Goal: Task Accomplishment & Management: Complete application form

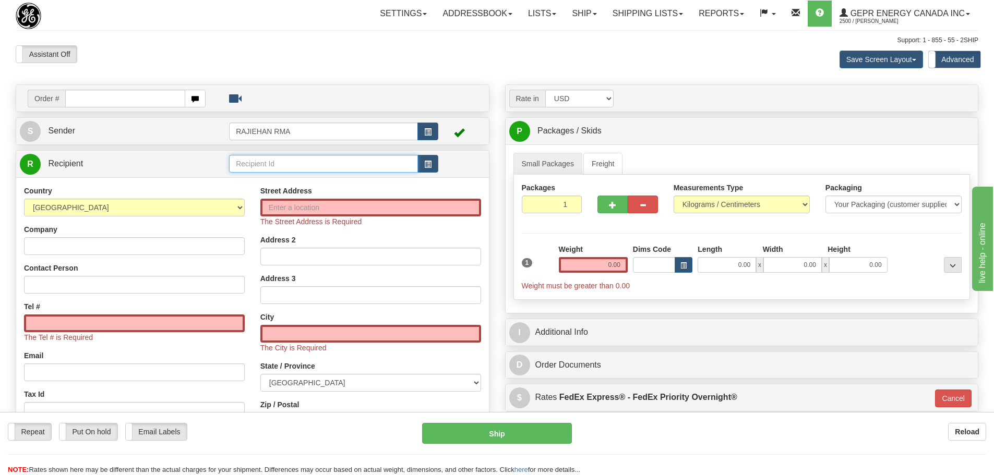
click at [414, 169] on input "text" at bounding box center [323, 164] width 189 height 18
click at [276, 206] on input "Street Address" at bounding box center [370, 208] width 221 height 18
click at [281, 205] on input "Street Address" at bounding box center [370, 208] width 221 height 18
paste input "727 W Monticello St"
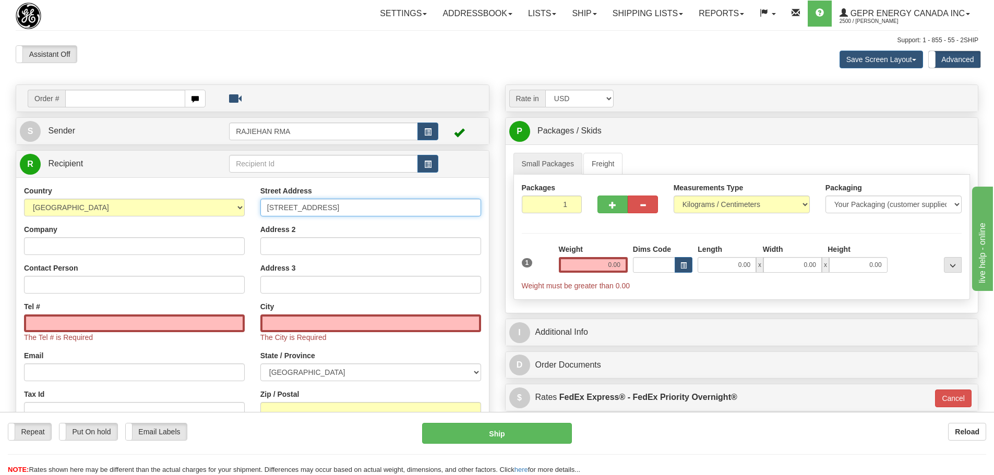
type input "727 W Monticello St"
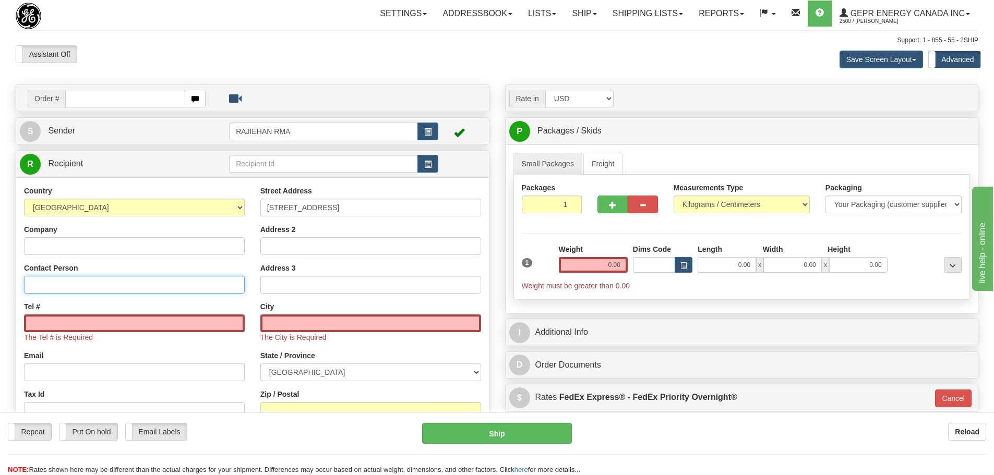
click at [48, 290] on input "Contact Person" at bounding box center [134, 285] width 221 height 18
paste input "Jeric Jaurigue"
type input "Jeric Jaurigue"
click at [94, 325] on input "Tel #" at bounding box center [134, 324] width 221 height 18
paste input "909-354-9832"
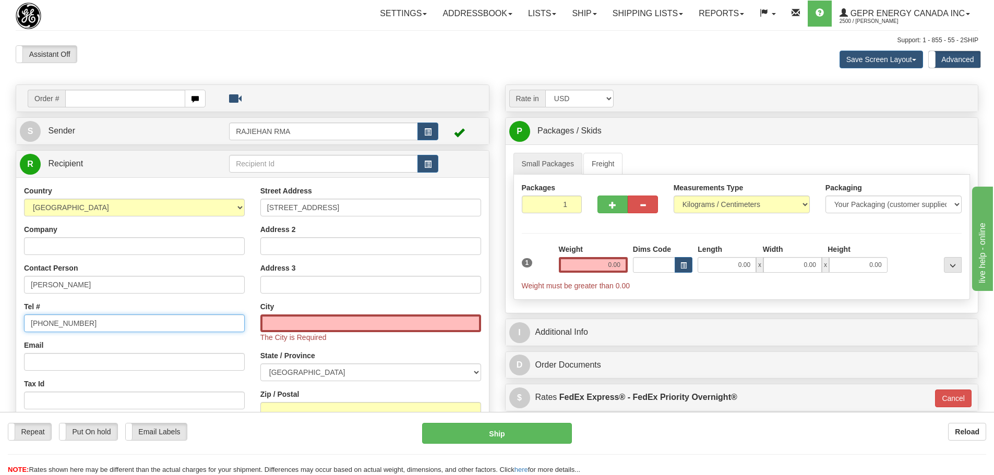
type input "909-354-9832"
click at [229, 208] on select "AFGHANISTAN ALAND ISLANDS ALBANIA ALGERIA AMERICAN SAMOA ANDORRA ANGOLA ANGUILL…" at bounding box center [134, 208] width 221 height 18
select select "US"
click at [24, 199] on select "AFGHANISTAN ALAND ISLANDS ALBANIA ALGERIA AMERICAN SAMOA ANDORRA ANGOLA ANGUILL…" at bounding box center [134, 208] width 221 height 18
click at [161, 256] on div "Country AFGHANISTAN ALAND ISLANDS ALBANIA ALGERIA AMERICAN SAMOA ANDORRA ANGOLA…" at bounding box center [134, 321] width 236 height 270
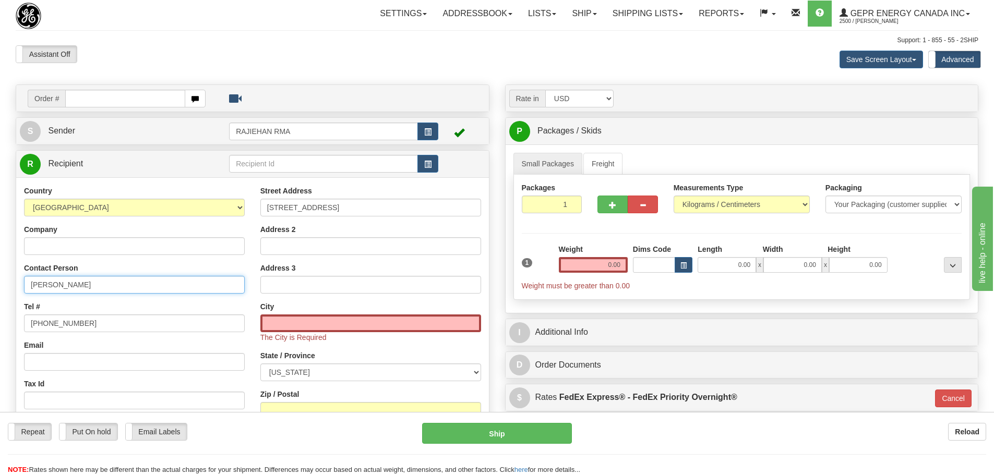
click at [134, 280] on input "Jeric Jaurigue" at bounding box center [134, 285] width 221 height 18
click at [276, 317] on input "text" at bounding box center [370, 324] width 221 height 18
click at [301, 324] on input "text" at bounding box center [370, 324] width 221 height 18
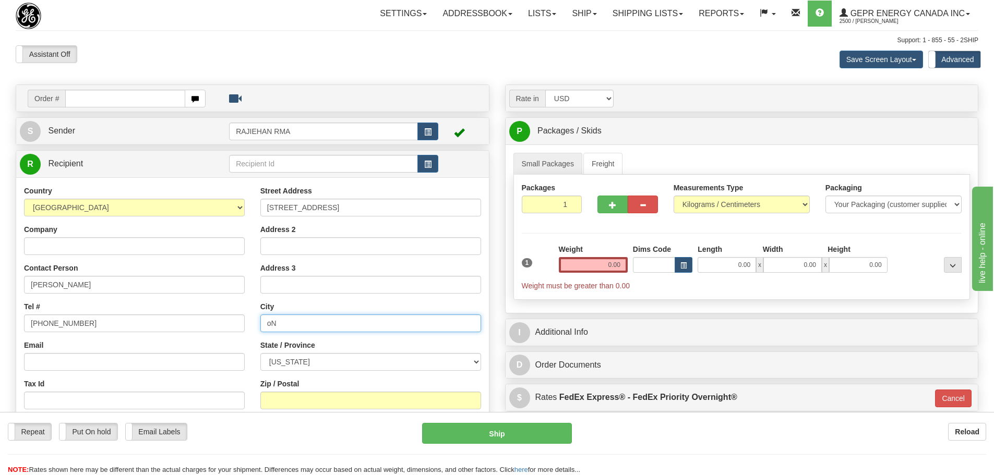
type input "o"
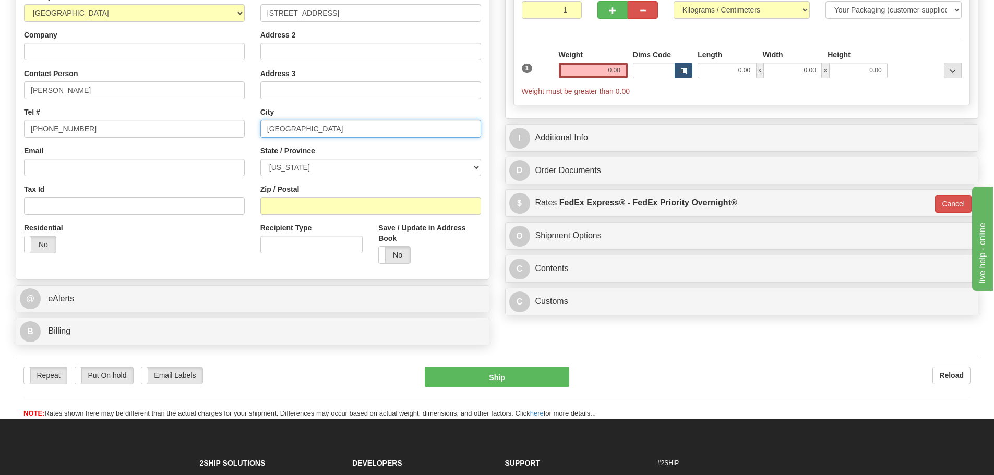
scroll to position [209, 0]
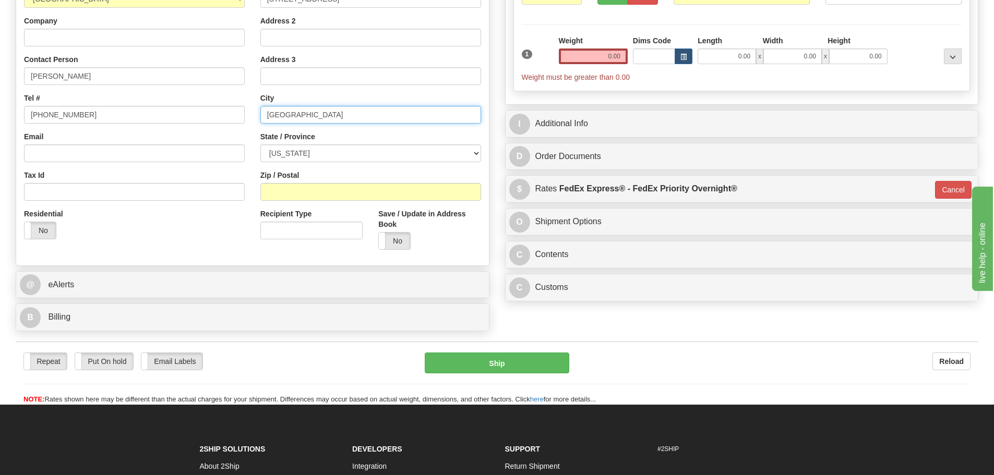
type input "Ontario"
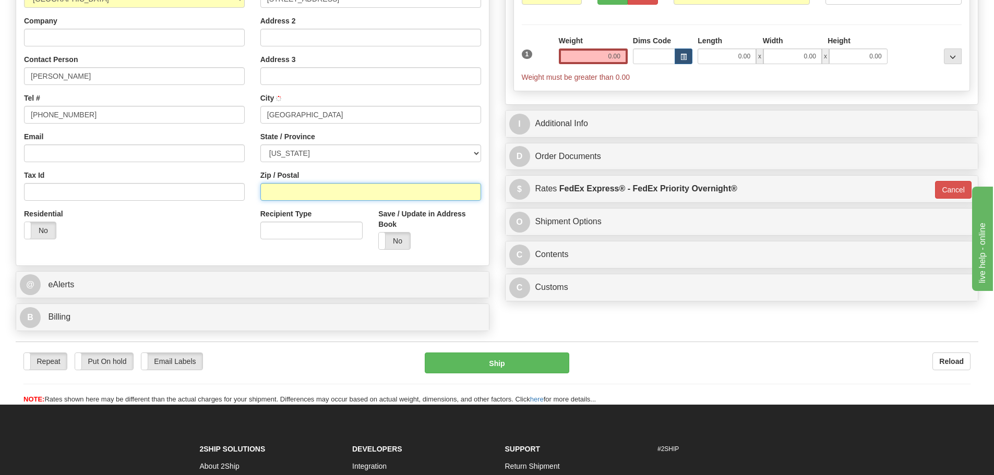
drag, startPoint x: 295, startPoint y: 185, endPoint x: 295, endPoint y: 193, distance: 7.3
click at [296, 186] on input "Zip / Postal" at bounding box center [370, 192] width 221 height 18
type input "91762"
click at [403, 164] on div "Street Address 727 W Monticello St Address 2 Address 3 City Ontario State / Pro…" at bounding box center [371, 117] width 236 height 281
type input "ONTARIO"
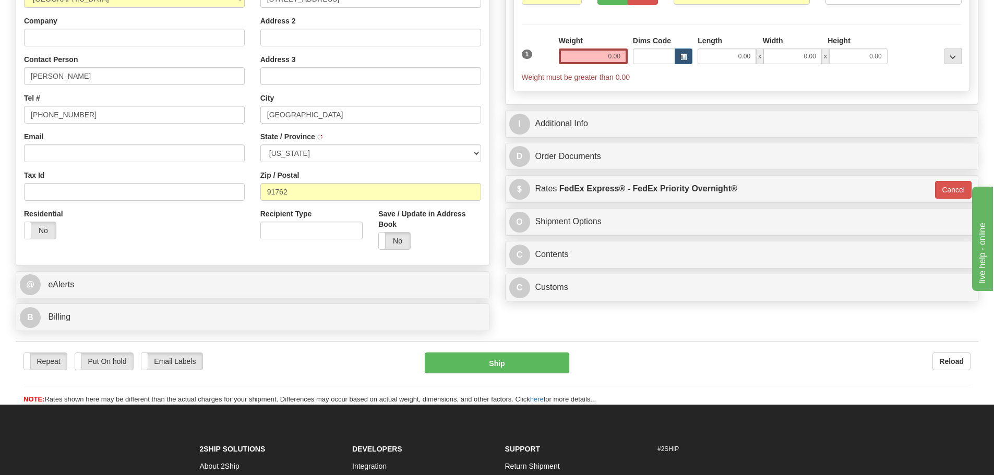
select select "CA"
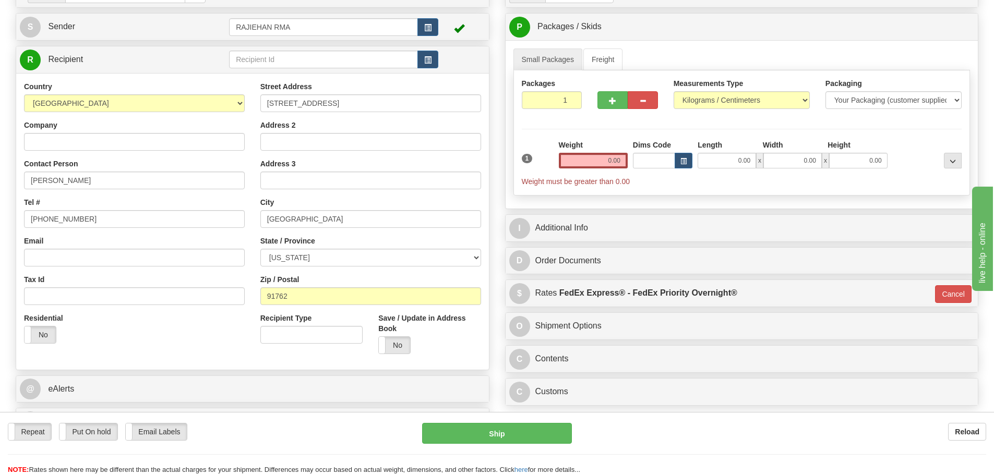
scroll to position [0, 0]
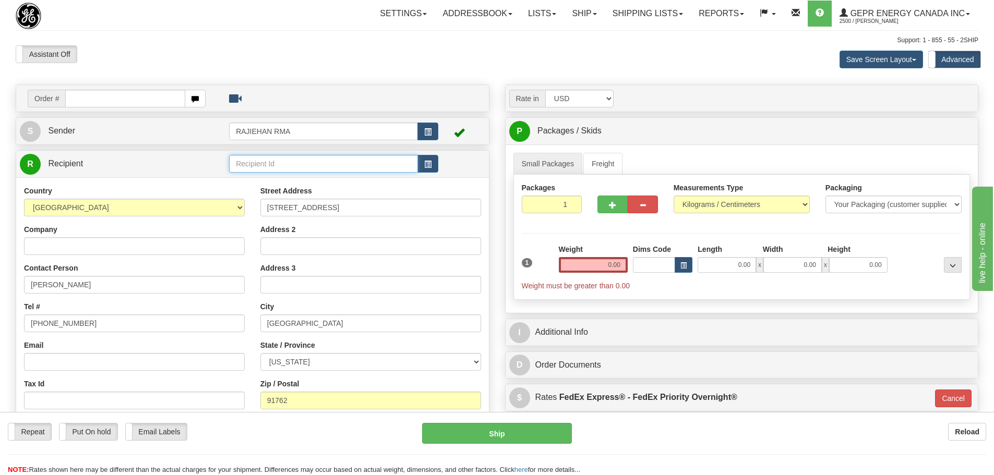
click at [339, 165] on input "text" at bounding box center [323, 164] width 189 height 18
click at [429, 160] on button "button" at bounding box center [428, 164] width 21 height 18
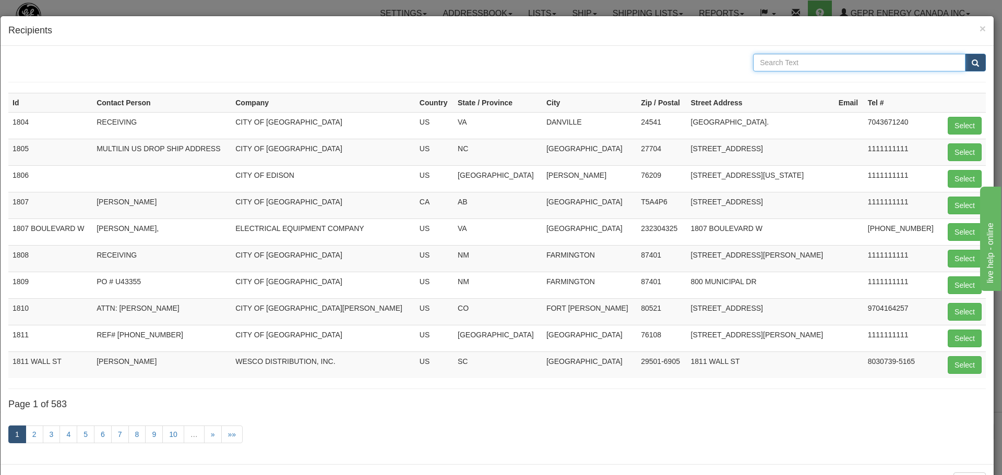
click at [794, 58] on input "text" at bounding box center [859, 63] width 212 height 18
type input "monticello"
click at [971, 68] on button "submit" at bounding box center [975, 63] width 21 height 18
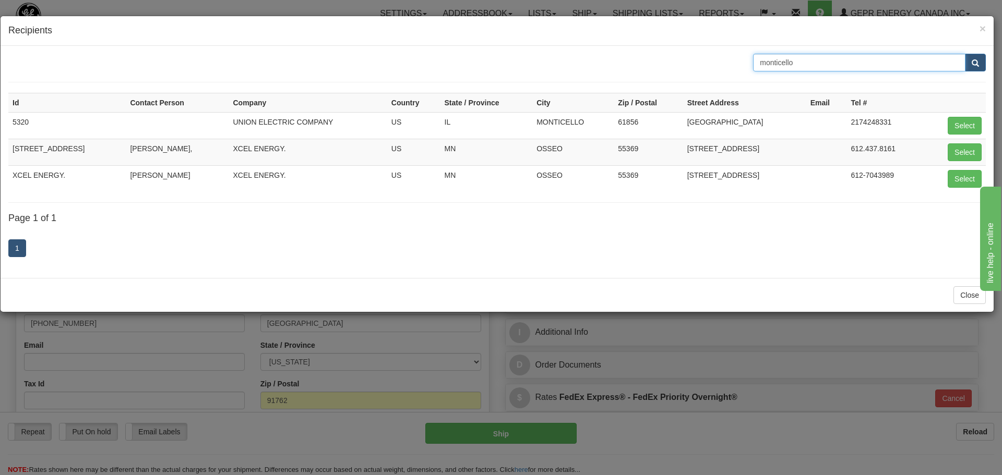
drag, startPoint x: 808, startPoint y: 63, endPoint x: 720, endPoint y: 70, distance: 88.6
click at [721, 70] on div "monticello" at bounding box center [497, 63] width 993 height 18
type input "ontario ca"
click at [965, 54] on button "submit" at bounding box center [975, 63] width 21 height 18
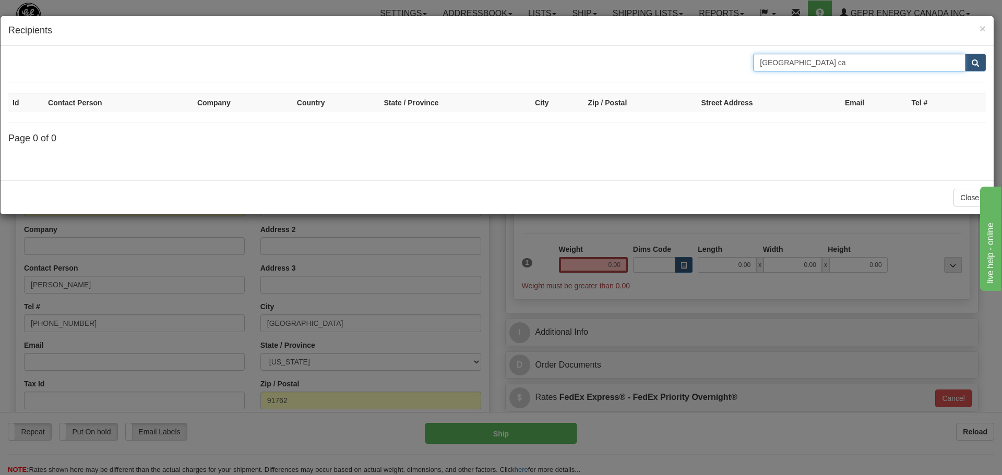
drag, startPoint x: 808, startPoint y: 64, endPoint x: 728, endPoint y: 68, distance: 81.0
click at [729, 67] on div "ontario ca" at bounding box center [497, 63] width 993 height 18
type input "jeric"
click at [965, 54] on button "submit" at bounding box center [975, 63] width 21 height 18
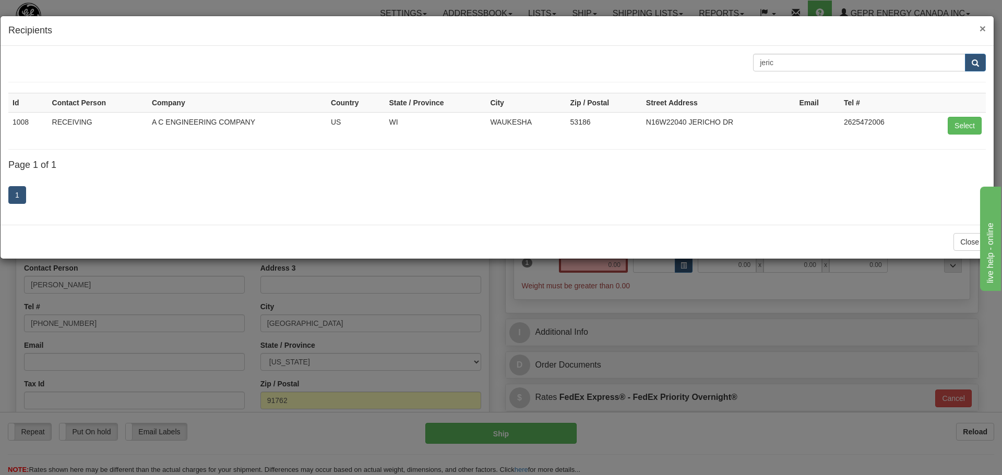
click at [984, 26] on span "×" at bounding box center [983, 28] width 6 height 12
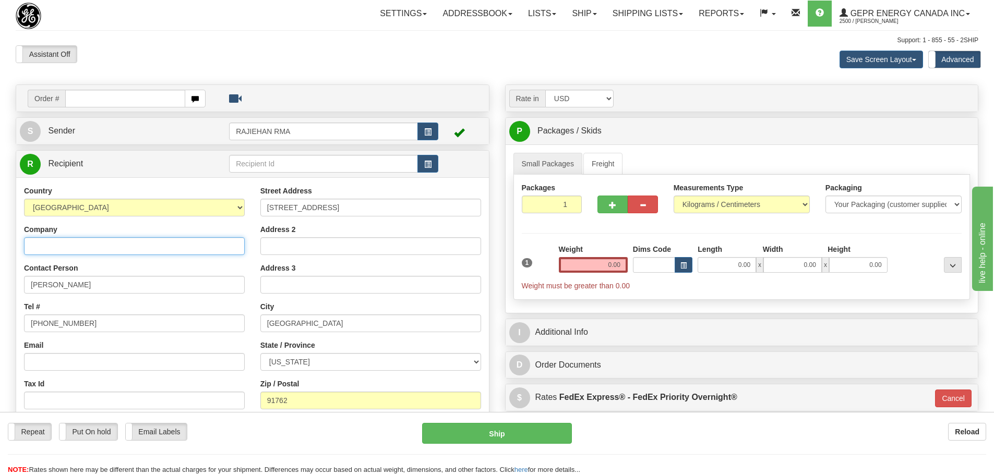
click at [34, 245] on input "Company" at bounding box center [134, 246] width 221 height 18
click at [46, 242] on input "Company" at bounding box center [134, 246] width 221 height 18
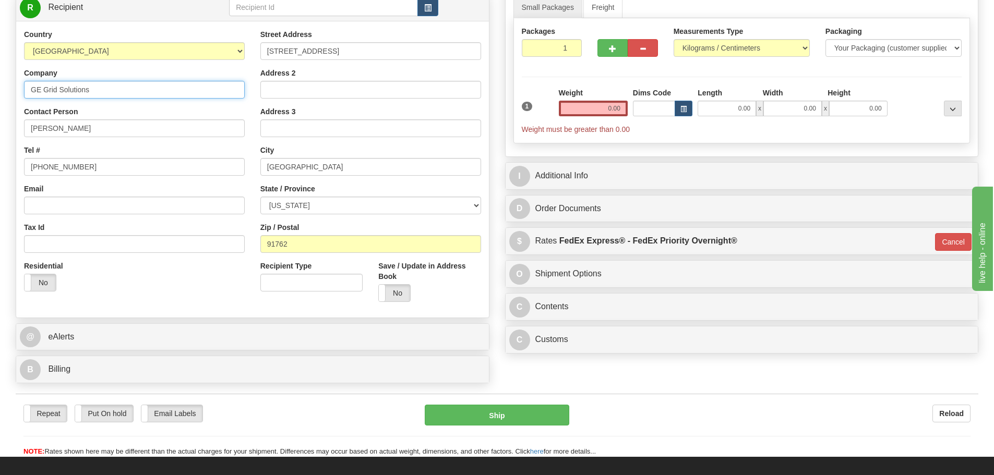
scroll to position [209, 0]
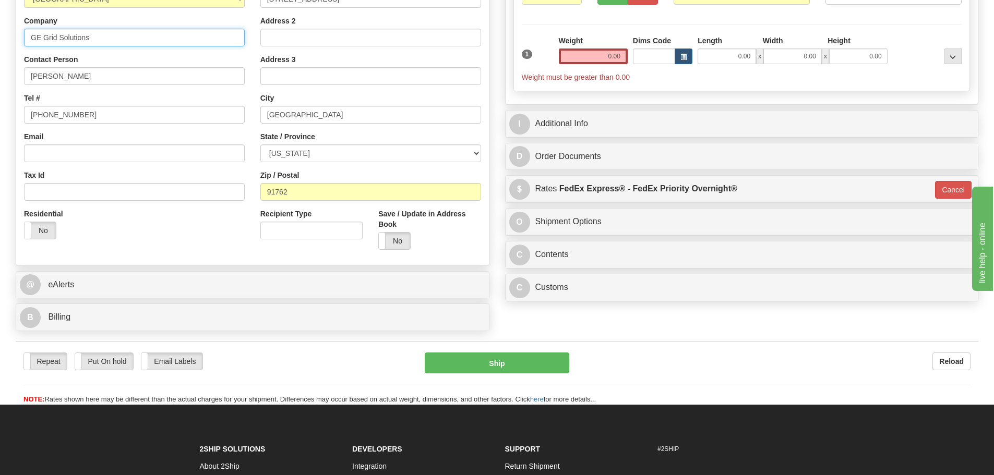
type input "GE Grid Solutions"
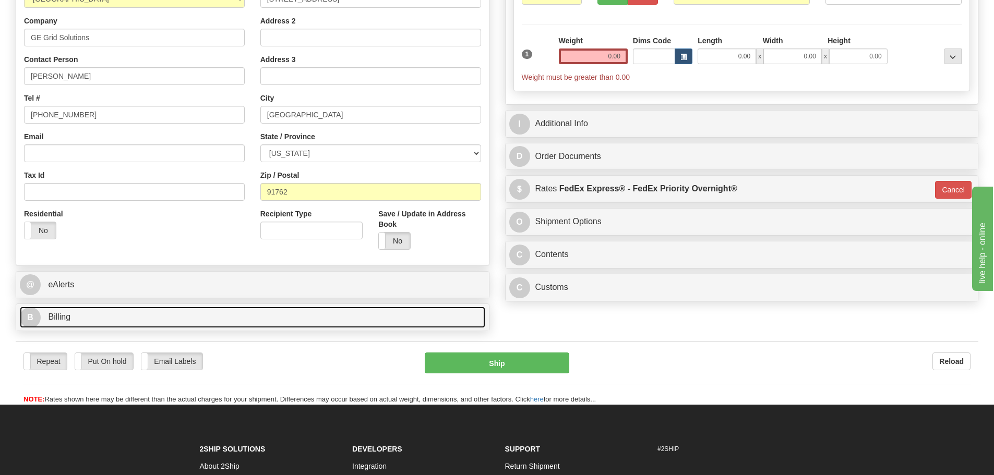
click at [229, 327] on link "B Billing" at bounding box center [253, 317] width 466 height 21
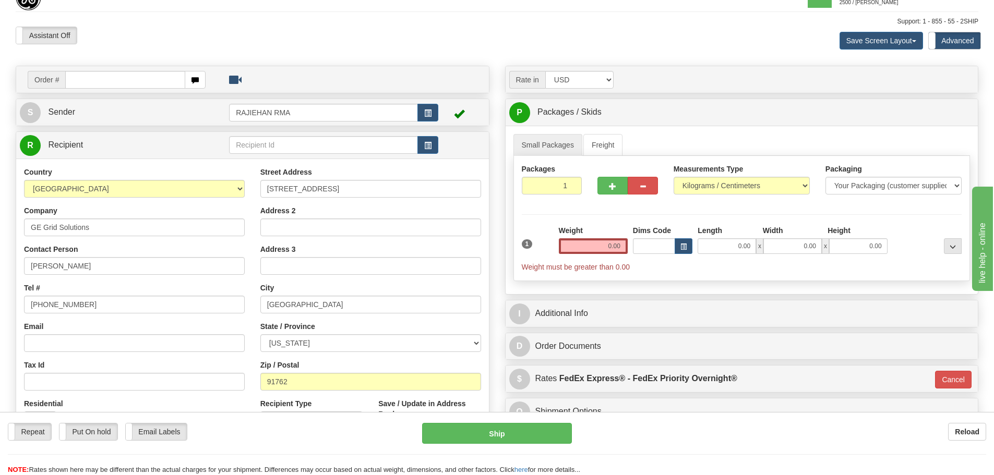
scroll to position [0, 0]
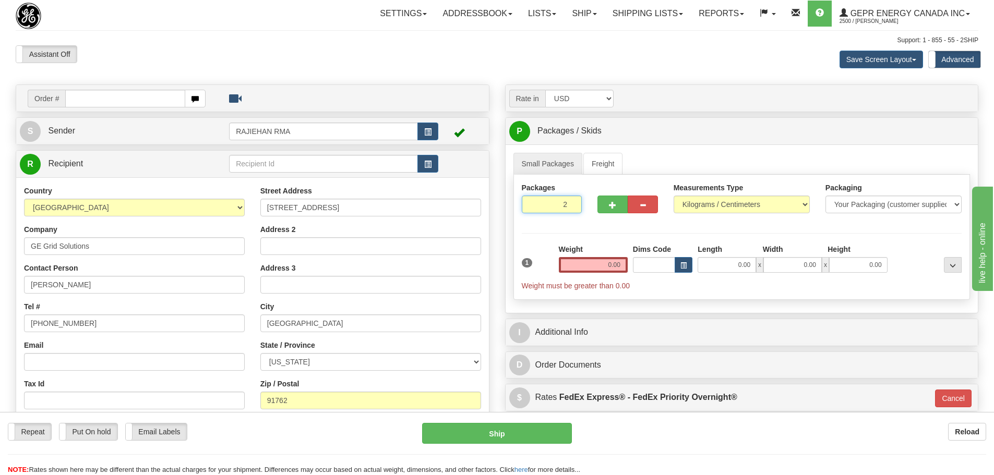
click at [572, 203] on input "2" at bounding box center [552, 205] width 61 height 18
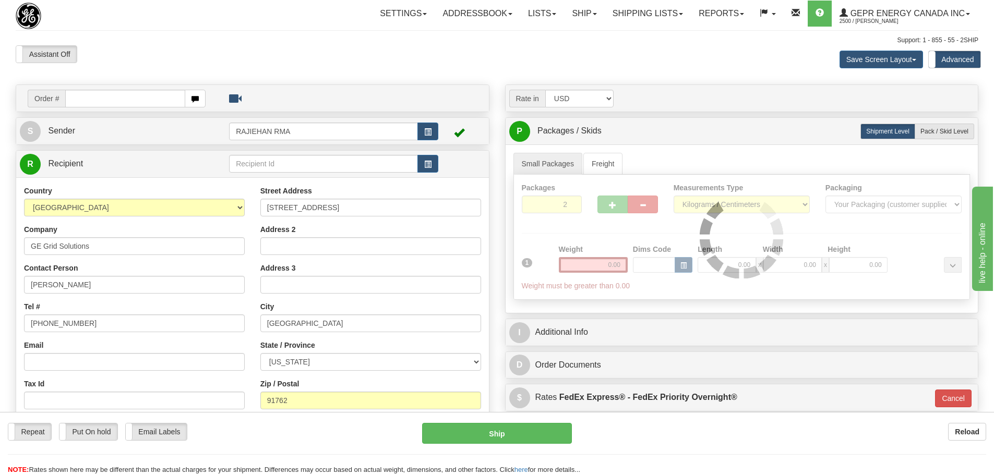
click at [572, 203] on div at bounding box center [742, 237] width 456 height 125
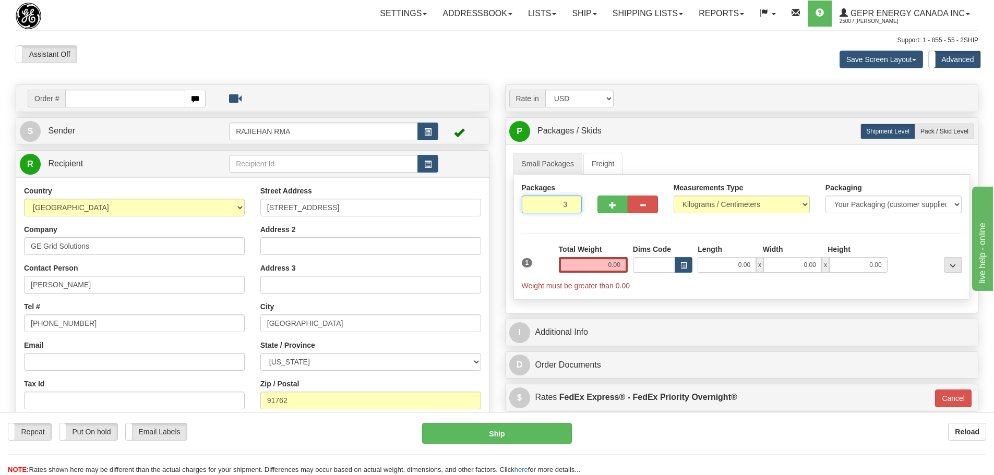
click at [572, 203] on input "3" at bounding box center [552, 205] width 61 height 18
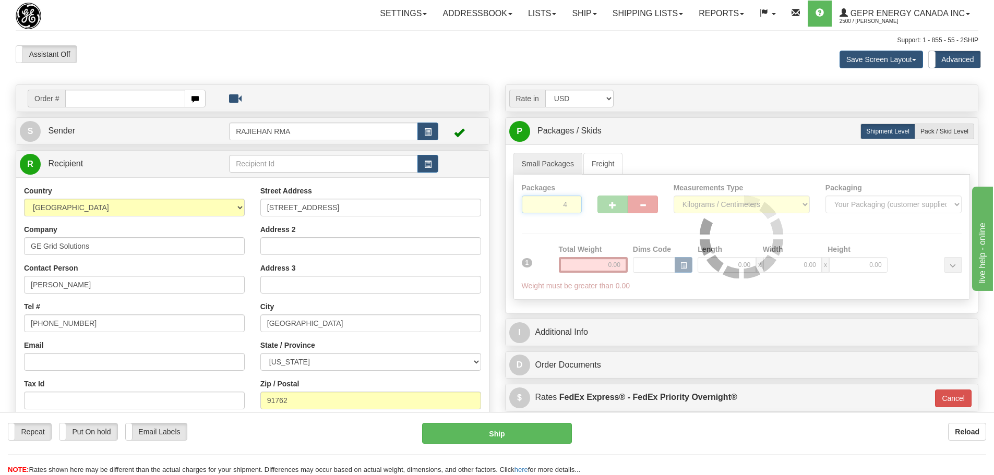
click at [572, 203] on input "4" at bounding box center [552, 205] width 61 height 18
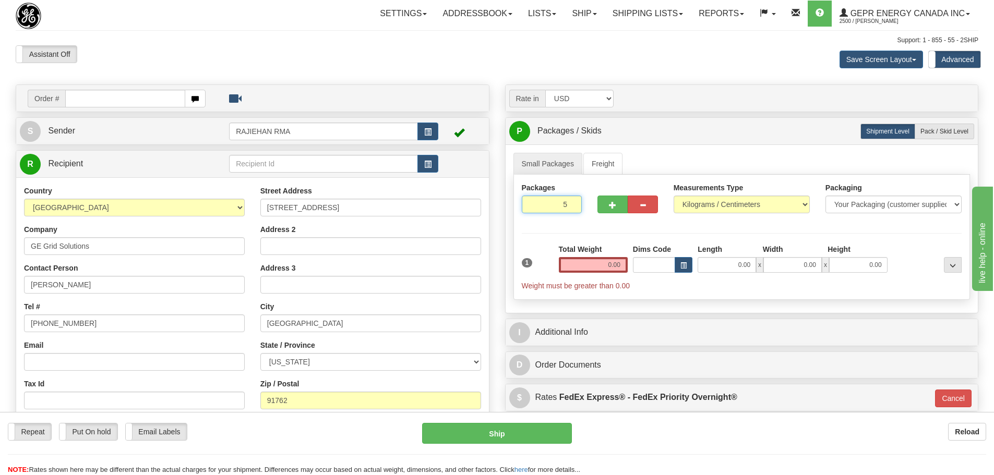
type input "5"
click at [573, 203] on input "5" at bounding box center [552, 205] width 61 height 18
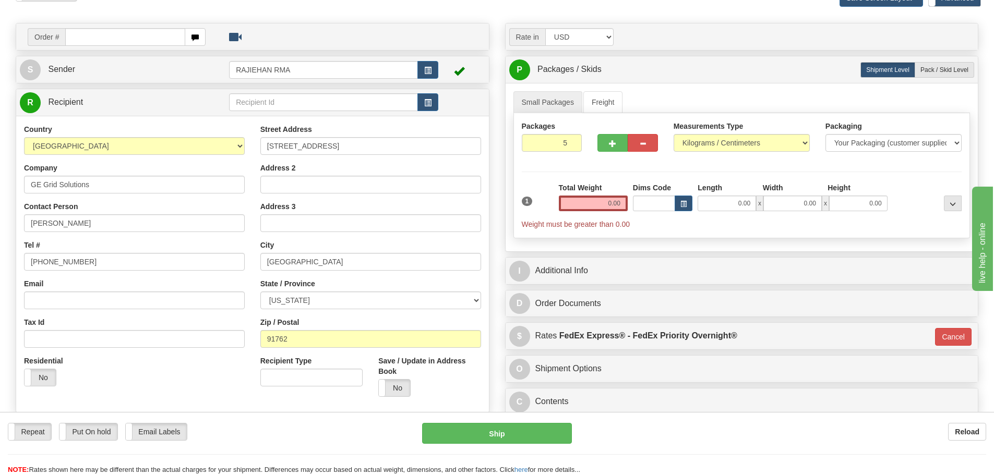
scroll to position [52, 0]
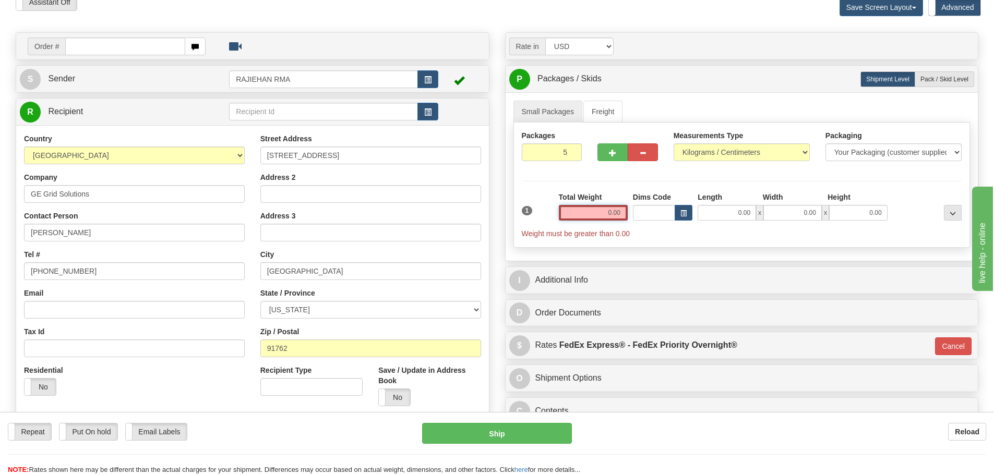
drag, startPoint x: 605, startPoint y: 213, endPoint x: 634, endPoint y: 212, distance: 28.7
click at [634, 212] on div "1 Total Weight 0.00 Dims Code x" at bounding box center [742, 215] width 446 height 47
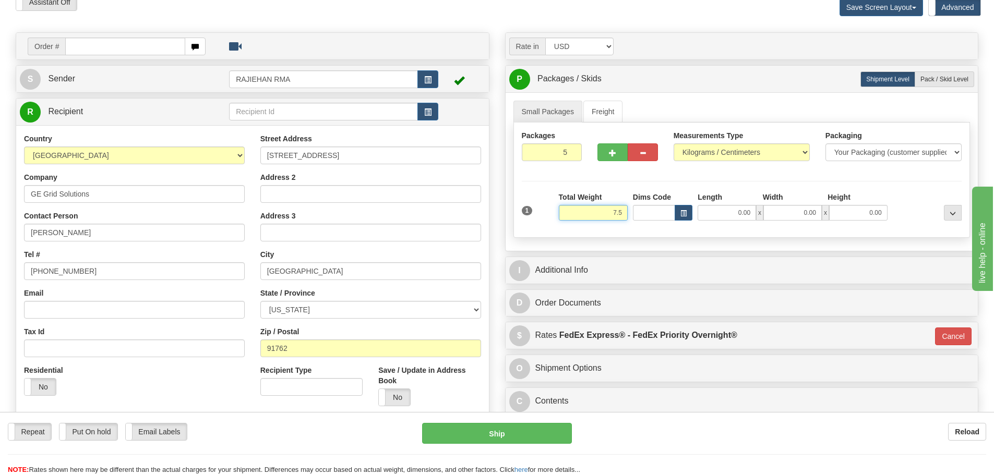
type input "7.5"
type input "01"
type input "7.50"
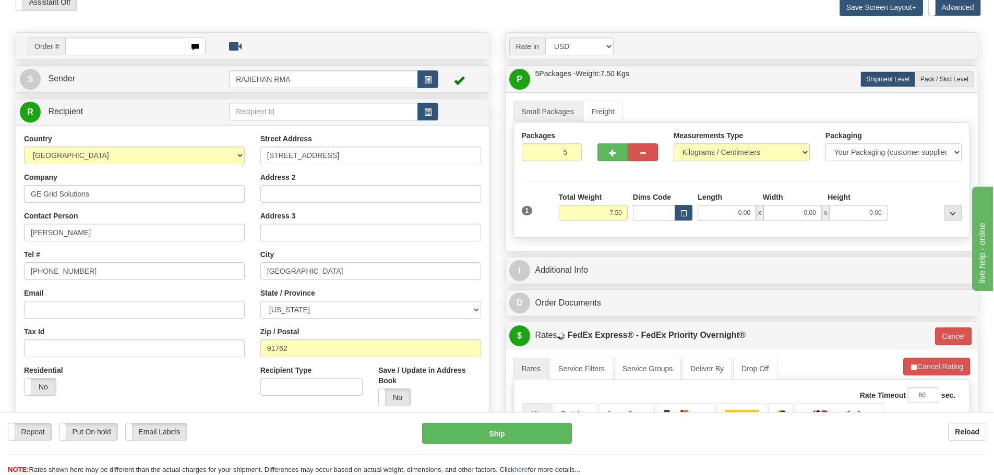
click at [740, 34] on div "Rate in Account Currency ARN AWG AUD AUS BHD BBD BFR BMD BRC BRL GBP UKL BND BG…" at bounding box center [742, 46] width 473 height 27
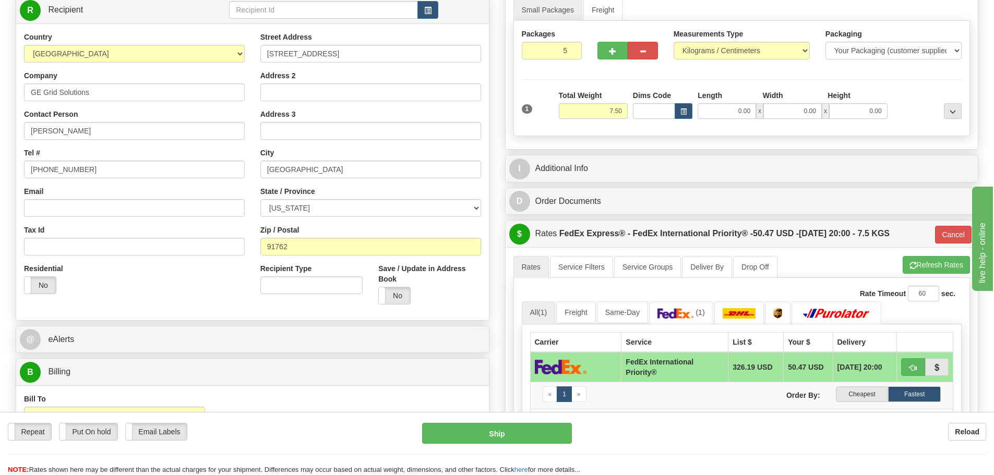
scroll to position [157, 0]
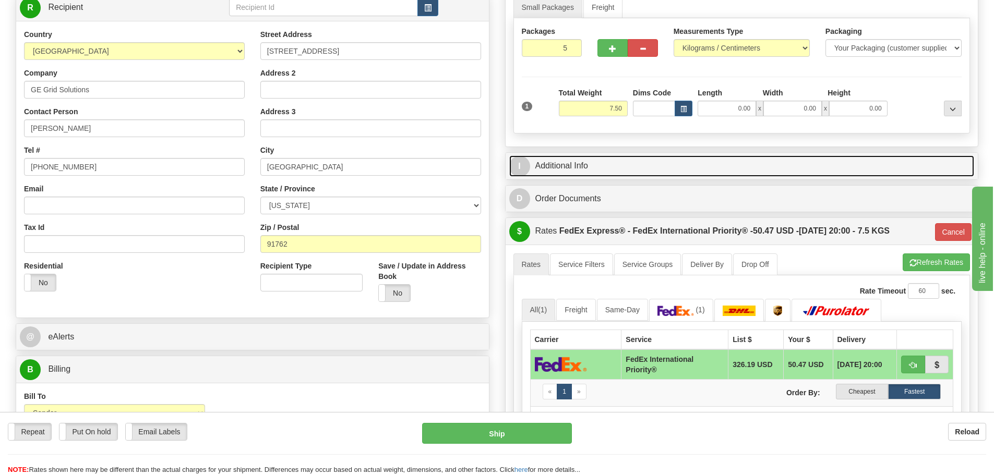
click at [565, 162] on link "I Additional Info" at bounding box center [742, 166] width 466 height 21
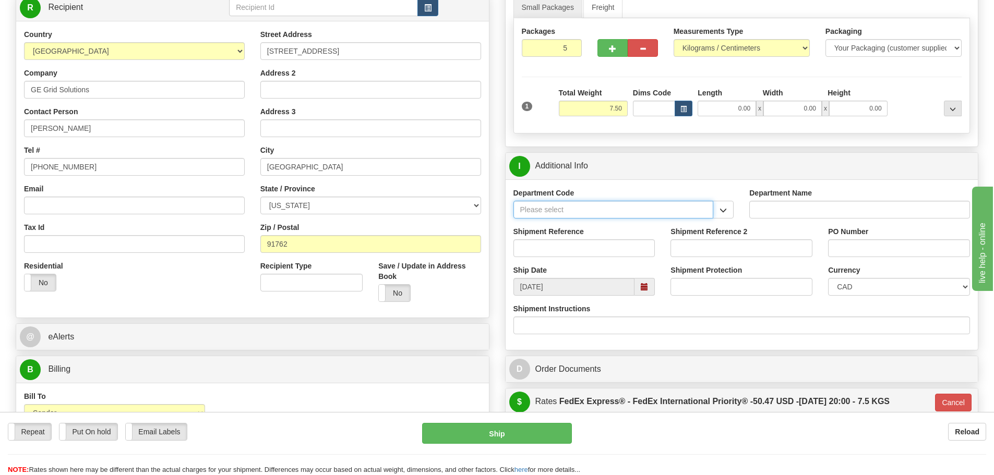
click at [545, 206] on input "Department Code" at bounding box center [614, 210] width 200 height 18
click at [594, 229] on div "SER" at bounding box center [611, 225] width 190 height 11
type input "SER"
type input "SERVICE DEPARTMENT"
type input "SER"
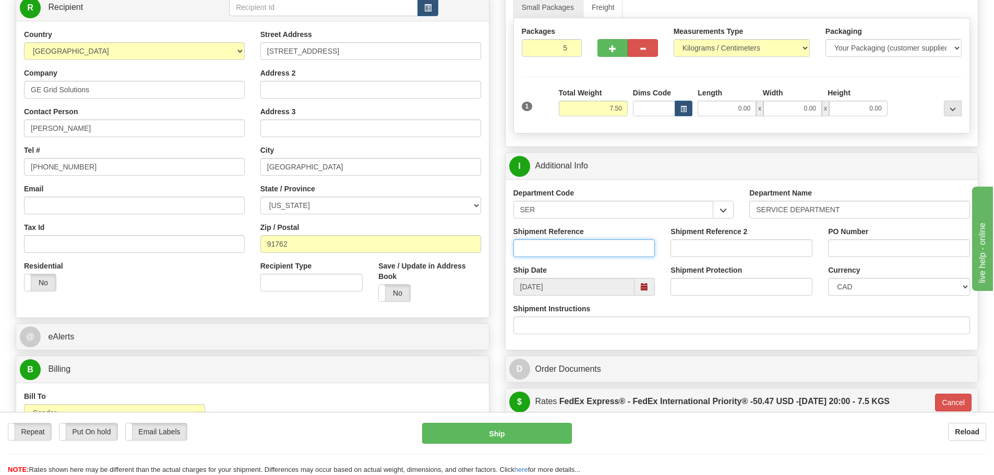
click at [544, 249] on input "Shipment Reference" at bounding box center [585, 249] width 142 height 18
paste input "CASE:GS-03521157 / LSN-44540] RMA_5399004753"
click at [586, 249] on input "CASE:GS-03521157 / LSN-44540] RMA_5399004753" at bounding box center [585, 249] width 142 height 18
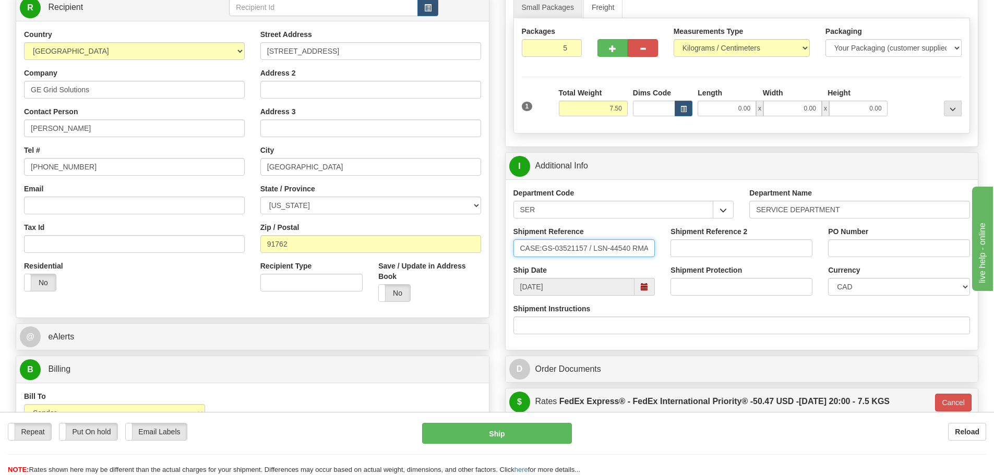
click at [593, 252] on input "CASE:GS-03521157 / LSN-44540 RMA 5399004753" at bounding box center [585, 249] width 142 height 18
drag, startPoint x: 593, startPoint y: 252, endPoint x: 618, endPoint y: 252, distance: 25.6
click at [629, 253] on input "CASE:GS-03521157 / LSN-44540 RMA 5399004753" at bounding box center [585, 249] width 142 height 18
type input "CASE:GS-03521157 / LSN-44540 RMA 5399004753"
click at [859, 244] on input "PO Number" at bounding box center [899, 249] width 142 height 18
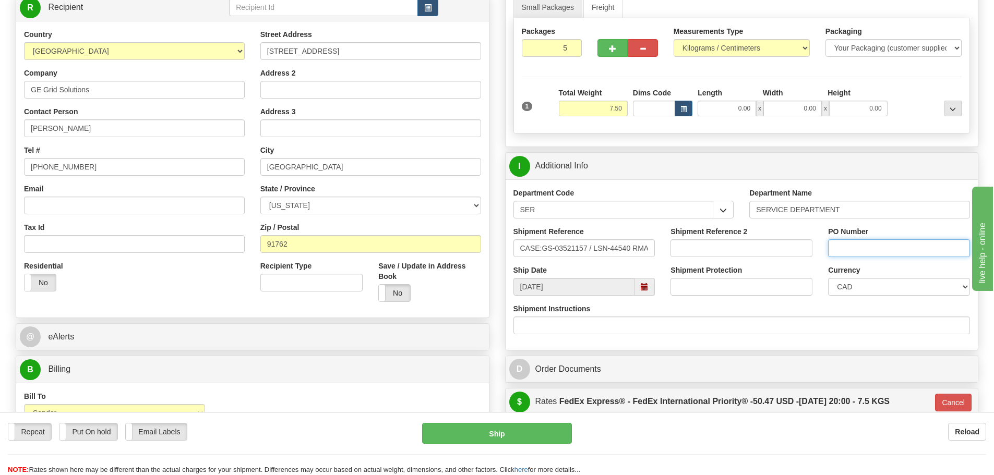
click at [844, 250] on input "PO Number" at bounding box center [899, 249] width 142 height 18
paste input "LSN-44540"
type input "LSN-44540"
click at [848, 281] on select "CAD USD EUR ZAR RON ANG ARN AUD AUS AWG BBD BFR BGN BHD BMD BND BRC BRL CHP CKZ…" at bounding box center [899, 287] width 142 height 18
select select "1"
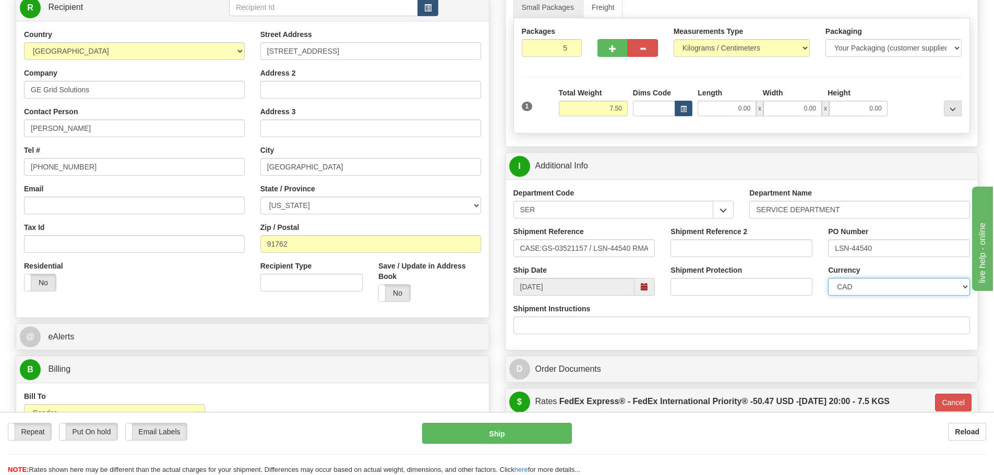
click at [828, 278] on select "CAD USD EUR ZAR RON ANG ARN AUD AUS AWG BBD BFR BGN BHD BMD BND BRC BRL CHP CKZ…" at bounding box center [899, 287] width 142 height 18
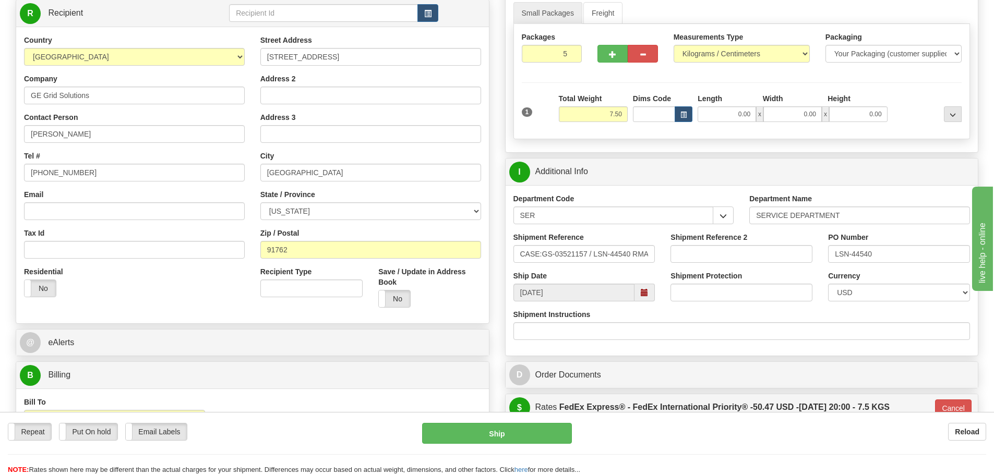
scroll to position [157, 0]
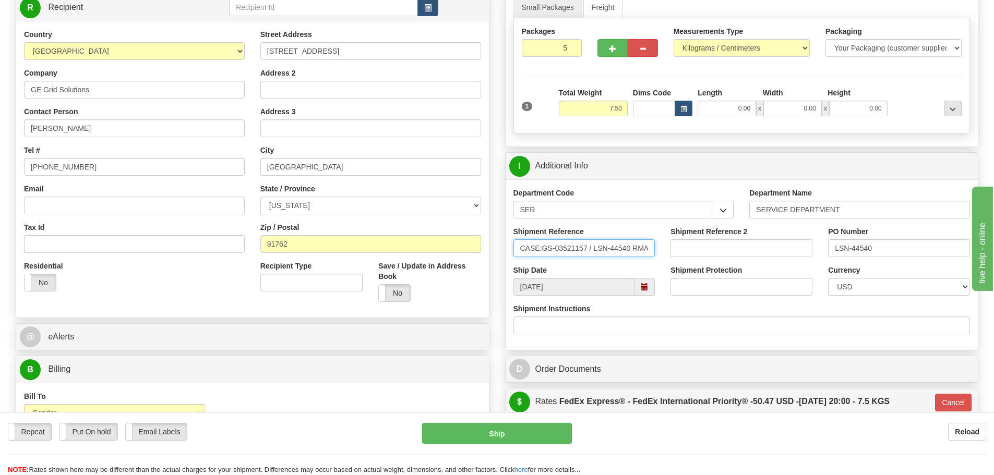
drag, startPoint x: 516, startPoint y: 248, endPoint x: 630, endPoint y: 249, distance: 114.8
click at [630, 249] on input "CASE:GS-03521157 / LSN-44540 RMA 5399004753" at bounding box center [585, 249] width 142 height 18
drag, startPoint x: 834, startPoint y: 252, endPoint x: 890, endPoint y: 251, distance: 56.4
click at [890, 250] on input "LSN-44540" at bounding box center [899, 249] width 142 height 18
paste input "CASE:GS-03521157 /"
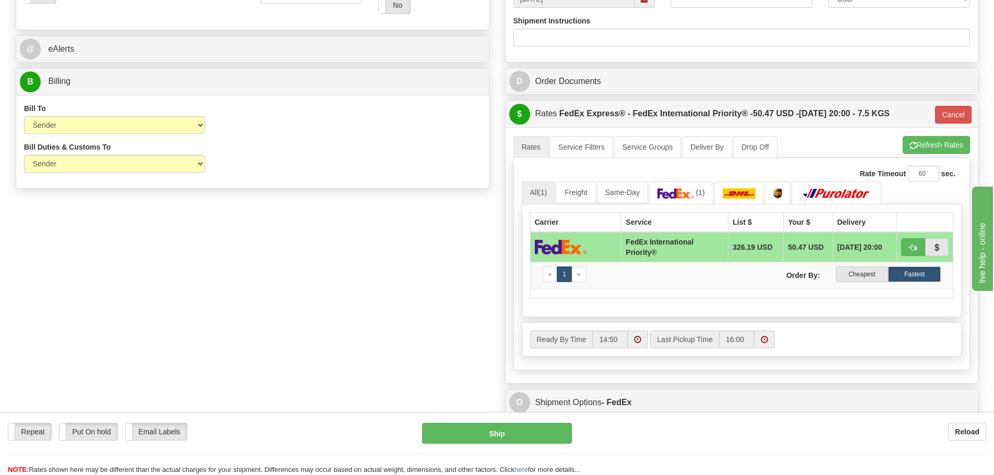
scroll to position [574, 0]
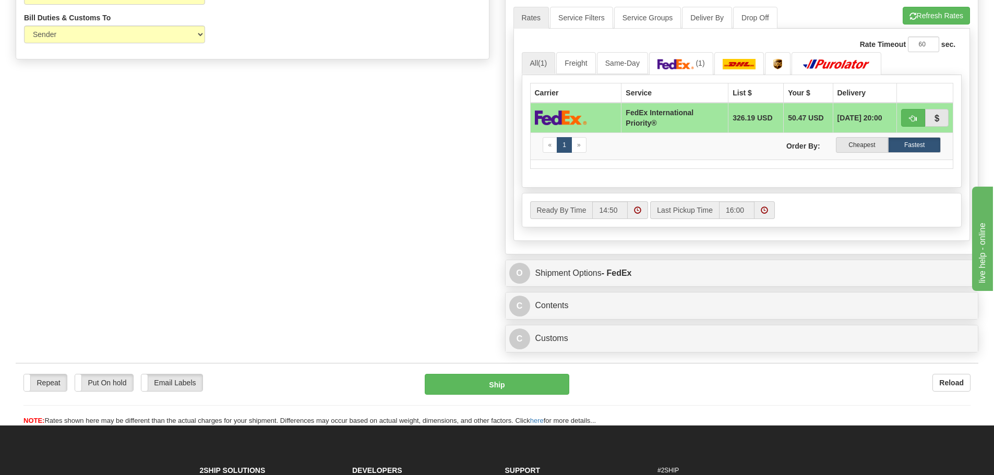
type input "CASE:GS-03521157 / LSN-44540"
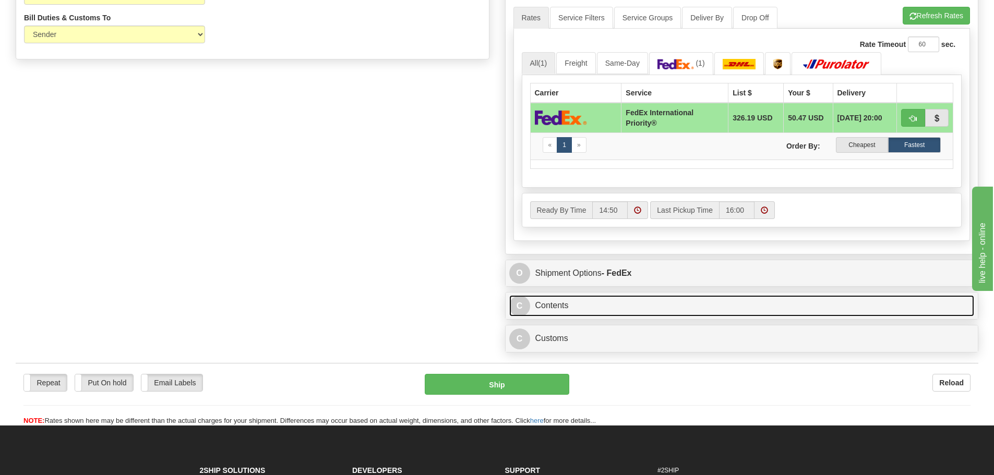
click at [566, 307] on link "C Contents" at bounding box center [742, 305] width 466 height 21
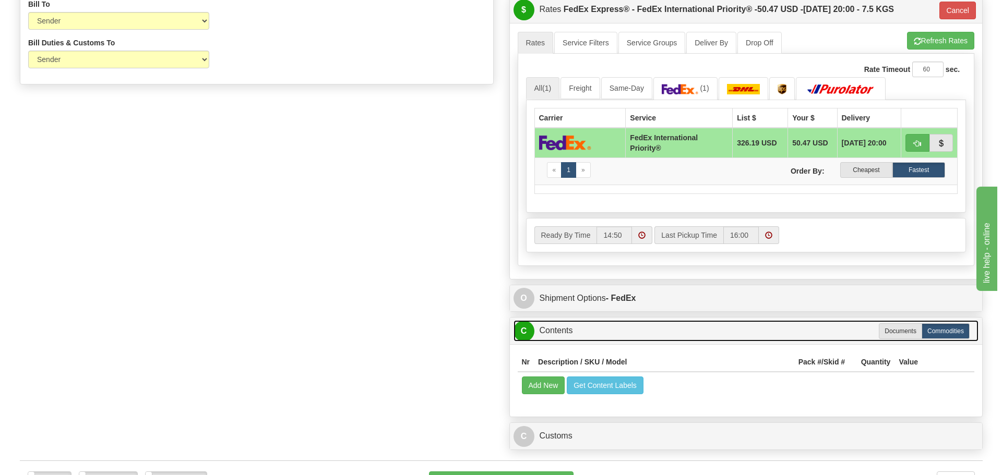
scroll to position [679, 0]
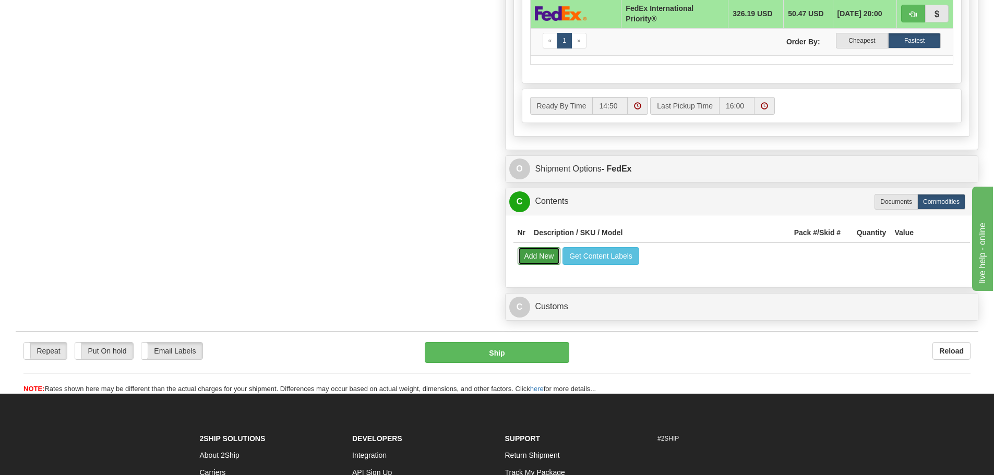
click at [542, 250] on button "Add New" at bounding box center [539, 256] width 43 height 18
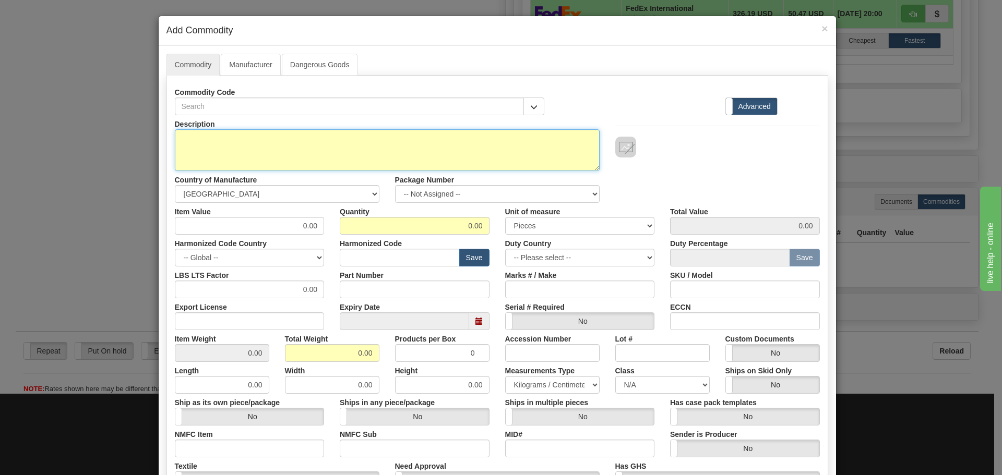
click at [183, 138] on textarea "Description" at bounding box center [387, 150] width 425 height 42
click at [197, 139] on textarea "Description" at bounding box center [387, 150] width 425 height 42
click at [189, 137] on textarea "Description" at bounding box center [387, 150] width 425 height 42
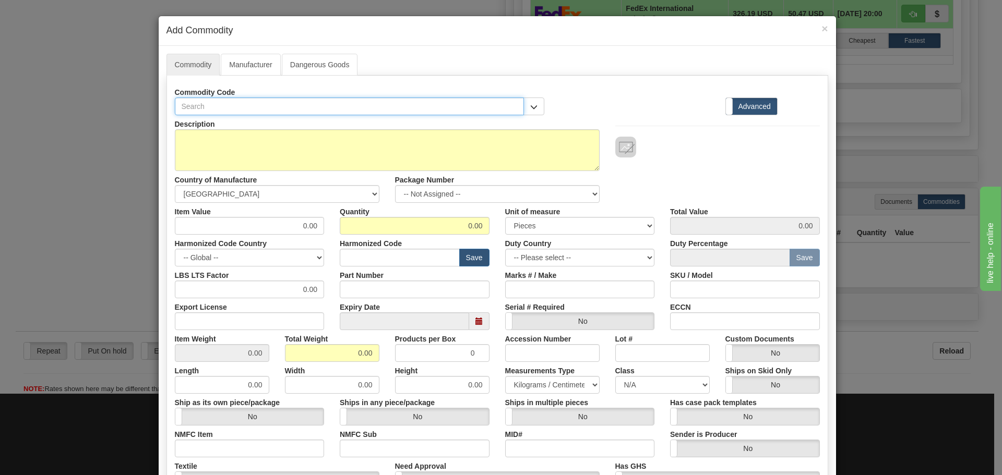
click at [182, 109] on input "text" at bounding box center [350, 107] width 350 height 18
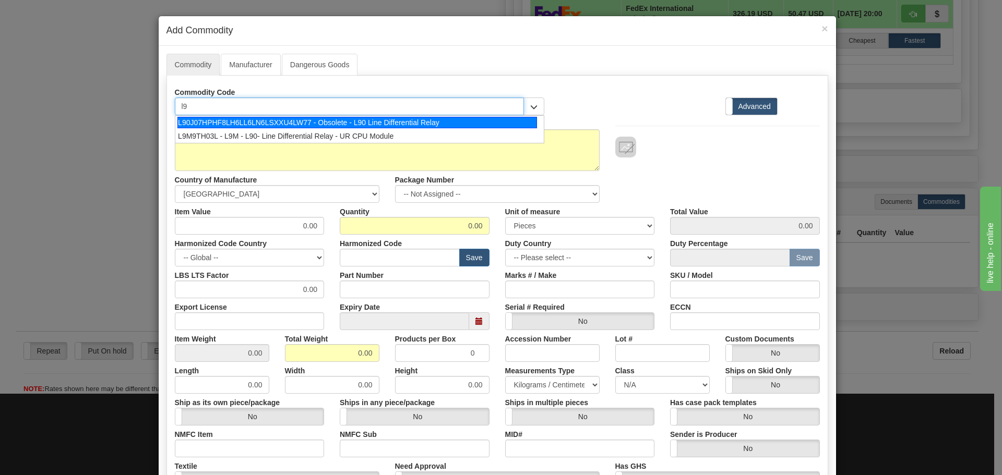
type input "l"
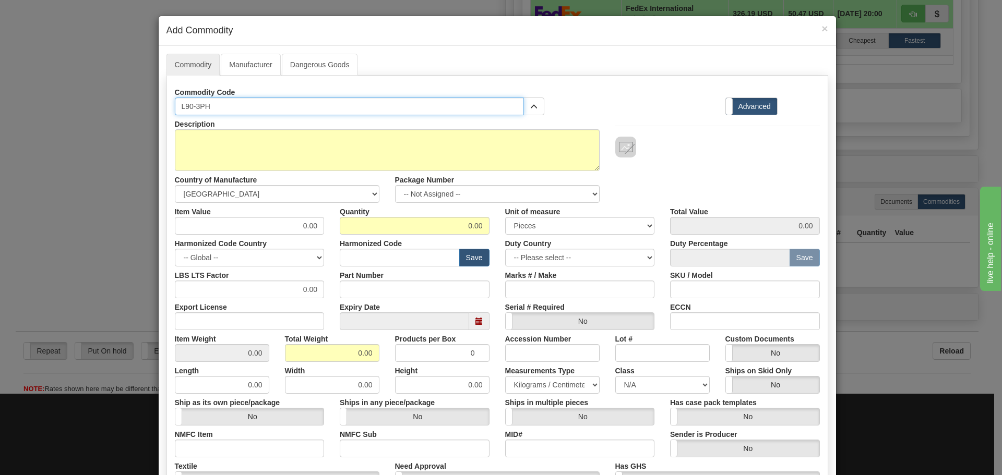
type input "L90-3PH"
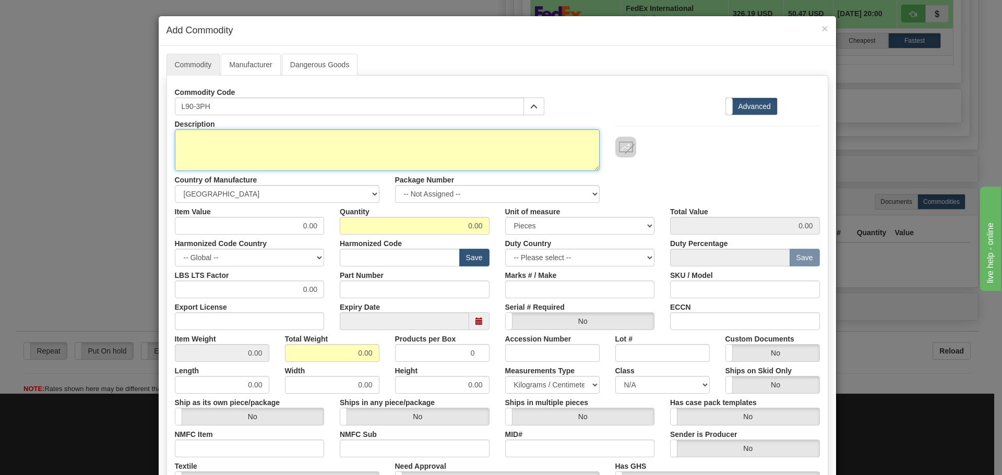
click at [188, 144] on textarea "Description" at bounding box center [387, 150] width 425 height 42
type textarea "FRONT PANEL"
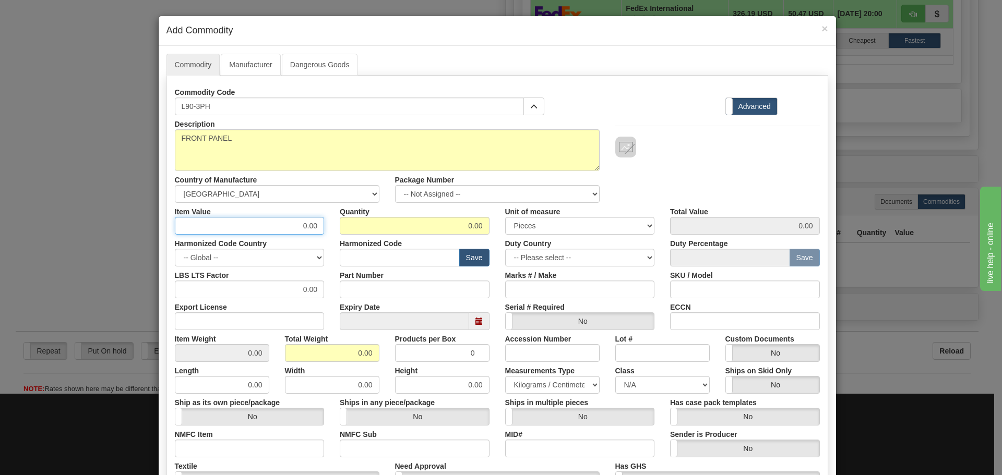
drag, startPoint x: 297, startPoint y: 224, endPoint x: 318, endPoint y: 226, distance: 21.5
click at [318, 226] on input "0.00" at bounding box center [250, 226] width 150 height 18
type input "75"
click at [406, 259] on input "text" at bounding box center [400, 258] width 120 height 18
type input "8537.10.9070"
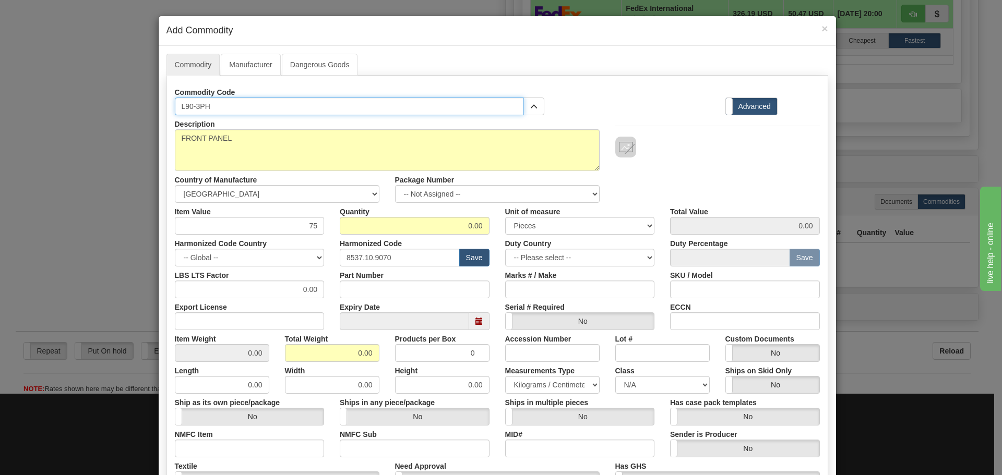
drag, startPoint x: 228, startPoint y: 109, endPoint x: 167, endPoint y: 115, distance: 61.4
click at [167, 115] on div "Commodity Code L90-3PH L9M9TH03L - L9M - L90- Line Differential Relay - UR CPU …" at bounding box center [497, 329] width 662 height 507
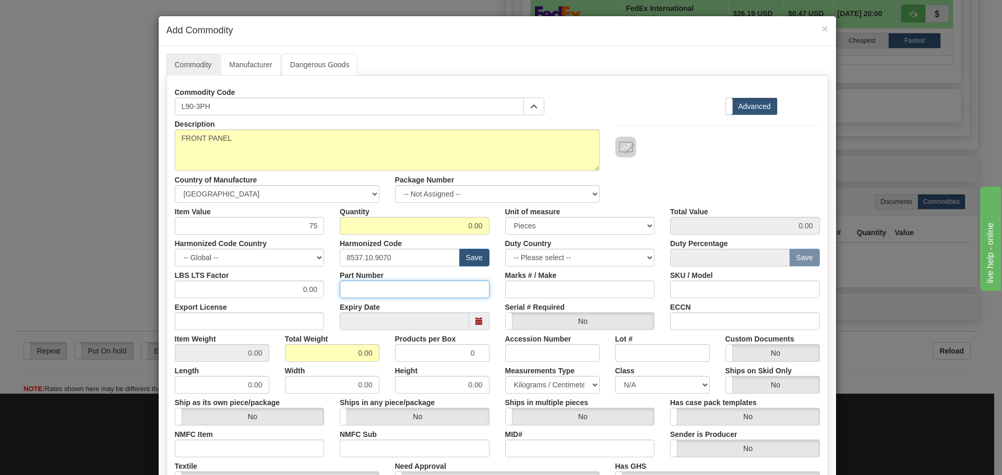
click at [367, 292] on input "Part Number" at bounding box center [415, 290] width 150 height 18
paste input "L90-3PH"
type input "L90-3PH"
drag, startPoint x: 476, startPoint y: 230, endPoint x: 441, endPoint y: 230, distance: 35.5
click at [441, 230] on input "0.00" at bounding box center [415, 226] width 150 height 18
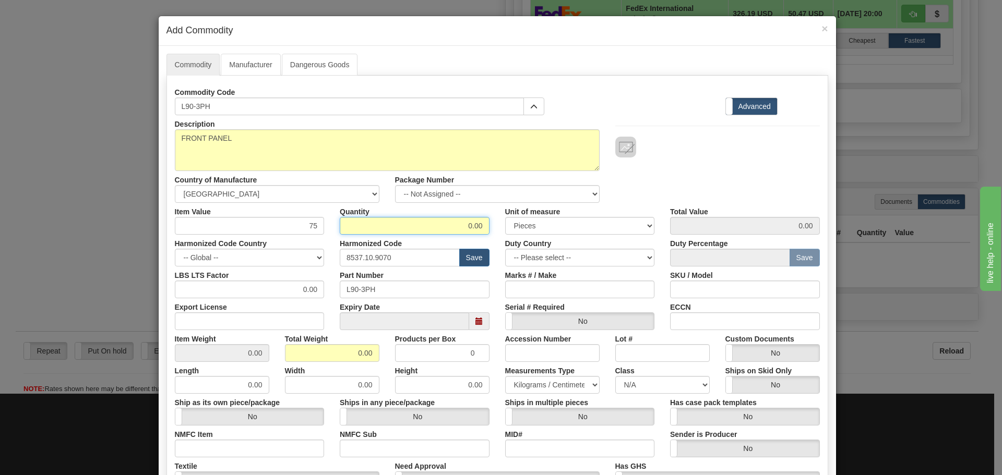
type input "0"
type input "1"
type input "75.00"
click at [730, 184] on div "Description FRONT PANEL Country of Manufacture -- Unknown -- AFGHANISTAN ALAND …" at bounding box center [497, 159] width 661 height 88
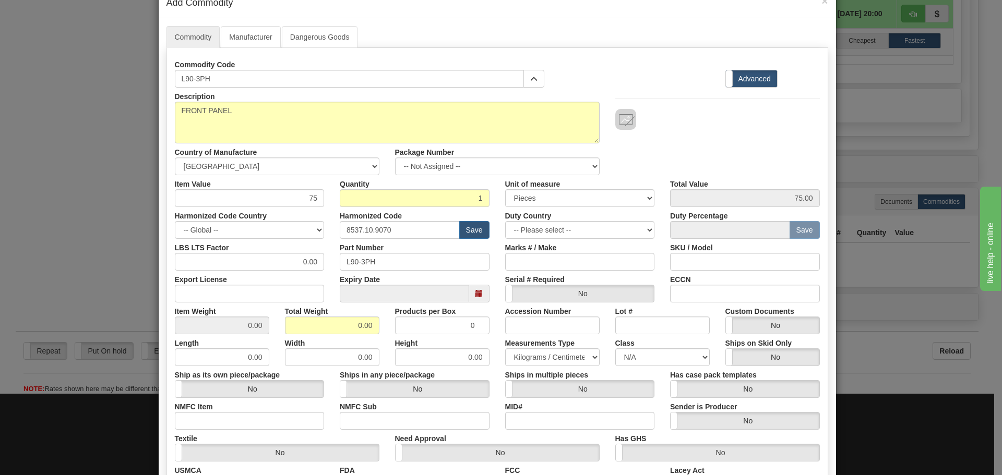
scroll to position [52, 0]
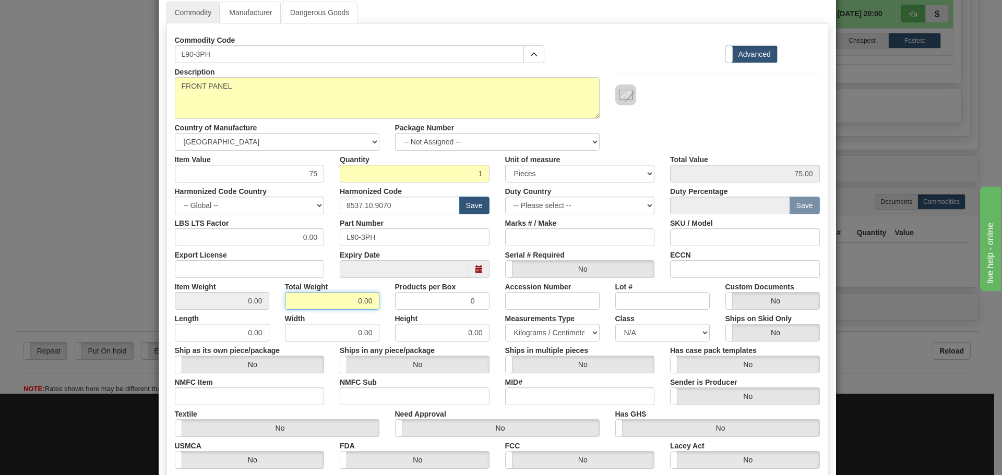
drag, startPoint x: 340, startPoint y: 303, endPoint x: 382, endPoint y: 301, distance: 41.8
click at [381, 300] on div "Total Weight 0.00" at bounding box center [332, 294] width 110 height 32
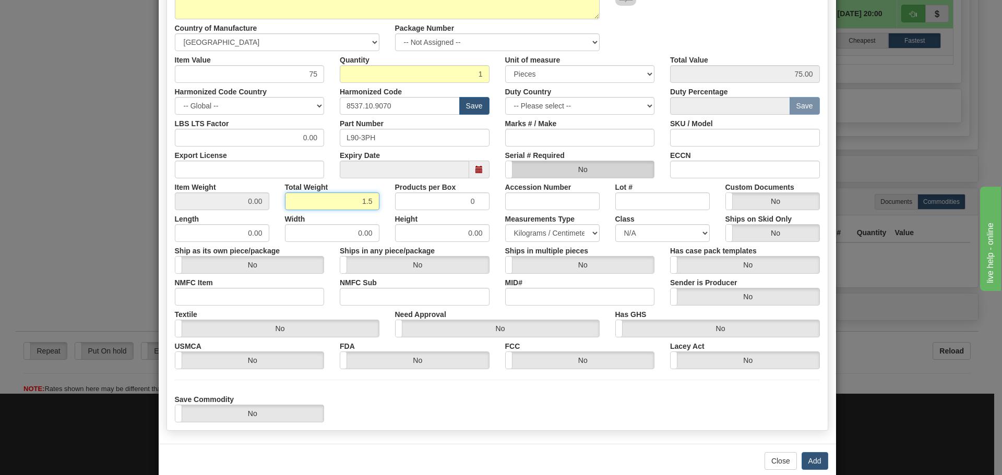
scroll to position [171, 0]
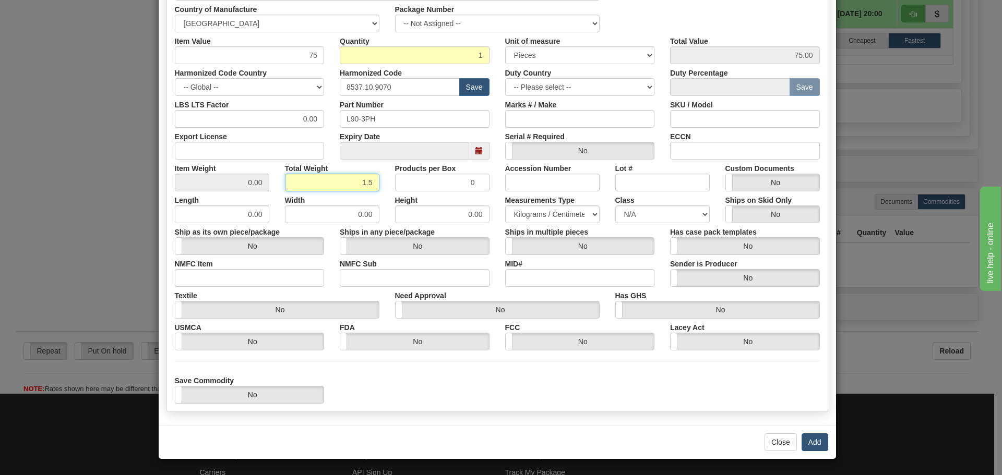
type input "1.5"
type input "1.5000"
click at [808, 443] on button "Add" at bounding box center [815, 443] width 27 height 18
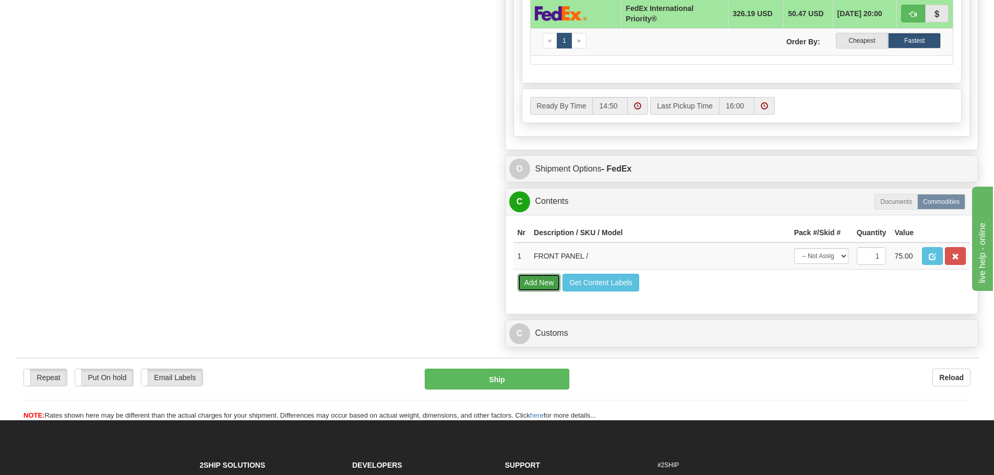
click at [550, 280] on button "Add New" at bounding box center [539, 283] width 43 height 18
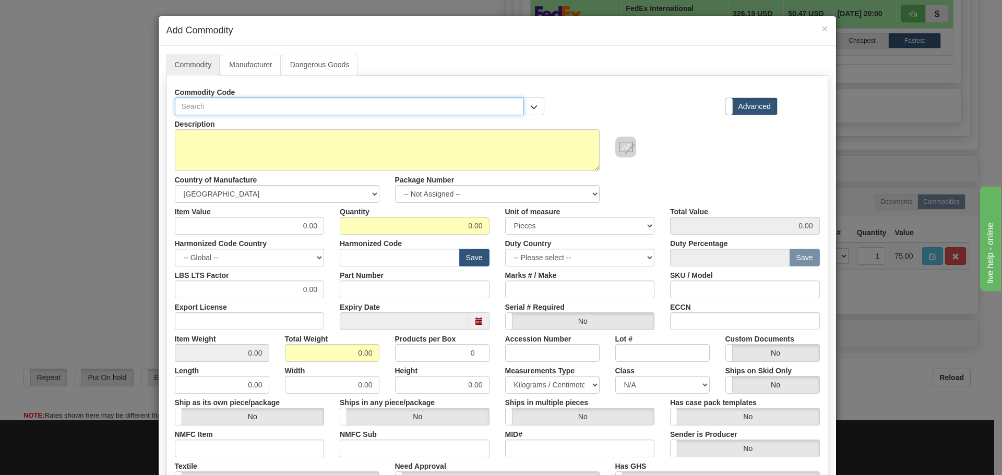
drag, startPoint x: 192, startPoint y: 108, endPoint x: 198, endPoint y: 112, distance: 7.8
click at [198, 112] on input "text" at bounding box center [350, 107] width 350 height 18
type input "UR 9NH"
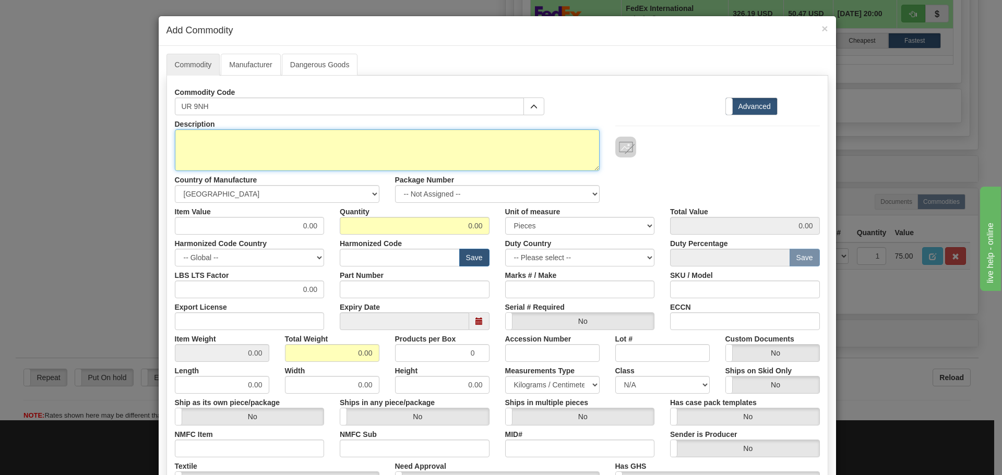
click at [184, 142] on textarea "Description" at bounding box center [387, 150] width 425 height 42
type textarea "UR MODULE"
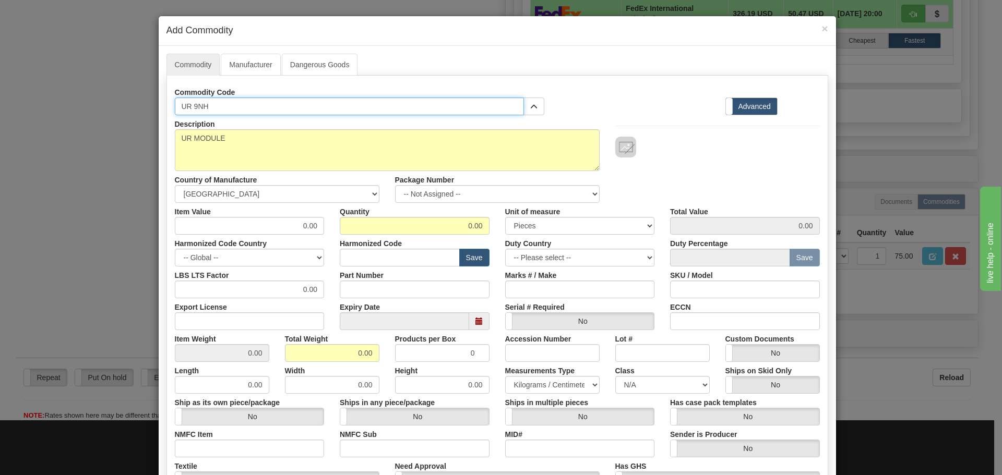
drag, startPoint x: 216, startPoint y: 109, endPoint x: 163, endPoint y: 115, distance: 53.1
click at [166, 115] on div "Commodity Code UR 9NH B9M-9WH-15K - B90 UR CPU B9M9NH06K - B9M - B90 - Bus Diff…" at bounding box center [497, 329] width 662 height 507
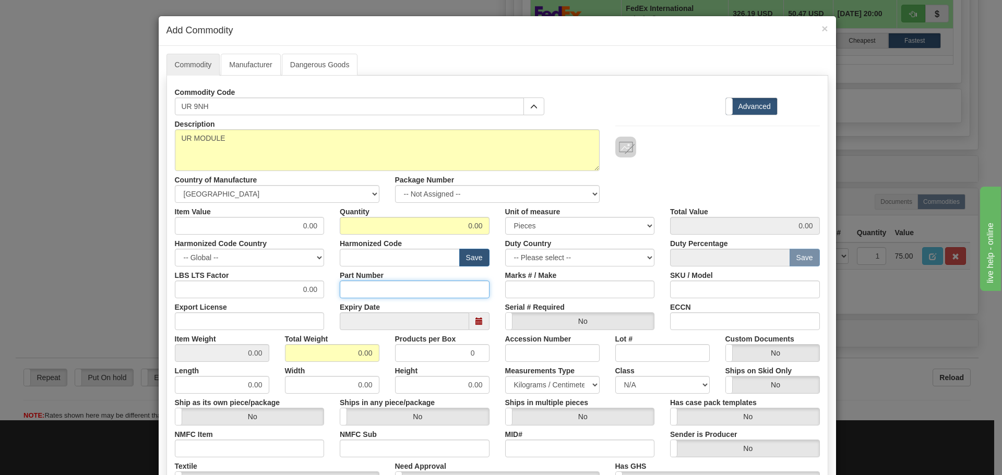
click at [384, 290] on input "Part Number" at bounding box center [415, 290] width 150 height 18
paste input "UR 9NH"
type input "UR 9NH"
drag, startPoint x: 464, startPoint y: 225, endPoint x: 482, endPoint y: 225, distance: 18.3
click at [482, 225] on input "0.00" at bounding box center [415, 226] width 150 height 18
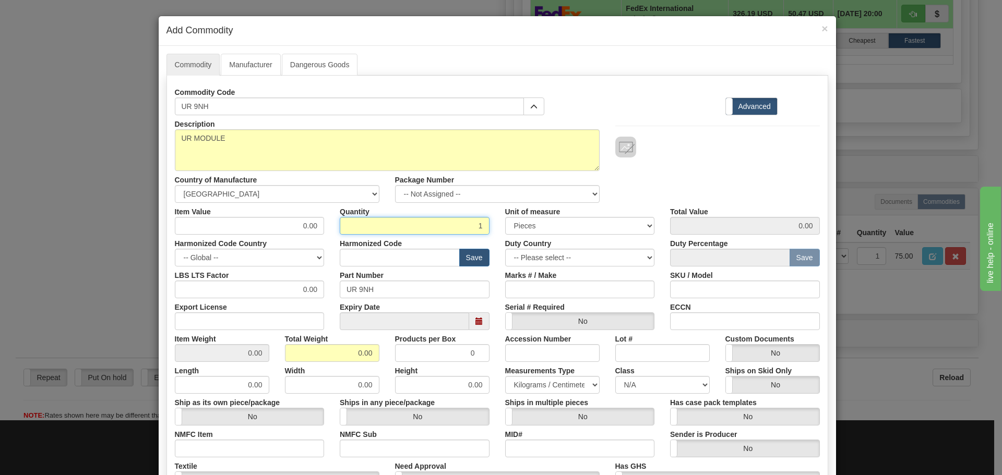
type input "1"
click at [398, 253] on input "text" at bounding box center [400, 258] width 120 height 18
type input "8537.10.9070"
drag, startPoint x: 291, startPoint y: 222, endPoint x: 323, endPoint y: 222, distance: 31.8
click at [323, 222] on div "Item Value 0.00" at bounding box center [249, 219] width 165 height 32
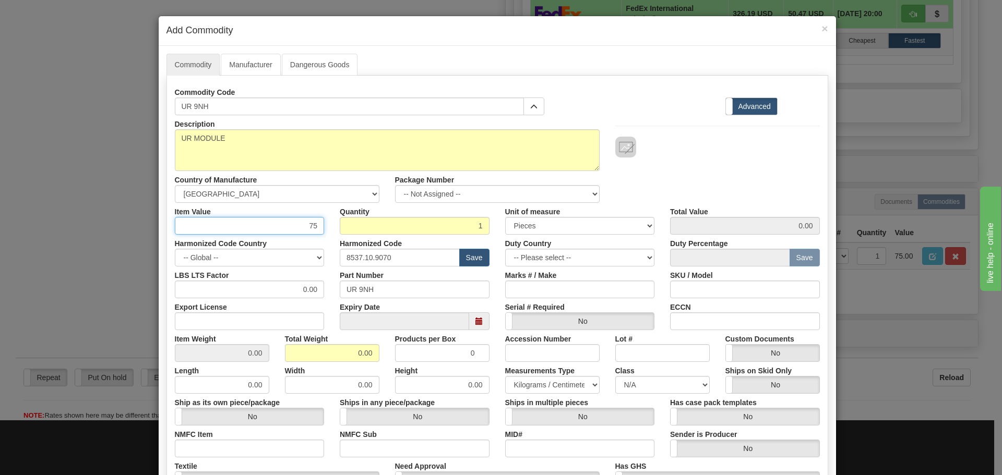
type input "75"
type input "75.00"
click at [727, 149] on div at bounding box center [717, 147] width 205 height 21
drag, startPoint x: 349, startPoint y: 354, endPoint x: 384, endPoint y: 350, distance: 34.7
click at [384, 350] on div "Item Weight 0.00 Total Weight 0.00 Products per Box 0 Accession Number Lot # Cu…" at bounding box center [497, 346] width 661 height 32
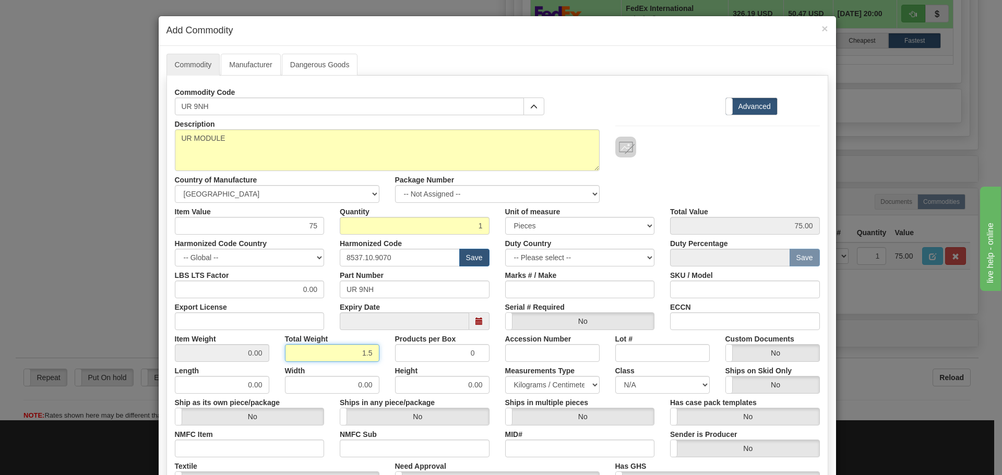
type input "1.5"
type input "1.5000"
click at [669, 161] on div "Description UR MODULE Country of Manufacture -- Unknown -- AFGHANISTAN ALAND IS…" at bounding box center [497, 159] width 661 height 88
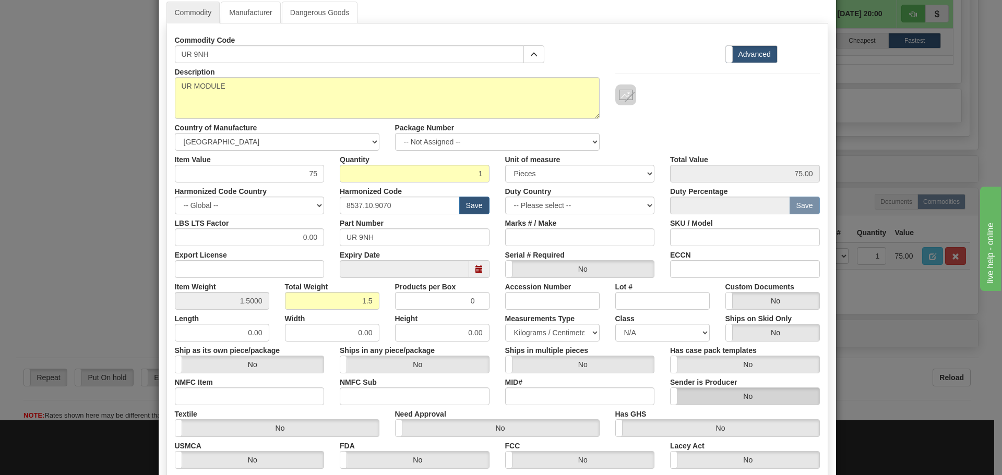
scroll to position [157, 0]
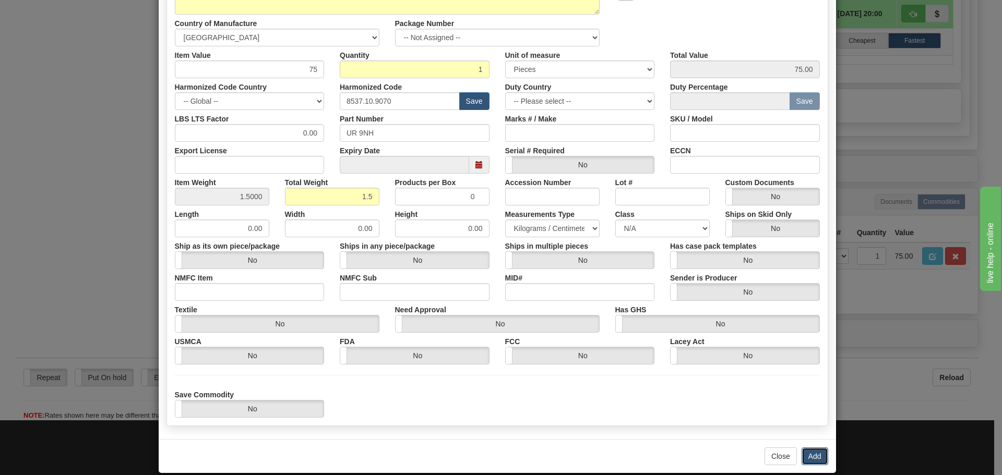
click at [804, 452] on button "Add" at bounding box center [815, 457] width 27 height 18
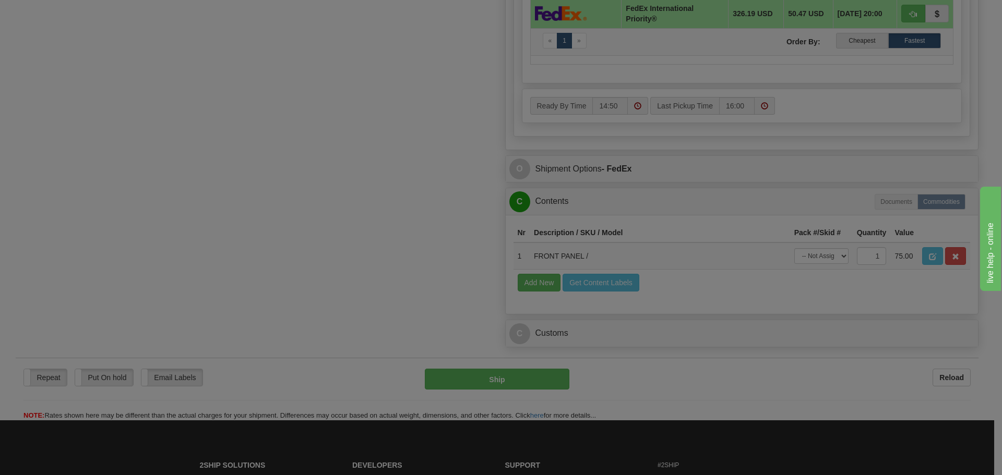
scroll to position [0, 0]
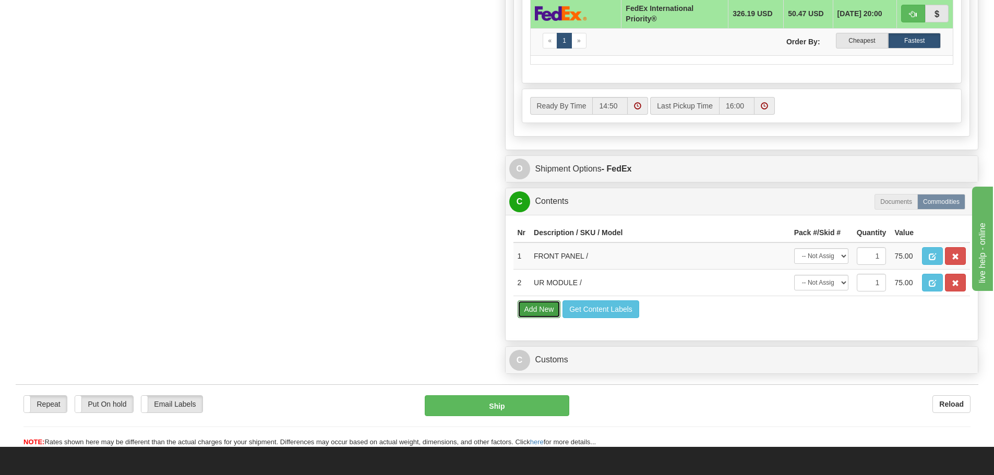
click at [537, 308] on button "Add New" at bounding box center [539, 310] width 43 height 18
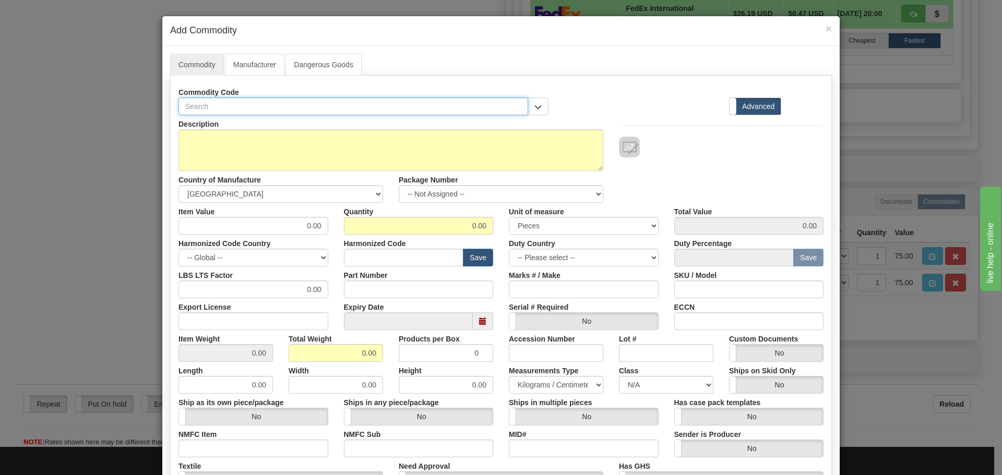
click at [201, 104] on input "text" at bounding box center [354, 107] width 350 height 18
drag, startPoint x: 217, startPoint y: 104, endPoint x: 154, endPoint y: 109, distance: 62.8
click at [154, 109] on div "× Add Commodity Commodity Manufacturer Dangerous Goods Commodity Code UR SHA St…" at bounding box center [501, 237] width 1002 height 475
type input "UR SHA"
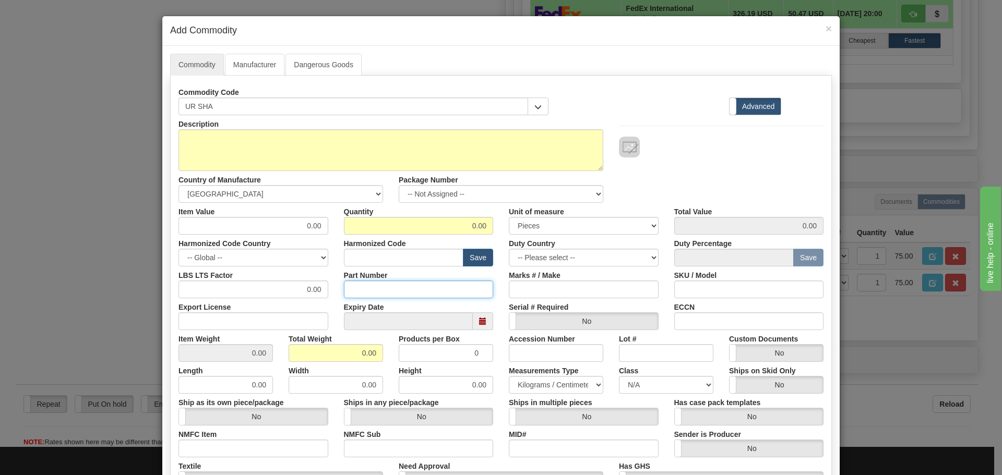
click at [394, 296] on input "Part Number" at bounding box center [419, 290] width 150 height 18
paste input "UR SHA"
type input "UR SHA"
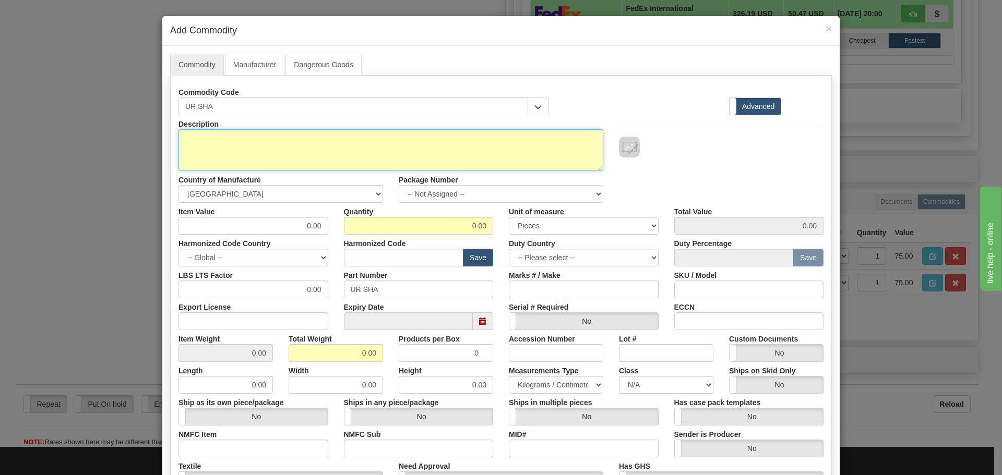
click at [190, 134] on textarea "Description" at bounding box center [391, 150] width 425 height 42
type textarea "UR MODULE"
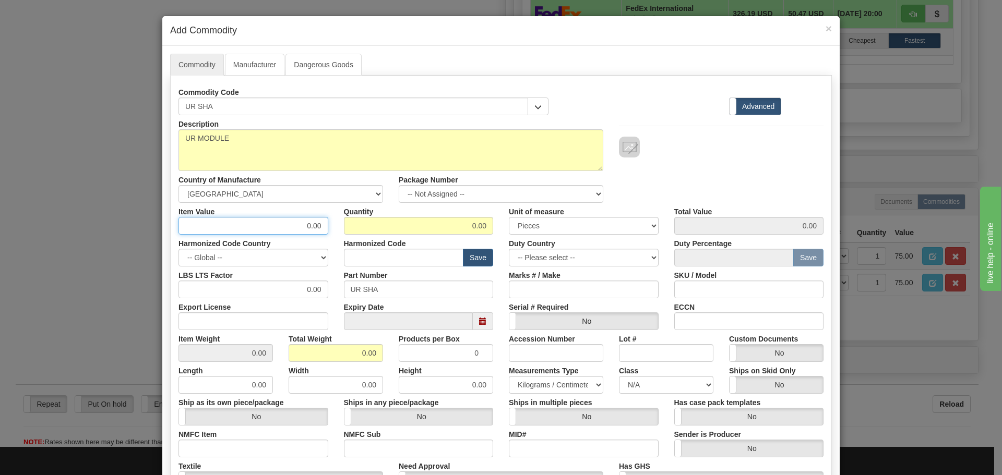
drag, startPoint x: 307, startPoint y: 232, endPoint x: 324, endPoint y: 228, distance: 17.7
click at [324, 228] on div "Item Value 0.00" at bounding box center [253, 219] width 165 height 32
type input "75"
drag, startPoint x: 463, startPoint y: 224, endPoint x: 511, endPoint y: 221, distance: 48.6
click at [514, 217] on div "Item Value 75 Quantity 0.00 Unit of measure 3 Thousand Square Inches Adjustment…" at bounding box center [501, 219] width 661 height 32
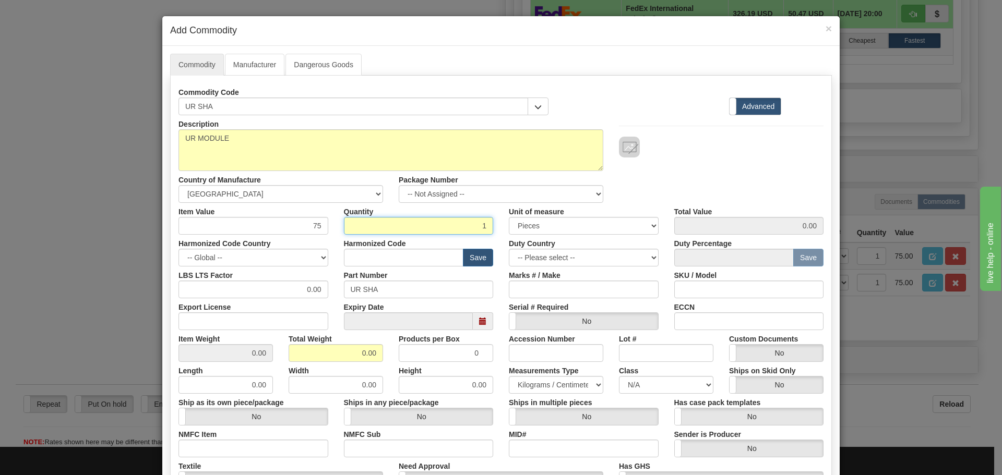
type input "1"
type input "75.00"
click at [326, 351] on input "0.00" at bounding box center [336, 353] width 94 height 18
drag, startPoint x: 359, startPoint y: 352, endPoint x: 383, endPoint y: 347, distance: 25.0
click at [383, 347] on div "Total Weight 0.00" at bounding box center [336, 346] width 110 height 32
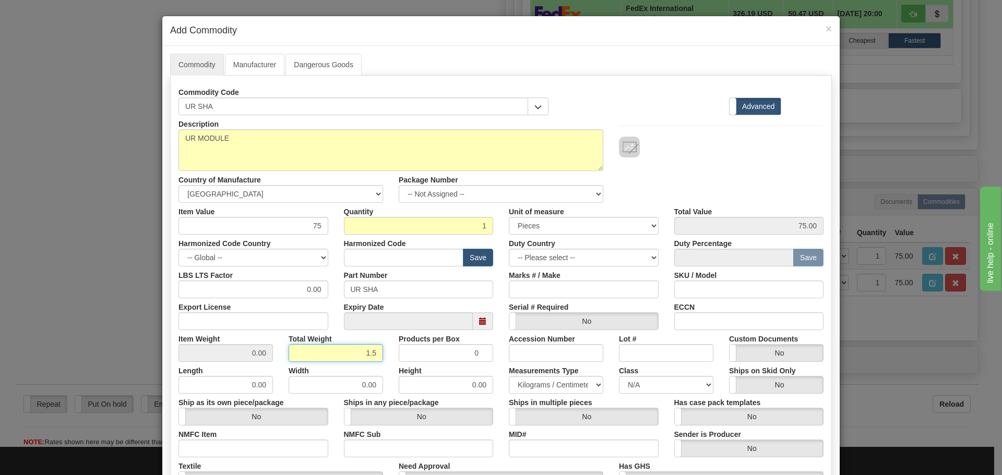
type input "1.5"
type input "1.5000"
click at [747, 176] on div "Description UR MODULE Country of Manufacture -- Unknown -- AFGHANISTAN ALAND IS…" at bounding box center [501, 159] width 661 height 88
click at [365, 258] on input "text" at bounding box center [404, 258] width 120 height 18
type input "8537.10.9070"
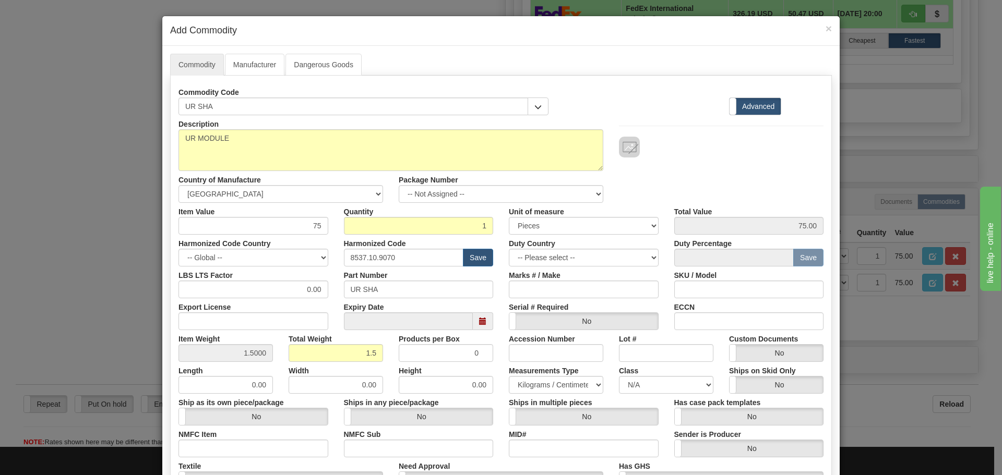
click at [775, 183] on div "Description UR MODULE Country of Manufacture -- Unknown -- AFGHANISTAN ALAND IS…" at bounding box center [501, 159] width 661 height 88
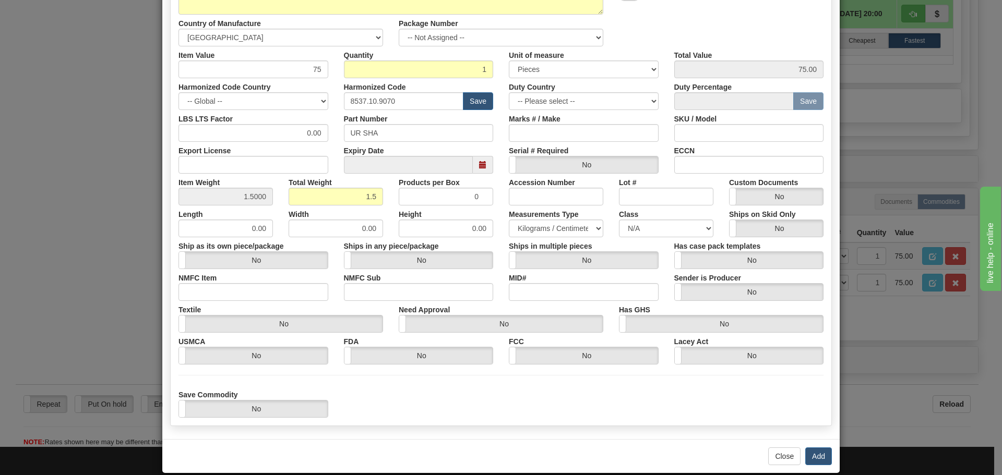
scroll to position [171, 0]
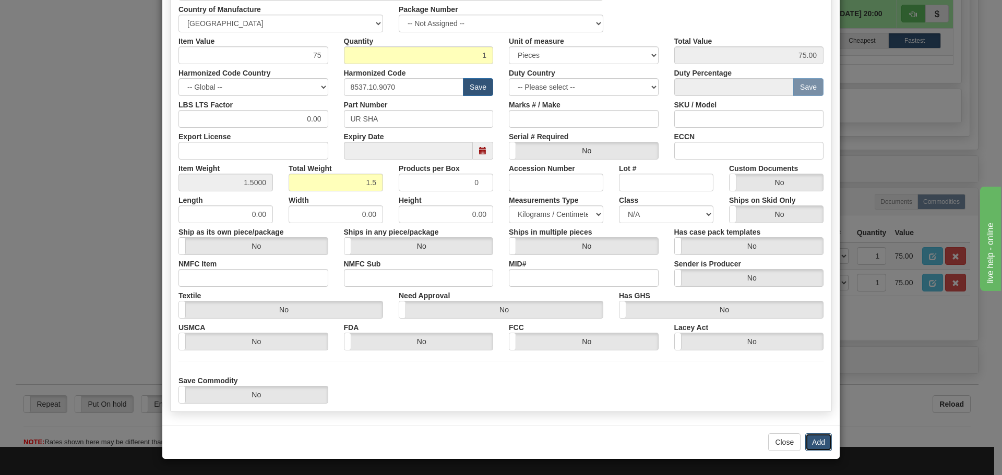
click at [810, 449] on button "Add" at bounding box center [818, 443] width 27 height 18
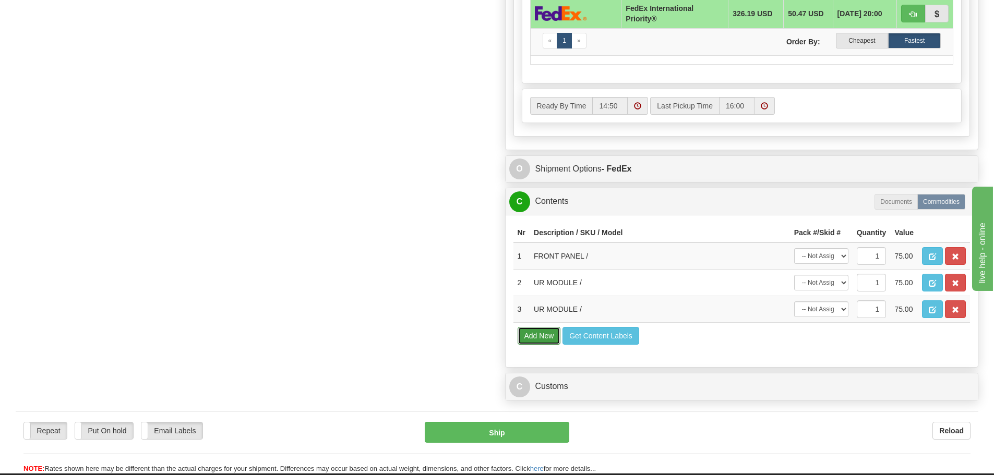
click at [546, 336] on button "Add New" at bounding box center [539, 336] width 43 height 18
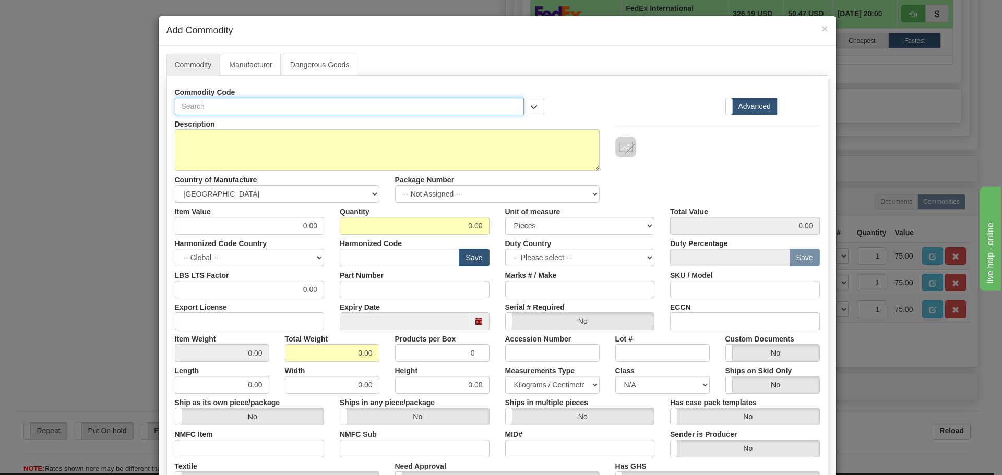
click at [204, 115] on input "text" at bounding box center [350, 107] width 350 height 18
type input "UR 6LH"
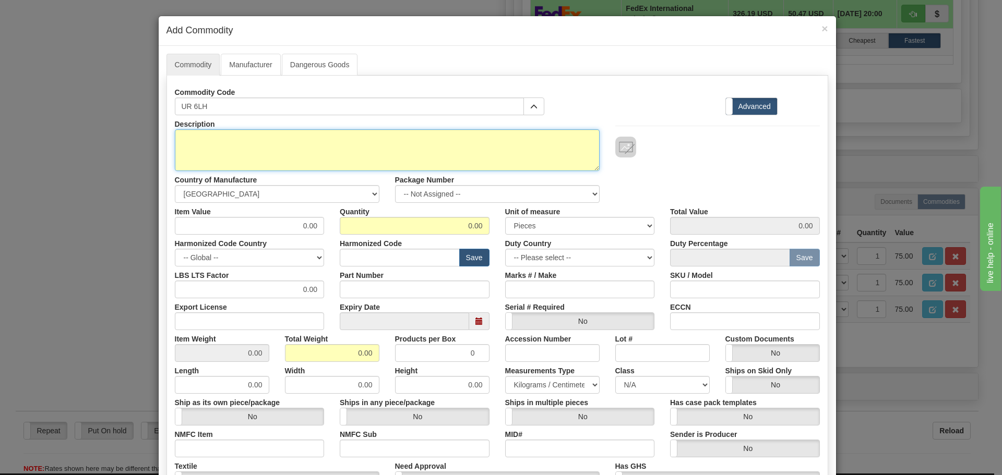
click at [198, 142] on textarea "Description" at bounding box center [387, 150] width 425 height 42
drag, startPoint x: 233, startPoint y: 137, endPoint x: 222, endPoint y: 122, distance: 18.7
click at [230, 136] on textarea "UR MODULE" at bounding box center [387, 150] width 425 height 42
type textarea "UR MODULE"
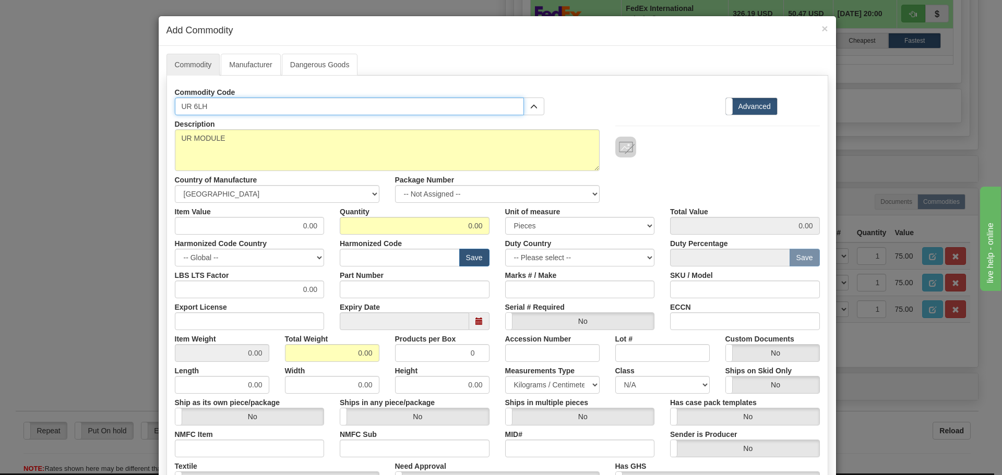
drag, startPoint x: 216, startPoint y: 109, endPoint x: 171, endPoint y: 105, distance: 45.1
click at [175, 105] on input "UR 6LH" at bounding box center [350, 107] width 350 height 18
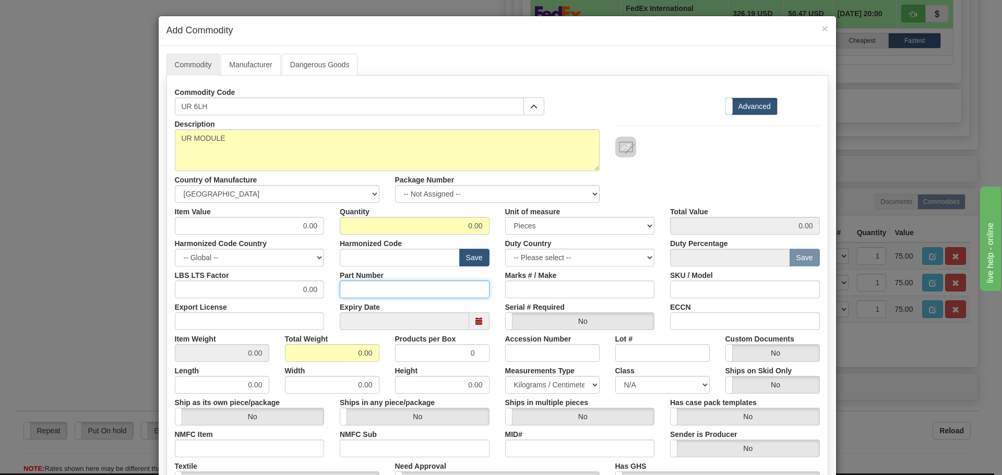
click at [398, 284] on input "Part Number" at bounding box center [415, 290] width 150 height 18
paste input "UR 6LH"
type input "UR 6LH"
click at [373, 254] on input "text" at bounding box center [400, 258] width 120 height 18
type input "8537.10.9070"
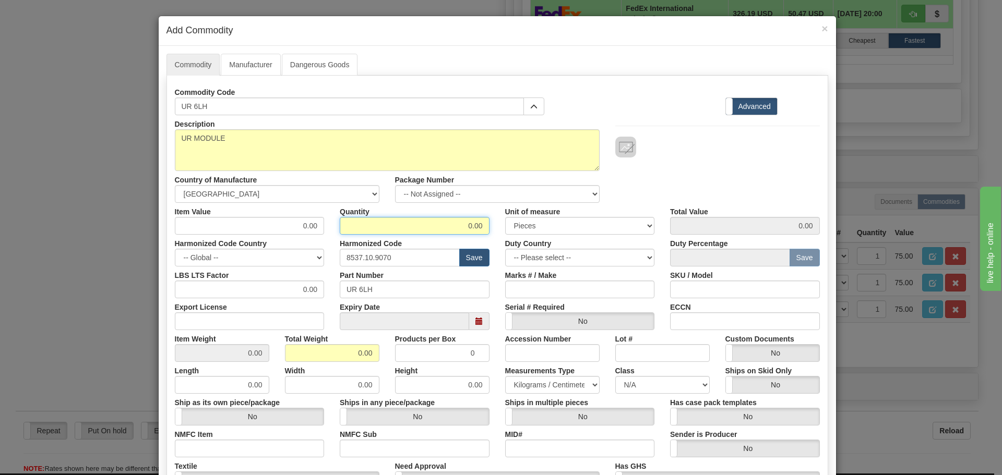
drag, startPoint x: 463, startPoint y: 228, endPoint x: 499, endPoint y: 221, distance: 36.6
click at [499, 221] on div "Item Value 0.00 Quantity 0.00 Unit of measure 3 Thousand Square Inches Adjustme…" at bounding box center [497, 219] width 661 height 32
type input "1"
drag, startPoint x: 258, startPoint y: 227, endPoint x: 332, endPoint y: 227, distance: 73.6
click at [332, 227] on div "Item Value 0.00 Quantity 1 Unit of measure 3 Thousand Square Inches Adjustments…" at bounding box center [497, 219] width 661 height 32
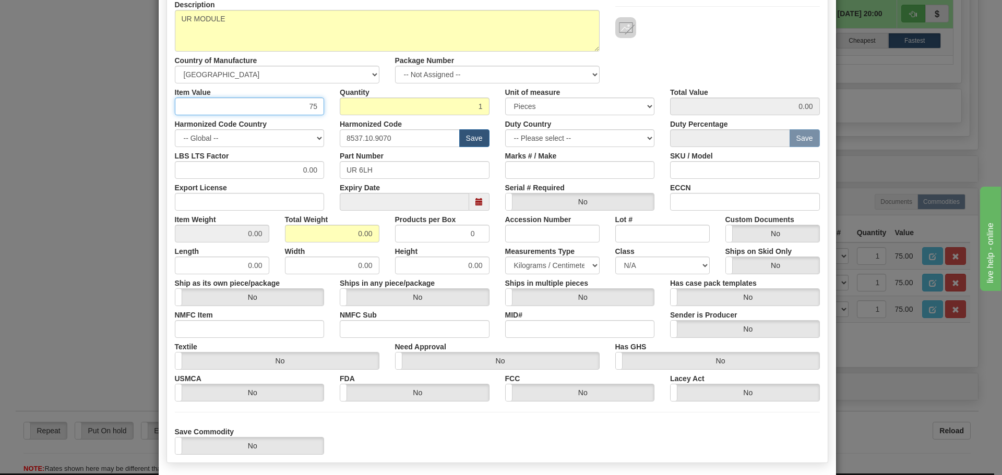
scroll to position [157, 0]
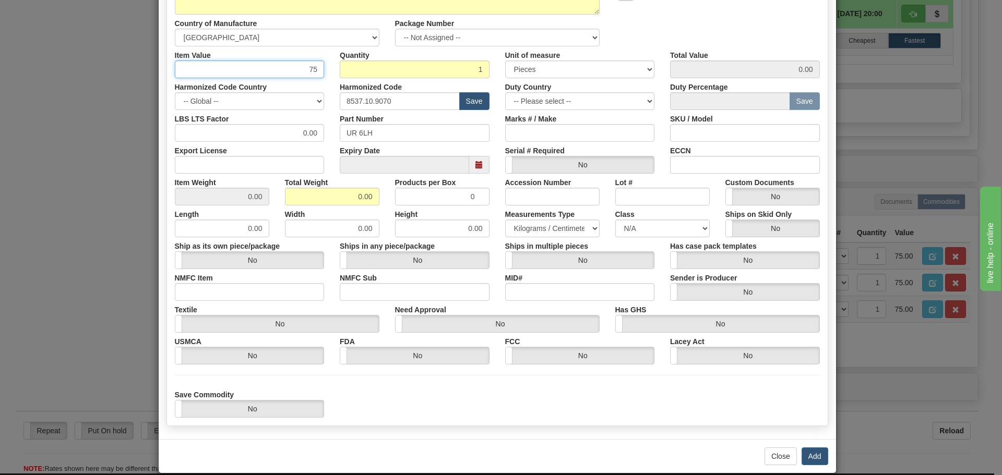
type input "75"
type input "75.00"
drag, startPoint x: 349, startPoint y: 200, endPoint x: 379, endPoint y: 199, distance: 30.8
click at [379, 199] on div "Total Weight 0.00" at bounding box center [332, 190] width 110 height 32
type input "1.5"
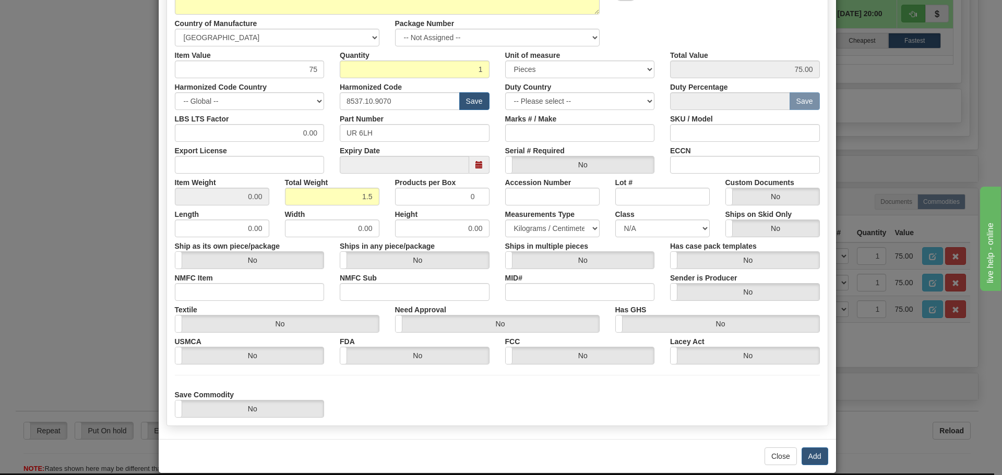
type input "1.5000"
click at [679, 21] on div "Description UR MODULE Country of Manufacture -- Unknown -- AFGHANISTAN ALAND IS…" at bounding box center [497, 3] width 661 height 88
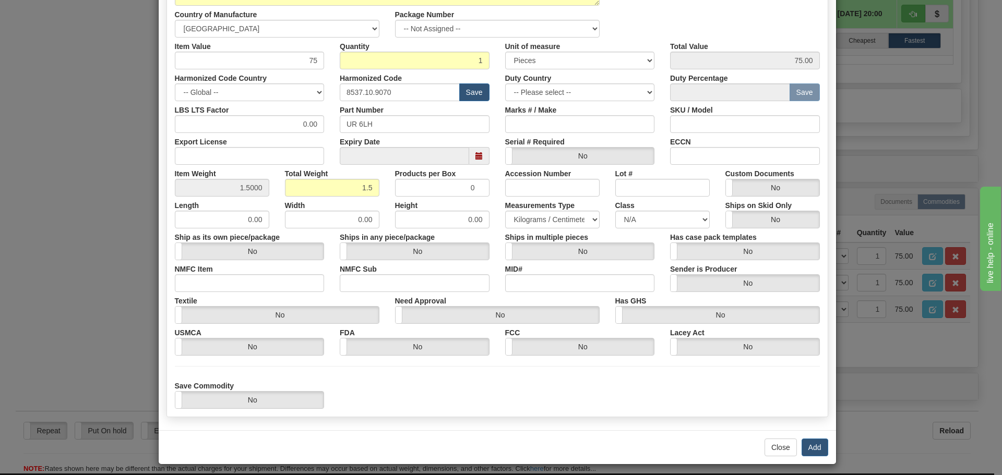
scroll to position [171, 0]
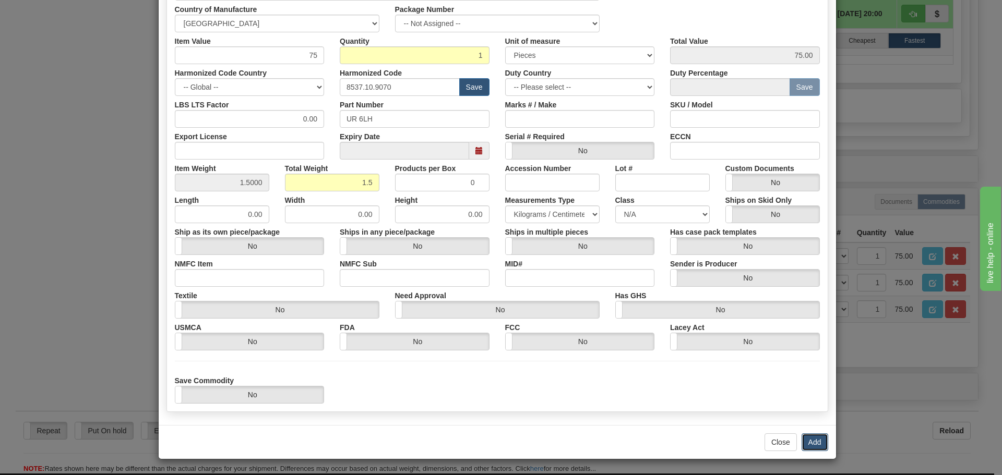
click at [816, 437] on button "Add" at bounding box center [815, 443] width 27 height 18
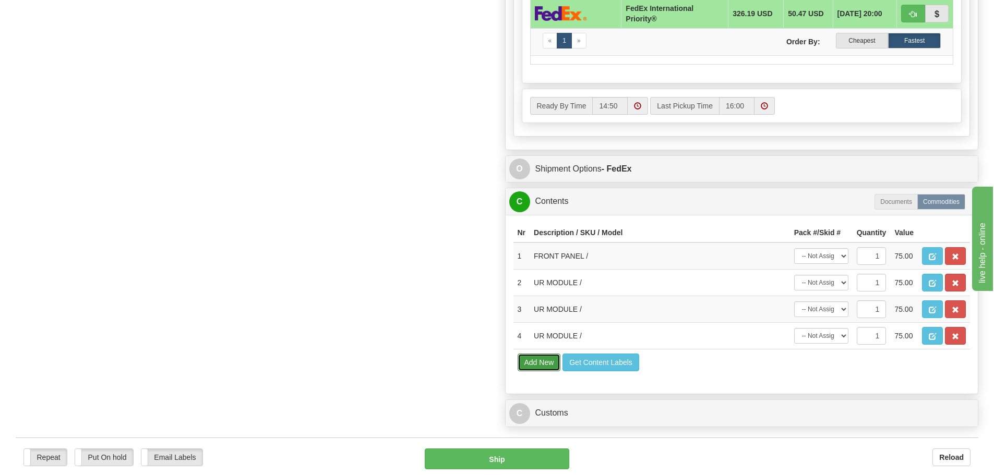
click at [531, 362] on button "Add New" at bounding box center [539, 363] width 43 height 18
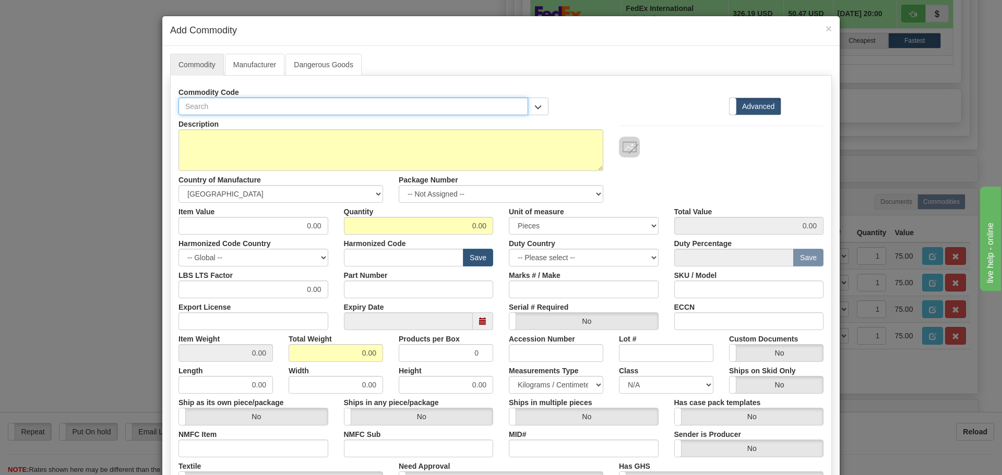
click at [182, 105] on input "text" at bounding box center [354, 107] width 350 height 18
type input "UR 7JH"
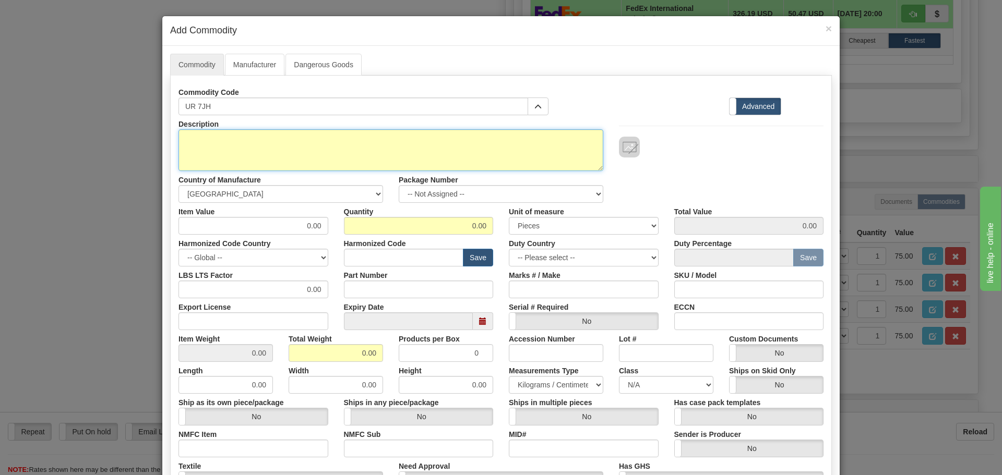
click at [183, 134] on textarea "Description" at bounding box center [391, 150] width 425 height 42
type textarea "UR MODULE"
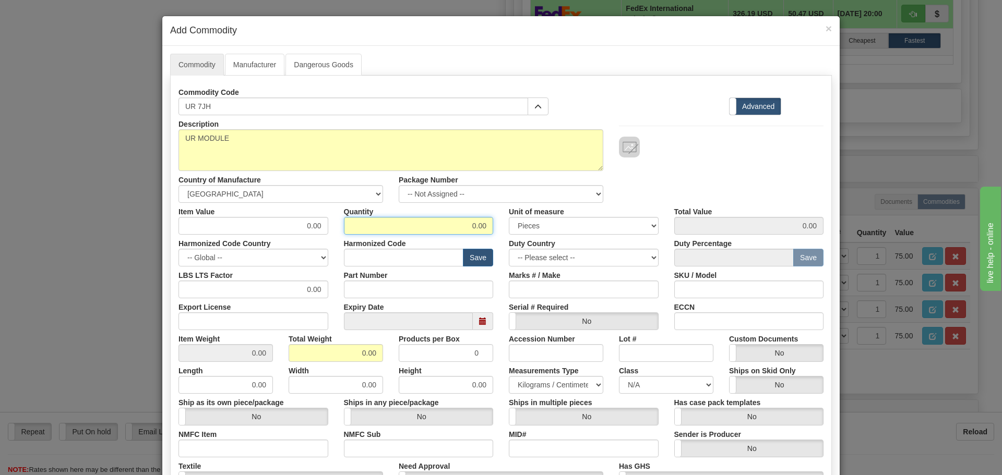
drag, startPoint x: 450, startPoint y: 225, endPoint x: 522, endPoint y: 238, distance: 72.6
click at [509, 225] on div "Item Value 0.00 Quantity 0.00 Unit of measure 3 Thousand Square Inches Adjustme…" at bounding box center [501, 219] width 661 height 32
type input "1"
click at [683, 184] on div "Description UR MODULE Country of Manufacture -- Unknown -- AFGHANISTAN ALAND IS…" at bounding box center [501, 159] width 661 height 88
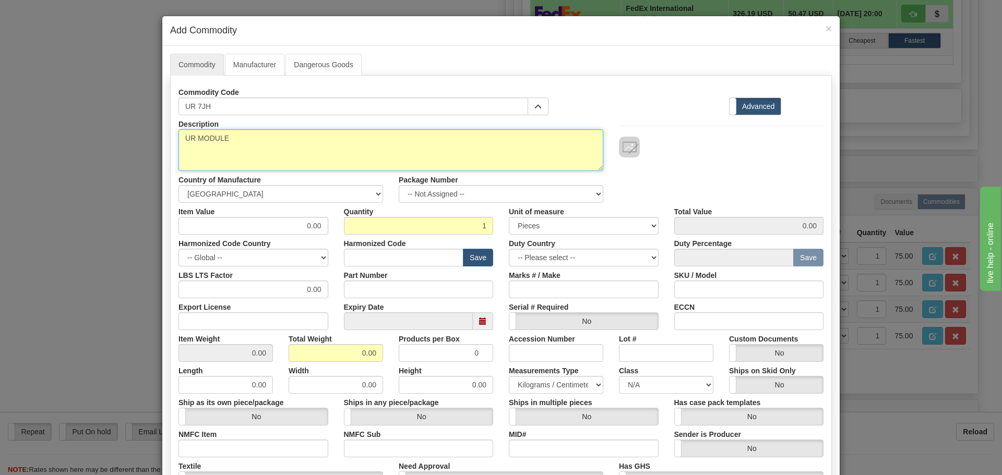
drag, startPoint x: 275, startPoint y: 136, endPoint x: 111, endPoint y: 162, distance: 166.4
click at [111, 162] on div "× Add Commodity Commodity Manufacturer Dangerous Goods Commodity Code UR 7JH B9…" at bounding box center [501, 237] width 1002 height 475
paste textarea "Inter-Relay Communications Module-UR Comm90"
type textarea "Inter-Relay Communications Module-UR Comm90"
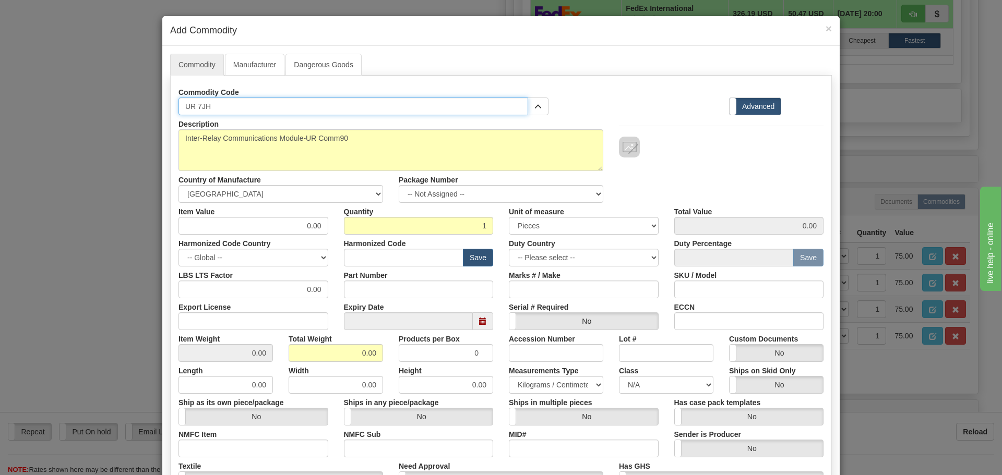
click at [194, 108] on input "UR 7JH" at bounding box center [354, 107] width 350 height 18
drag, startPoint x: 219, startPoint y: 109, endPoint x: 174, endPoint y: 108, distance: 44.4
click at [179, 108] on input "UR7JH" at bounding box center [354, 107] width 350 height 18
type input "UR7JH"
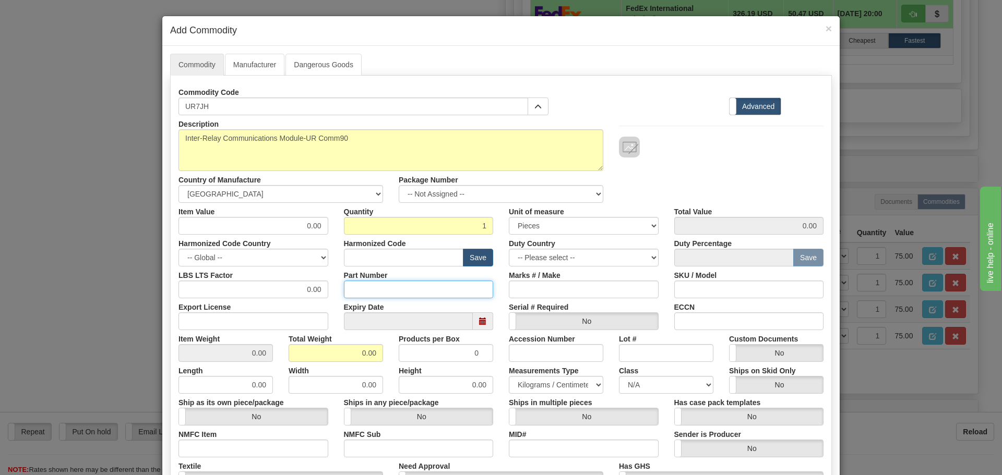
click at [366, 292] on input "Part Number" at bounding box center [419, 290] width 150 height 18
paste input "UR7JH"
type input "UR7JH"
click at [388, 255] on input "text" at bounding box center [404, 258] width 120 height 18
type input "8537.10.9070"
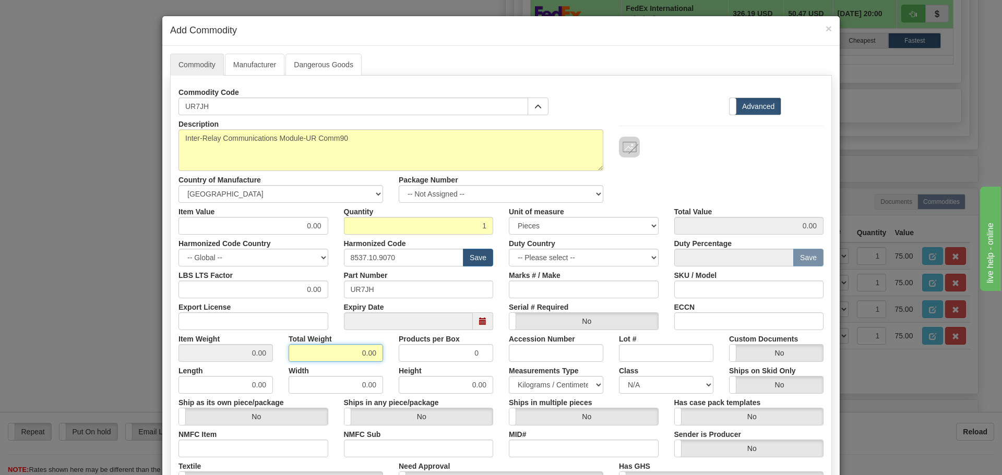
click at [379, 354] on div "Total Weight 0.00" at bounding box center [336, 346] width 110 height 32
type input "1.5"
type input "1.5000"
drag, startPoint x: 308, startPoint y: 228, endPoint x: 325, endPoint y: 234, distance: 18.0
click at [325, 228] on div "Item Value 0.00" at bounding box center [253, 219] width 165 height 32
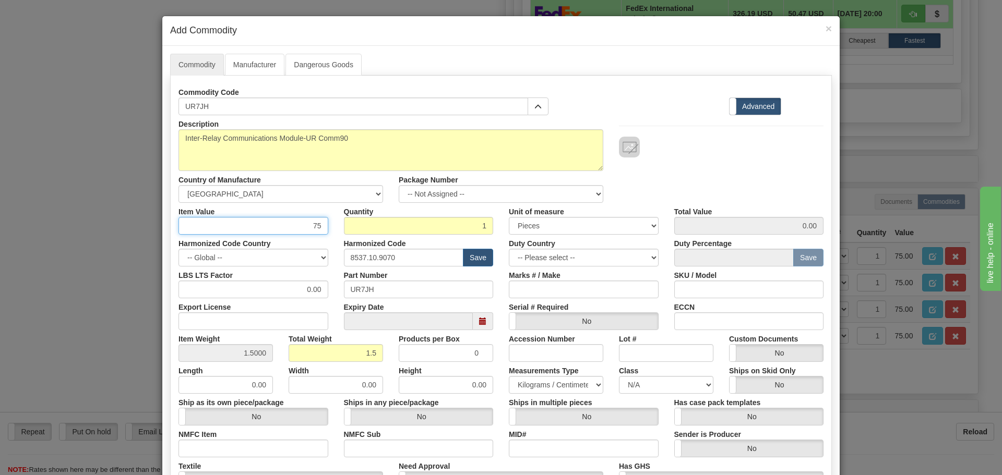
type input "75"
type input "75.00"
click at [703, 160] on div "Description Inter-Relay Communications Module-UR Comm90 Country of Manufacture …" at bounding box center [501, 159] width 661 height 88
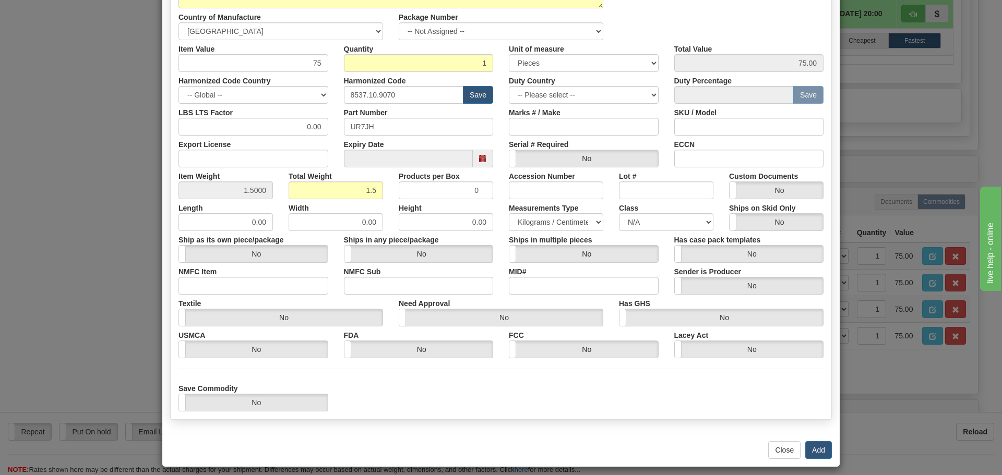
scroll to position [171, 0]
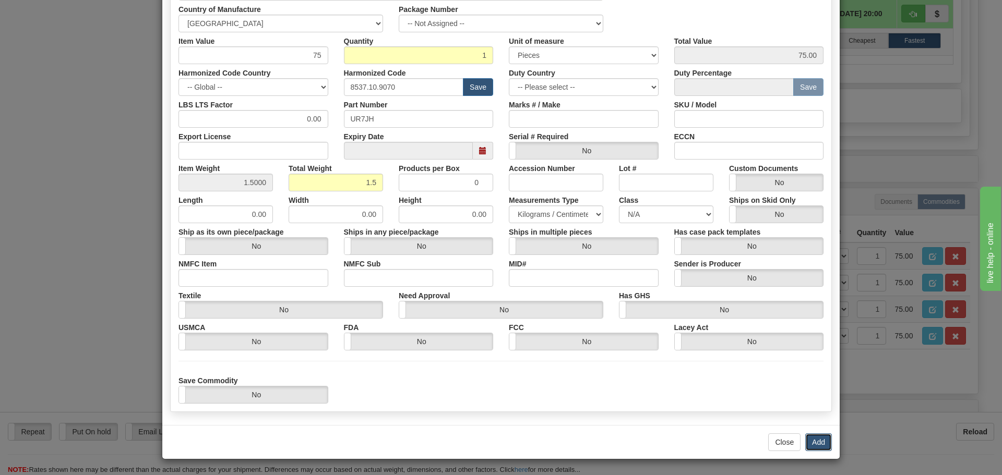
click at [811, 438] on button "Add" at bounding box center [818, 443] width 27 height 18
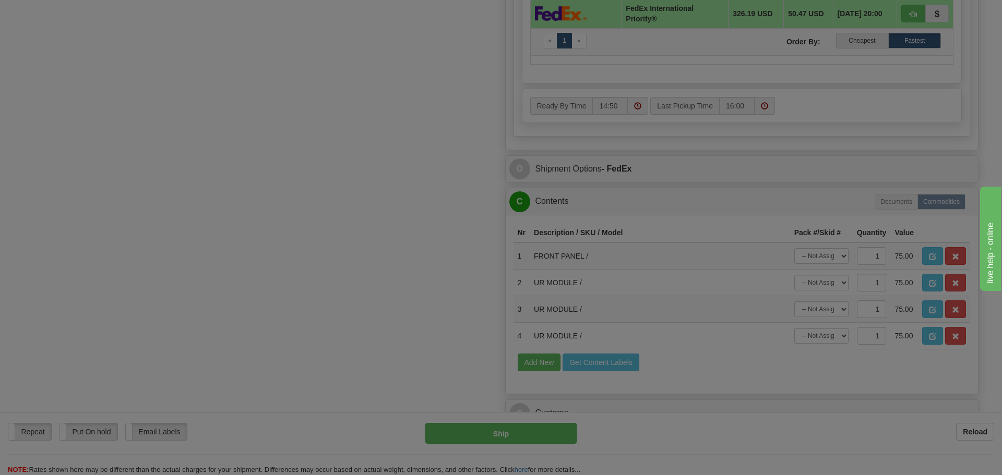
scroll to position [0, 0]
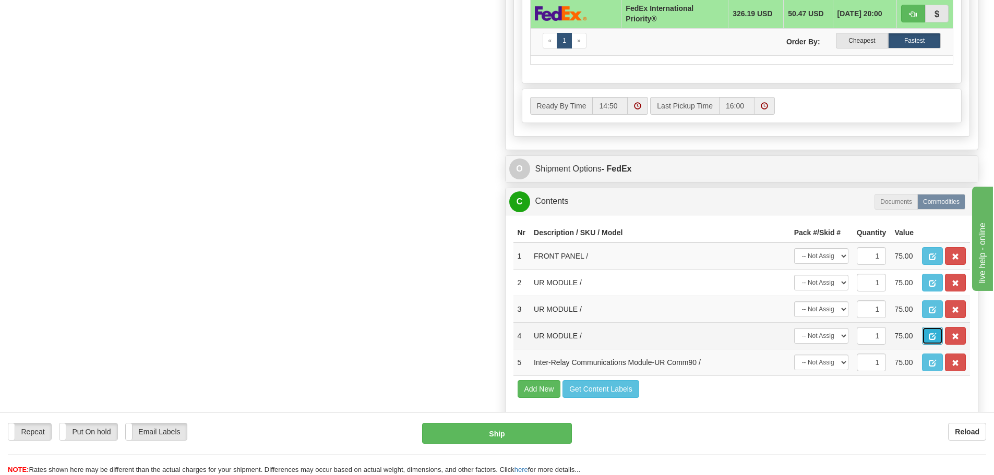
click at [933, 332] on button "button" at bounding box center [932, 336] width 21 height 18
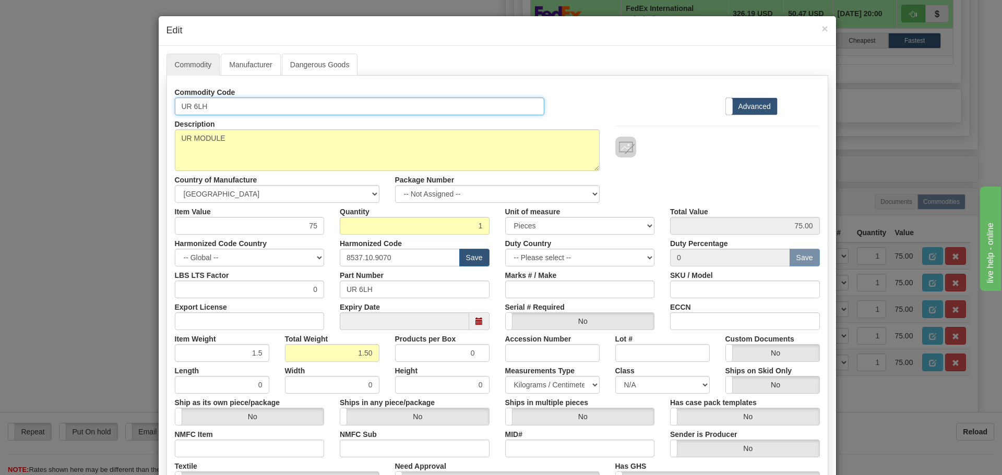
drag, startPoint x: 223, startPoint y: 108, endPoint x: 171, endPoint y: 110, distance: 52.2
click at [175, 110] on input "UR 6LH" at bounding box center [360, 107] width 370 height 18
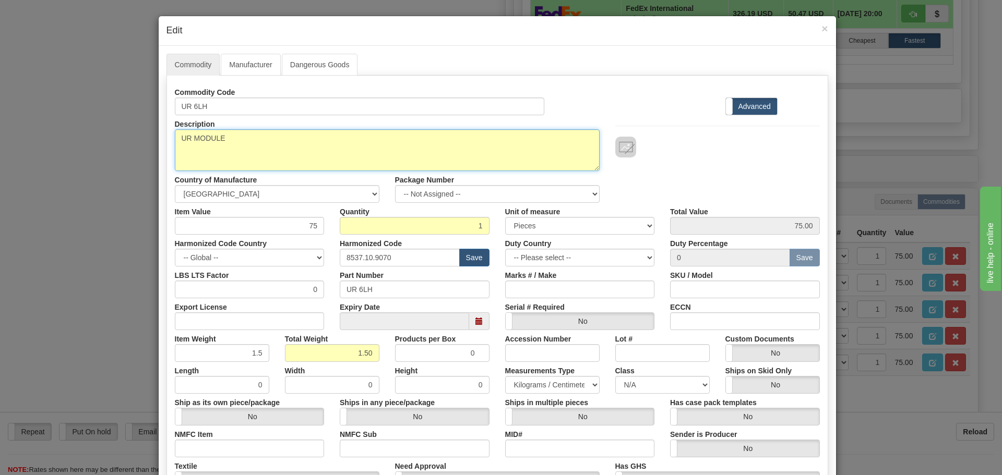
drag, startPoint x: 222, startPoint y: 140, endPoint x: 144, endPoint y: 144, distance: 78.9
click at [144, 143] on div "× Edit Commodity Manufacturer Dangerous Goods Commodity Code UR 6LH Standard Ad…" at bounding box center [501, 237] width 1002 height 475
paste textarea "Digital I/O Module-UR DIO"
type textarea "UR Digital I/O Module-UR DIO"
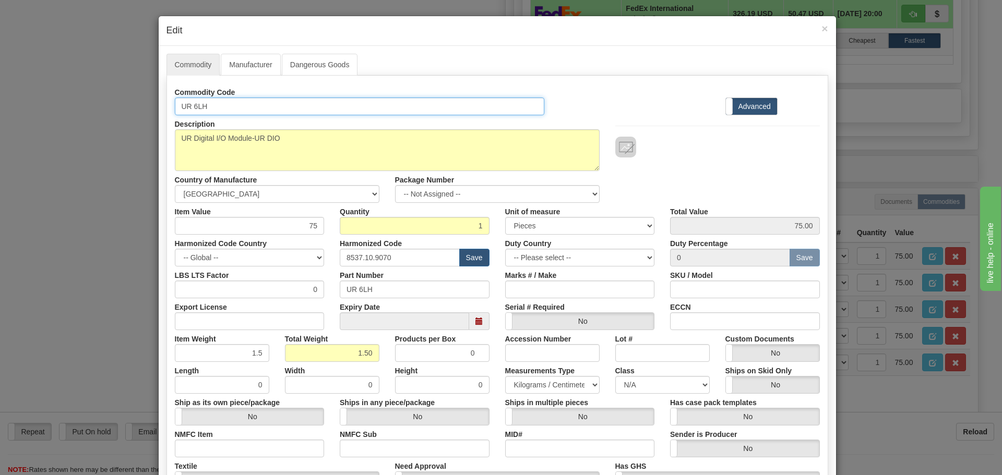
click at [189, 102] on input "UR 6LH" at bounding box center [360, 107] width 370 height 18
drag, startPoint x: 217, startPoint y: 109, endPoint x: 149, endPoint y: 116, distance: 67.7
click at [149, 116] on div "× Edit Commodity Manufacturer Dangerous Goods Commodity Code UR6LH Standard Adv…" at bounding box center [501, 237] width 1002 height 475
type input "UR6LH"
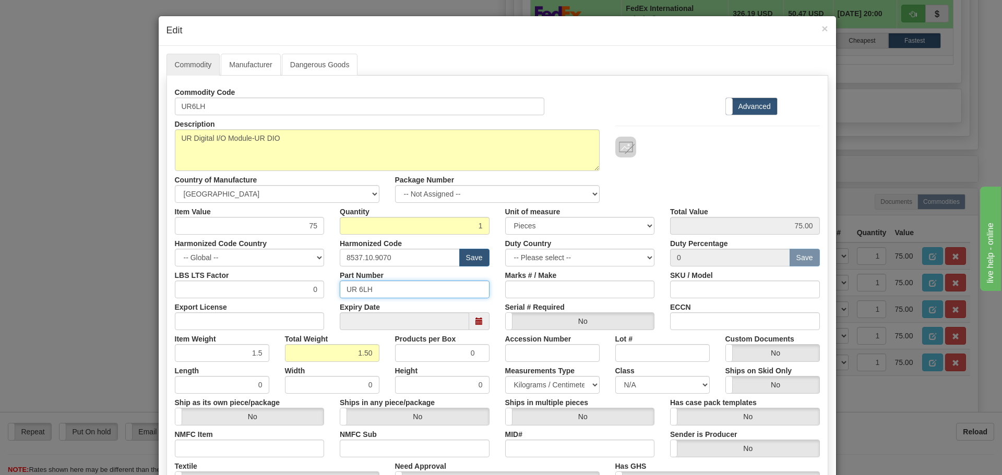
drag, startPoint x: 383, startPoint y: 291, endPoint x: 297, endPoint y: 303, distance: 87.0
click at [297, 303] on div "Commodity Code UR6LH Standard Advanced Description UR MODULE Country of Manufac…" at bounding box center [497, 303] width 645 height 438
paste input "text"
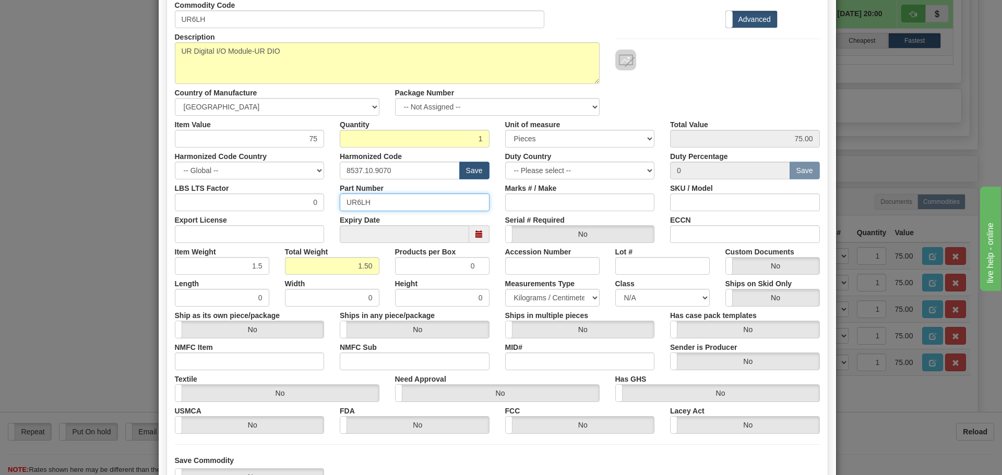
scroll to position [170, 0]
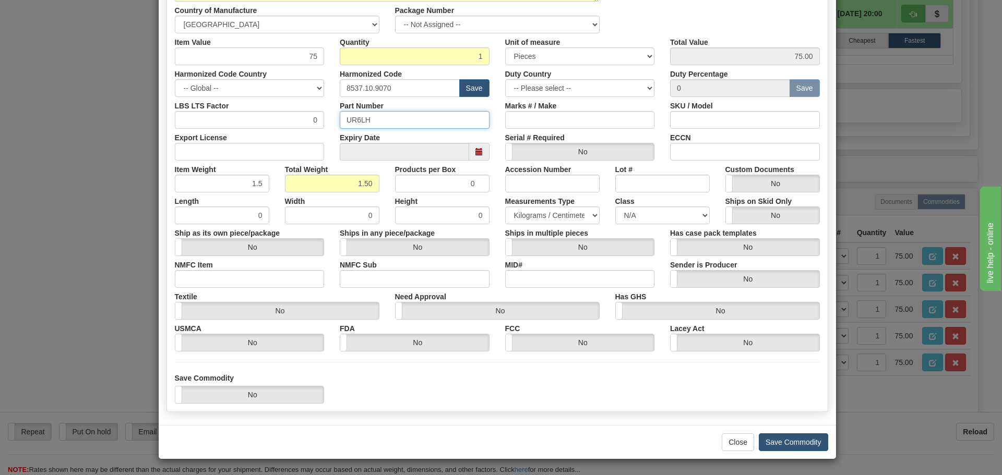
type input "UR6LH"
click at [799, 443] on button "Save Commodity" at bounding box center [793, 443] width 69 height 18
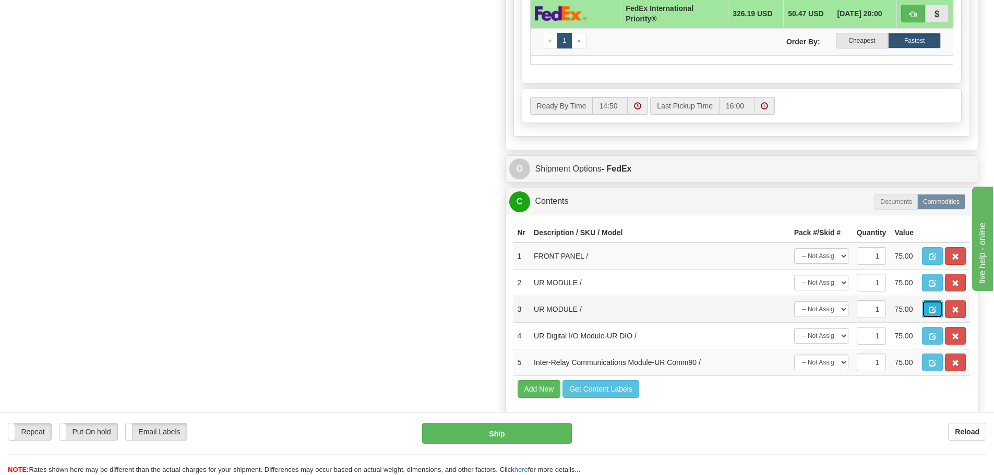
click at [934, 307] on span "button" at bounding box center [932, 310] width 7 height 7
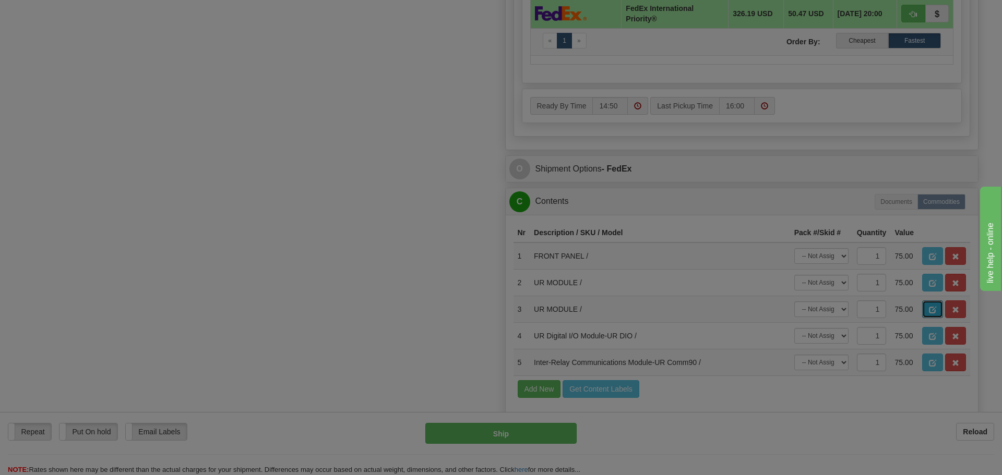
scroll to position [0, 0]
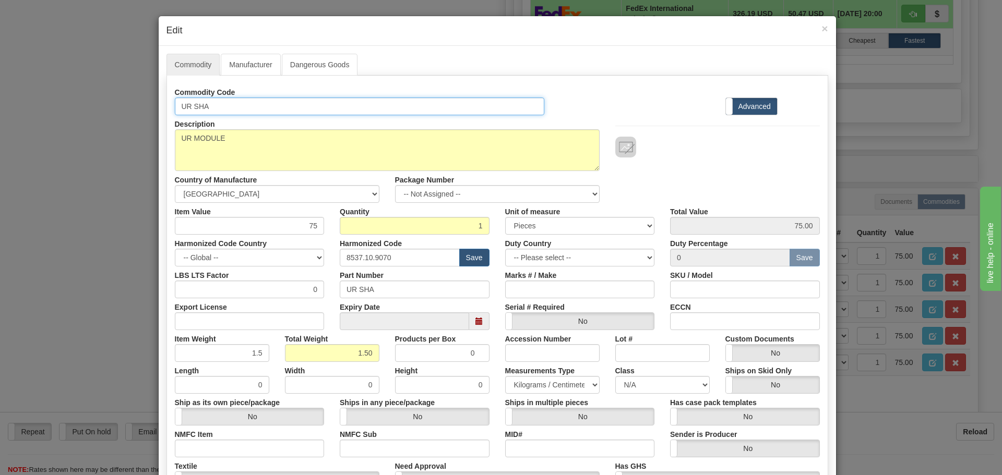
drag, startPoint x: 220, startPoint y: 102, endPoint x: 153, endPoint y: 105, distance: 66.4
click at [153, 105] on div "× Edit Commodity Manufacturer Dangerous Goods Commodity Code UR SHA Standard Ad…" at bounding box center [501, 237] width 1002 height 475
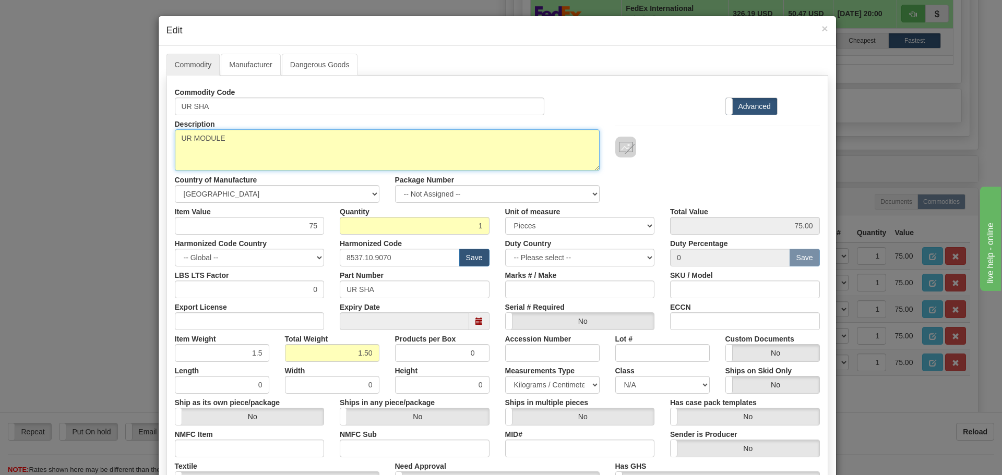
drag, startPoint x: 231, startPoint y: 145, endPoint x: 134, endPoint y: 147, distance: 97.6
click at [134, 147] on div "× Edit Commodity Manufacturer Dangerous Goods Commodity Code UR SHA Standard Ad…" at bounding box center [501, 237] width 1002 height 475
paste textarea "Power Supply Module-UR PWR"
type textarea "UR Power Supply Module-UR PWR"
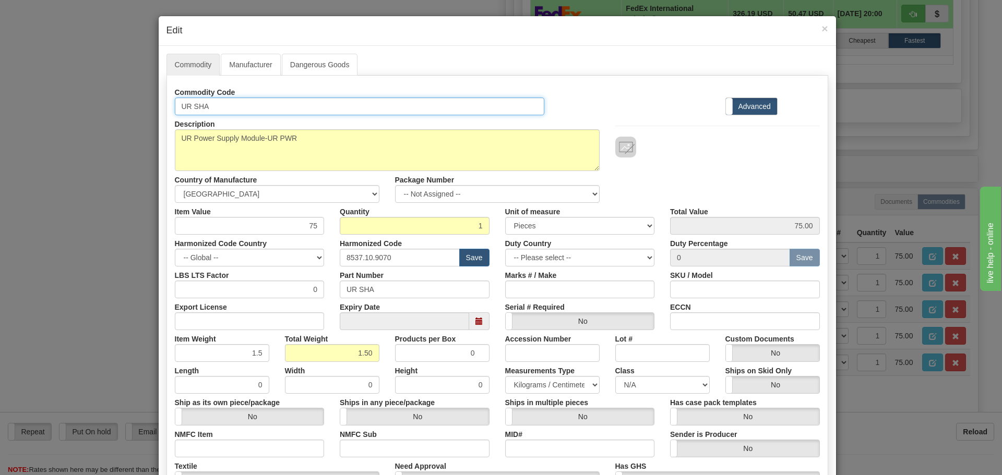
click at [191, 106] on input "UR SHA" at bounding box center [360, 107] width 370 height 18
drag, startPoint x: 223, startPoint y: 110, endPoint x: 114, endPoint y: 118, distance: 108.9
click at [114, 118] on div "× Edit Commodity Manufacturer Dangerous Goods Commodity Code URSHA Standard Adv…" at bounding box center [501, 237] width 1002 height 475
type input "URSHA"
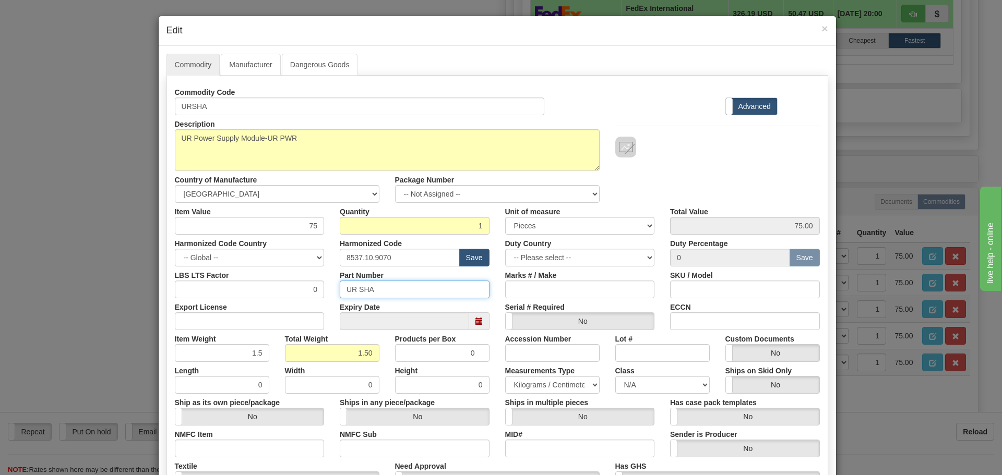
drag, startPoint x: 384, startPoint y: 283, endPoint x: 296, endPoint y: 292, distance: 88.1
click at [296, 292] on div "LBS LTS Factor 0 Part Number UR SHA Marks # / Make SKU / Model" at bounding box center [497, 283] width 661 height 32
paste input "text"
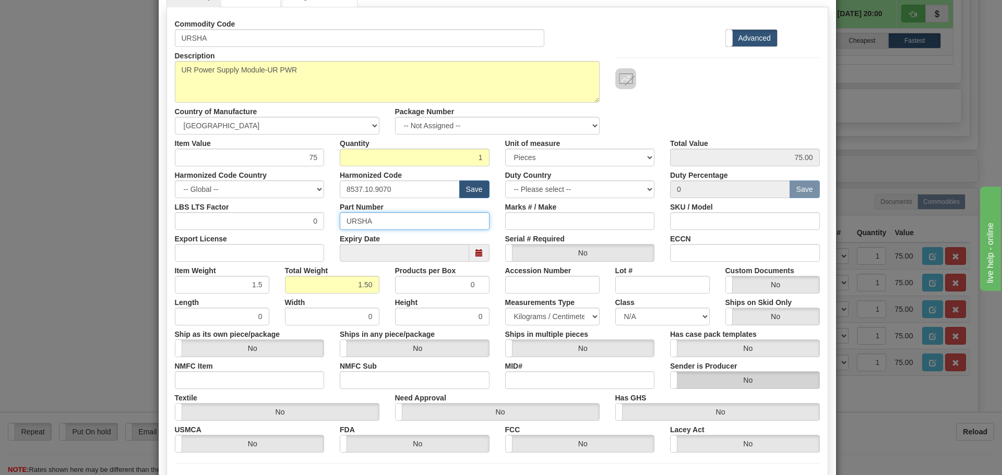
scroll to position [170, 0]
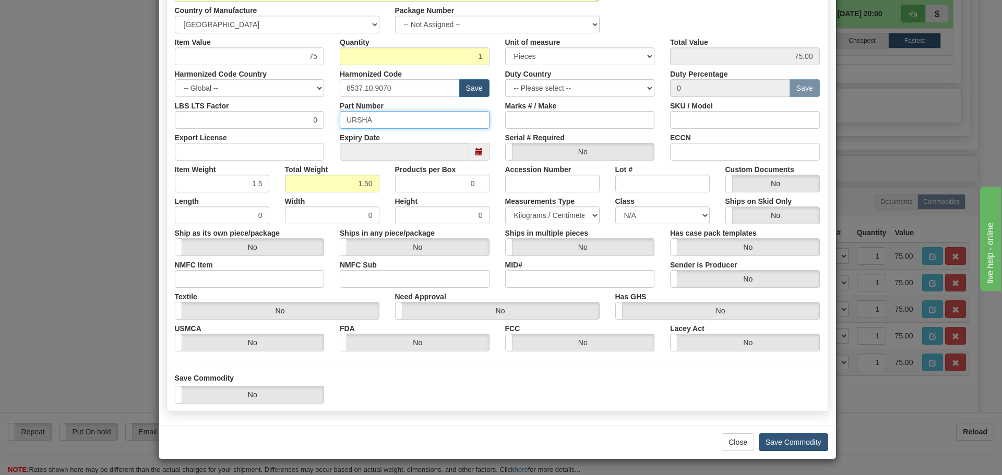
type input "URSHA"
click at [805, 442] on button "Save Commodity" at bounding box center [793, 443] width 69 height 18
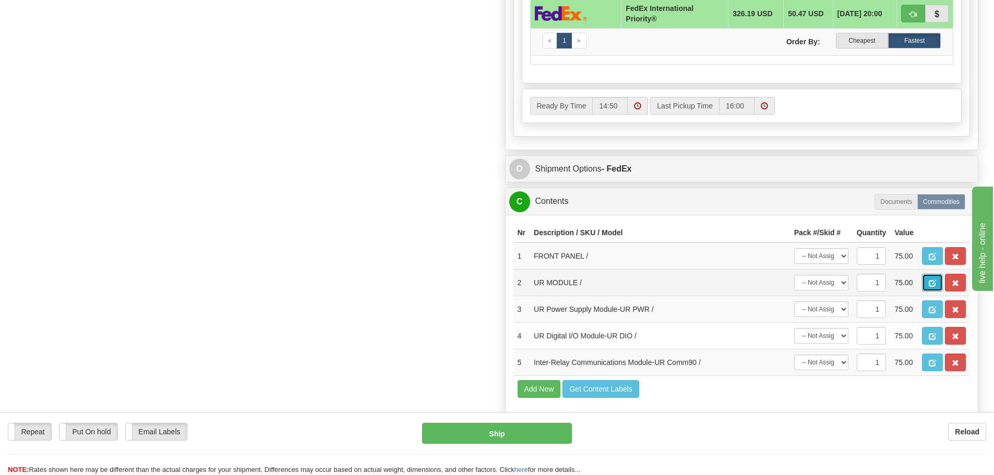
click at [931, 278] on button "button" at bounding box center [932, 283] width 21 height 18
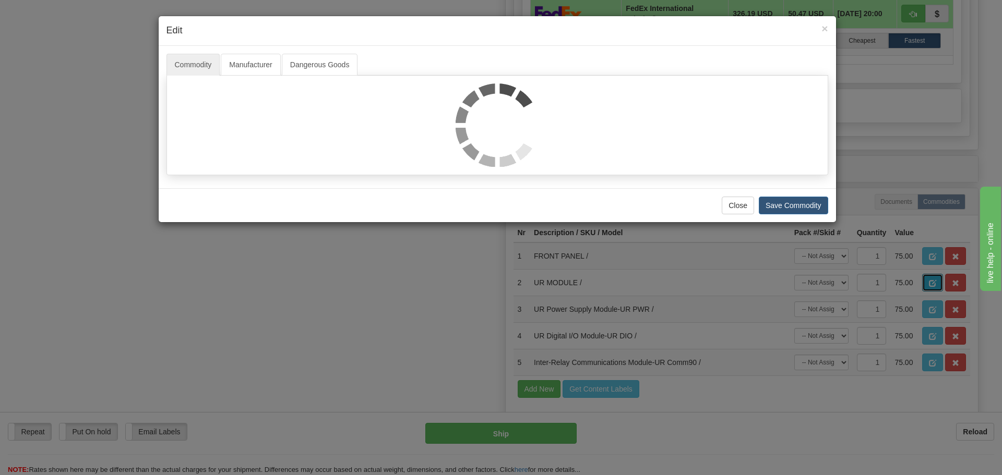
scroll to position [0, 0]
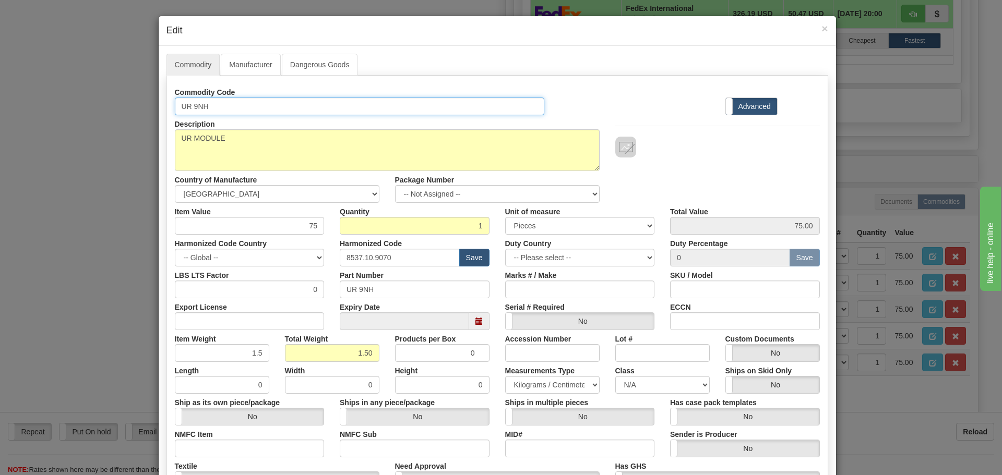
click at [191, 110] on input "UR 9NH" at bounding box center [360, 107] width 370 height 18
drag, startPoint x: 220, startPoint y: 109, endPoint x: 132, endPoint y: 116, distance: 88.0
click at [133, 115] on div "× Edit Commodity Manufacturer Dangerous Goods Commodity Code UR9NH Standard Adv…" at bounding box center [501, 237] width 1002 height 475
type input "UR9NH"
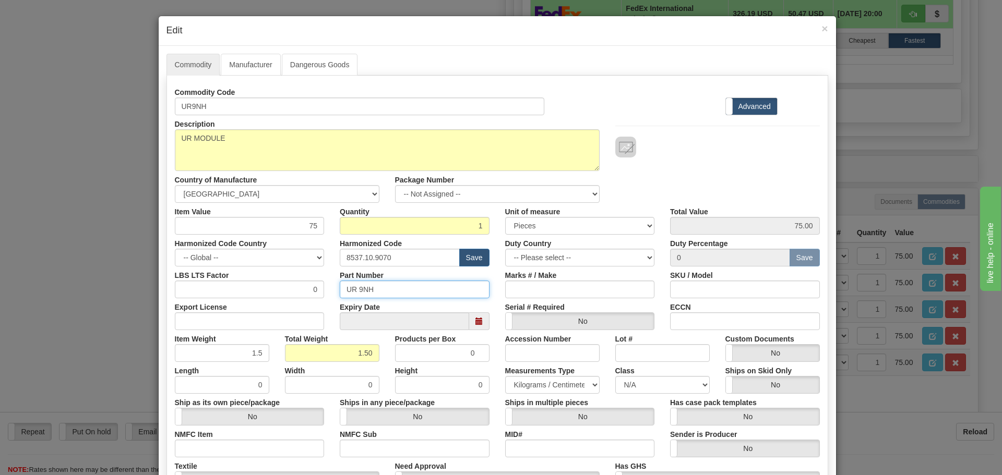
drag, startPoint x: 374, startPoint y: 293, endPoint x: 279, endPoint y: 304, distance: 95.1
click at [279, 304] on div "Commodity Code UR9NH Standard Advanced Description UR MODULE Country of Manufac…" at bounding box center [497, 303] width 645 height 438
paste input "text"
type input "UR9NH"
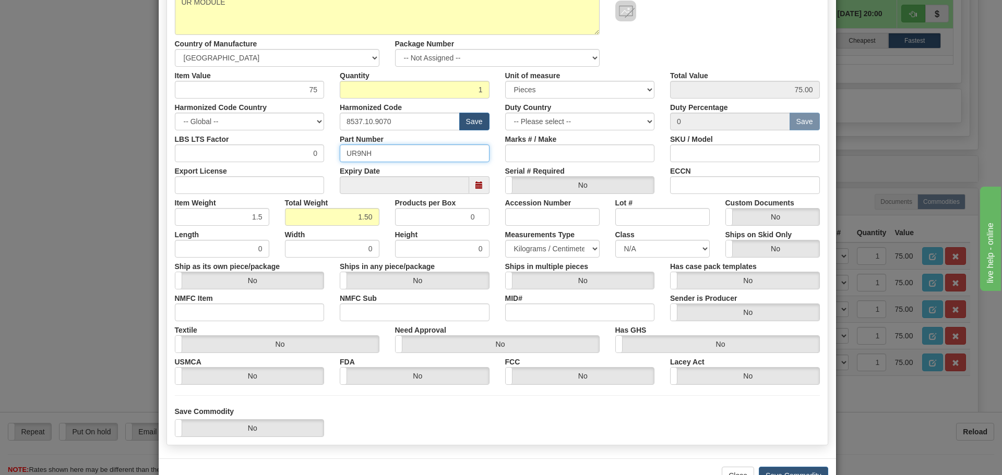
scroll to position [170, 0]
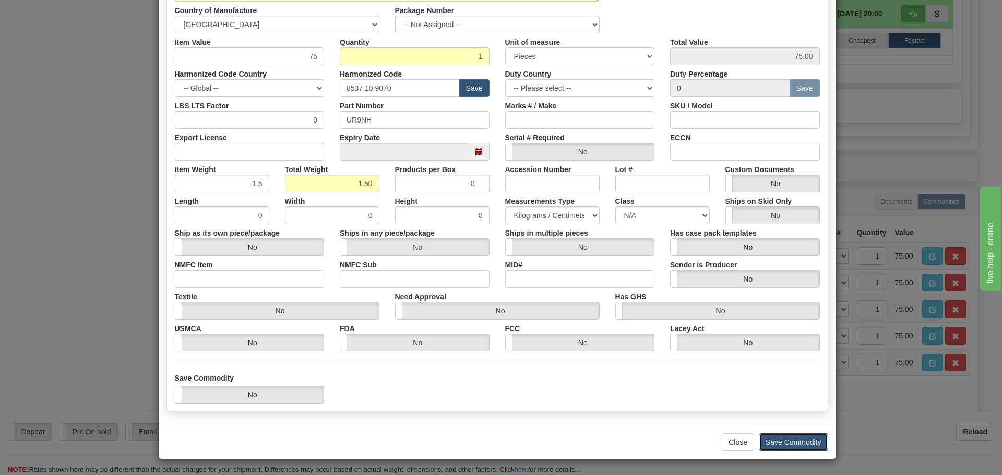
click at [791, 434] on button "Save Commodity" at bounding box center [793, 443] width 69 height 18
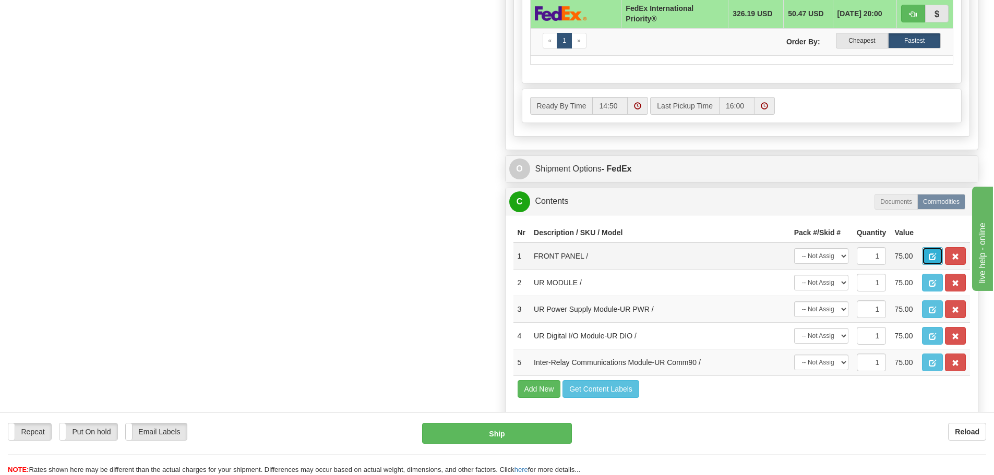
click at [930, 256] on span "button" at bounding box center [932, 257] width 7 height 7
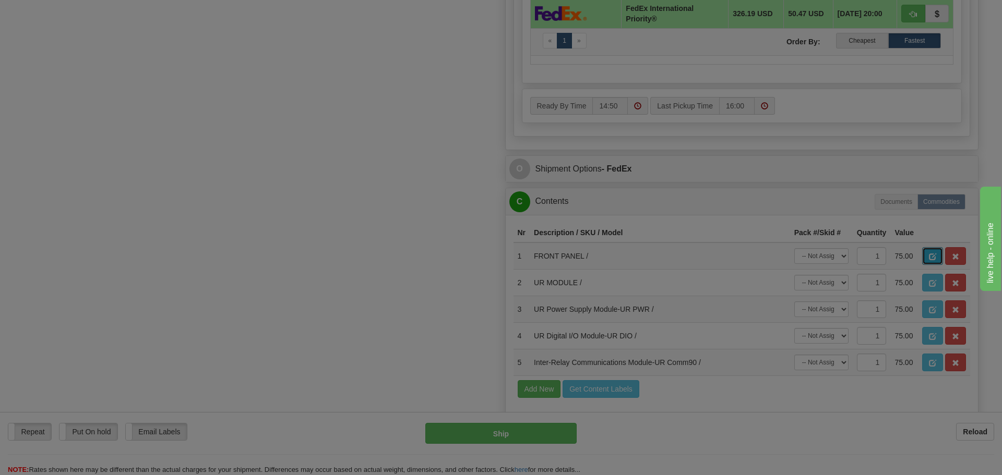
scroll to position [0, 0]
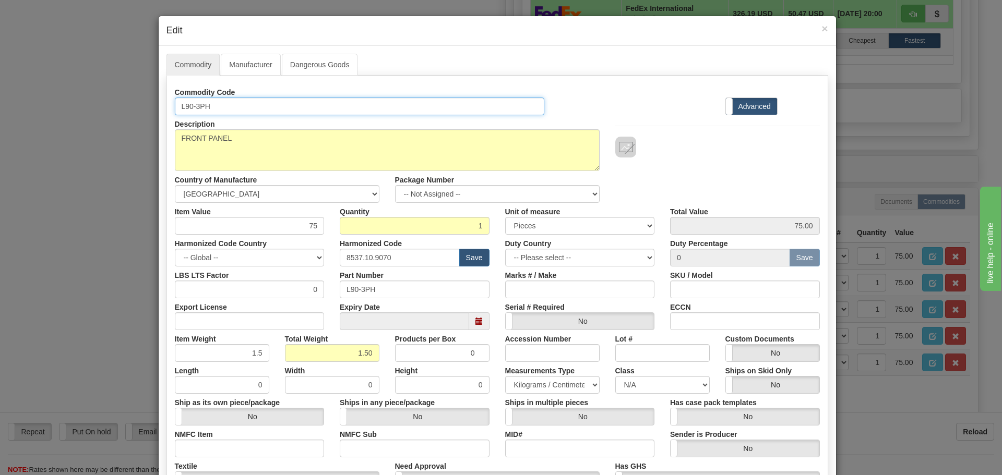
drag, startPoint x: 210, startPoint y: 108, endPoint x: 180, endPoint y: 112, distance: 30.5
click at [180, 112] on input "L90-3PH" at bounding box center [360, 107] width 370 height 18
drag, startPoint x: 177, startPoint y: 109, endPoint x: 214, endPoint y: 110, distance: 37.1
click at [214, 110] on input "L90-3PH" at bounding box center [360, 107] width 370 height 18
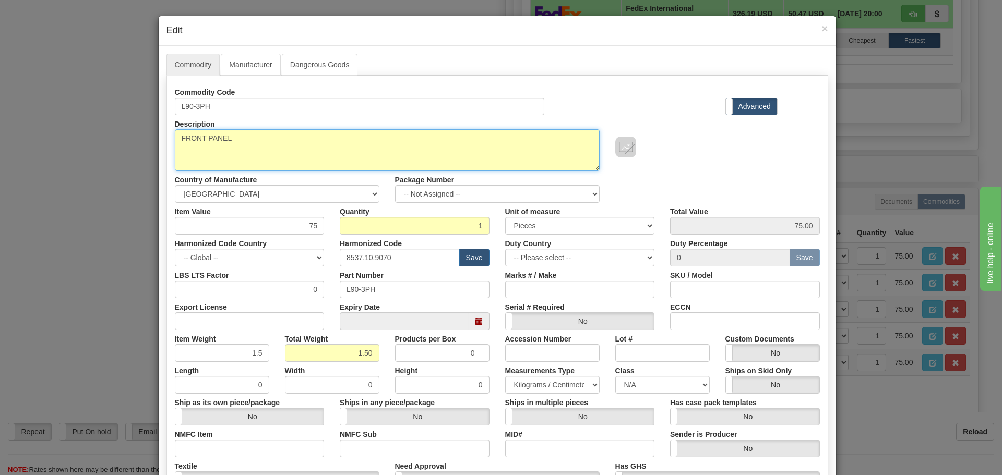
drag, startPoint x: 237, startPoint y: 142, endPoint x: 97, endPoint y: 152, distance: 140.7
click at [98, 152] on div "× Edit Commodity Manufacturer Dangerous Goods Commodity Code L90-3PH Standard A…" at bounding box center [501, 237] width 1002 height 475
paste textarea "L90 - Line Differential Relay-L90"
click at [198, 150] on textarea "FRONT PANEL" at bounding box center [387, 150] width 425 height 42
click at [289, 137] on textarea "FRONT PANEL" at bounding box center [387, 150] width 425 height 42
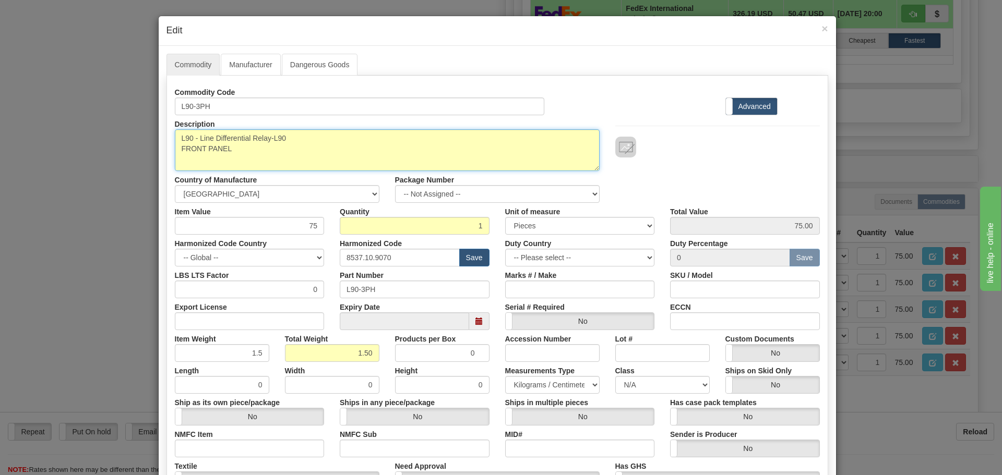
type textarea "L90 - Line Differential Relay-L90 FRONT PANEL"
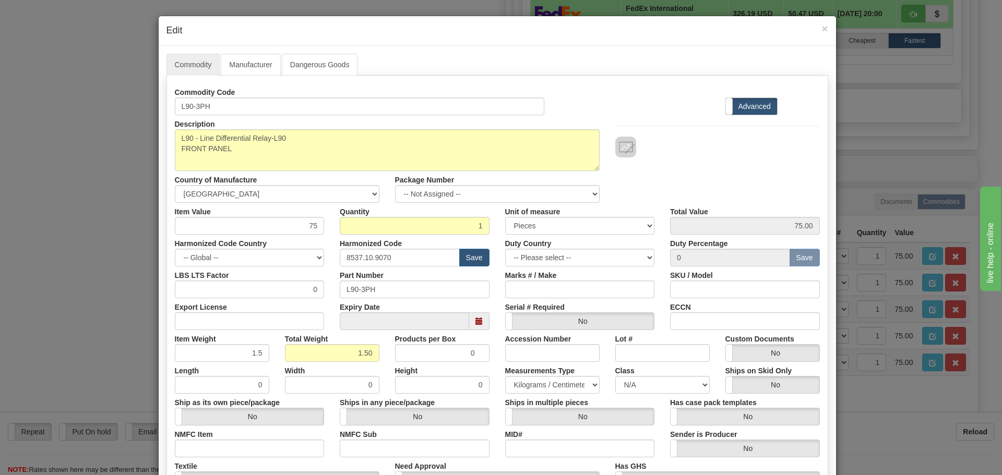
click at [598, 108] on div "Commodity Code L90-3PH Standard Advanced" at bounding box center [497, 100] width 661 height 32
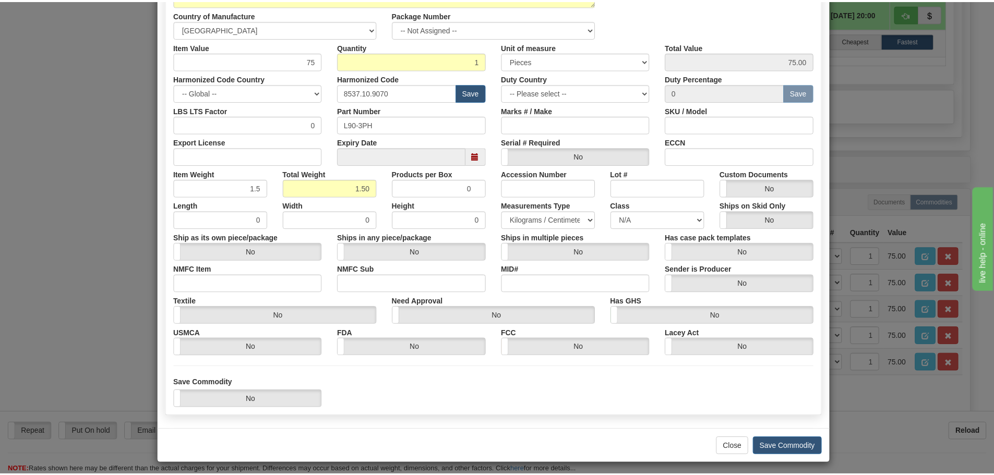
scroll to position [170, 0]
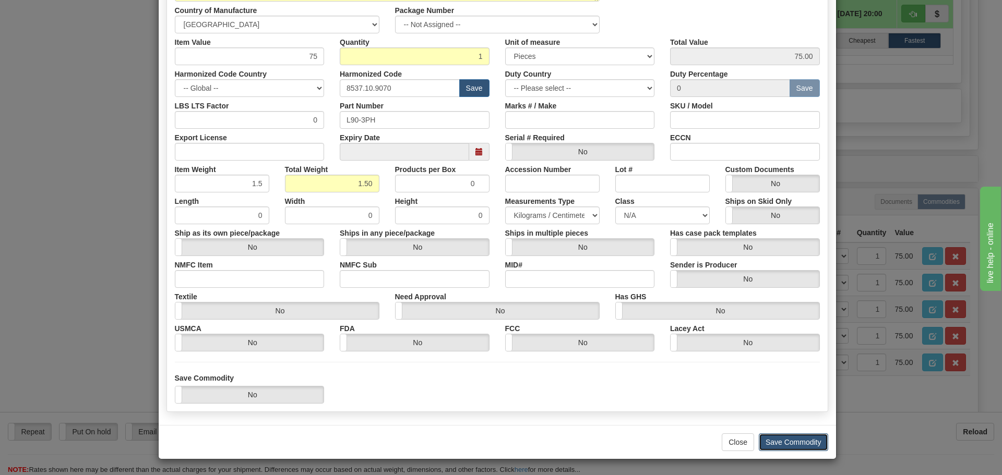
click at [779, 444] on button "Save Commodity" at bounding box center [793, 443] width 69 height 18
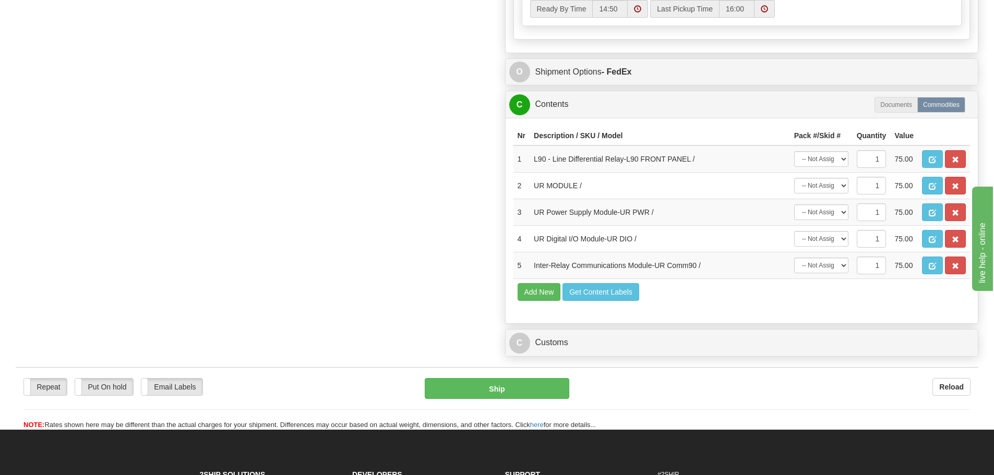
scroll to position [783, 0]
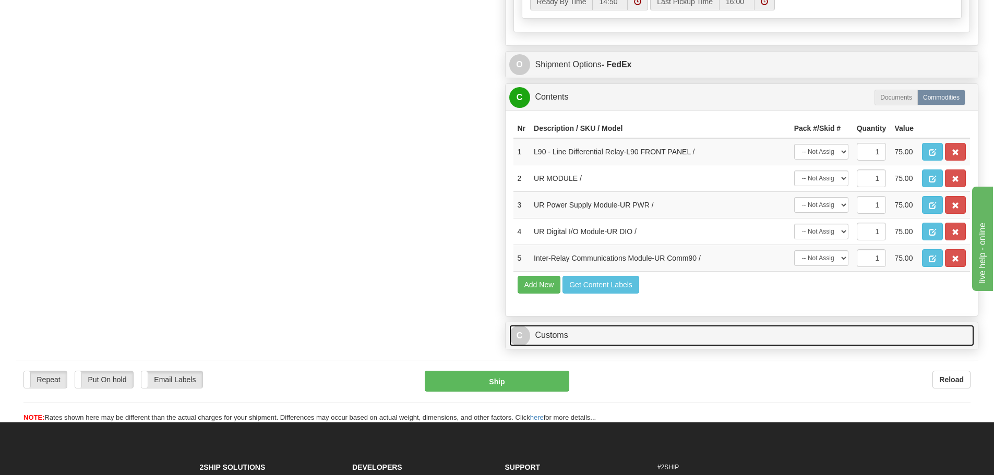
click at [555, 332] on link "C Customs" at bounding box center [742, 335] width 466 height 21
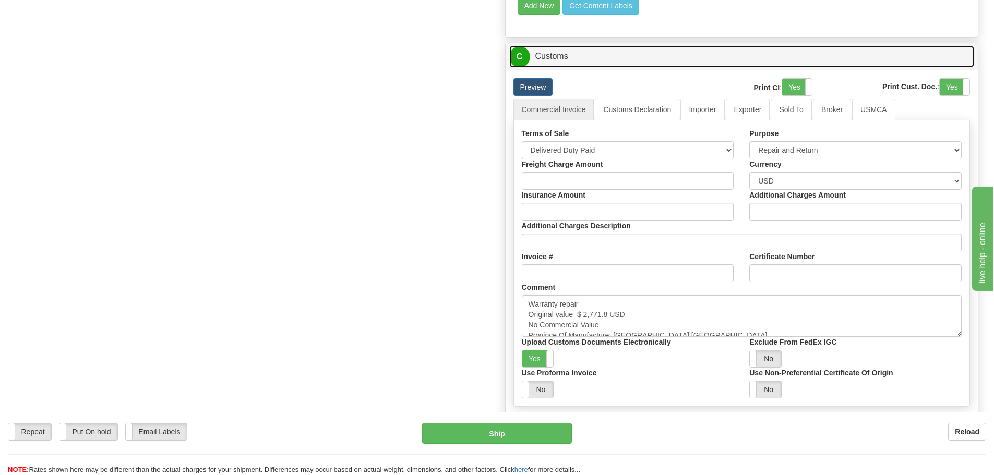
scroll to position [1044, 0]
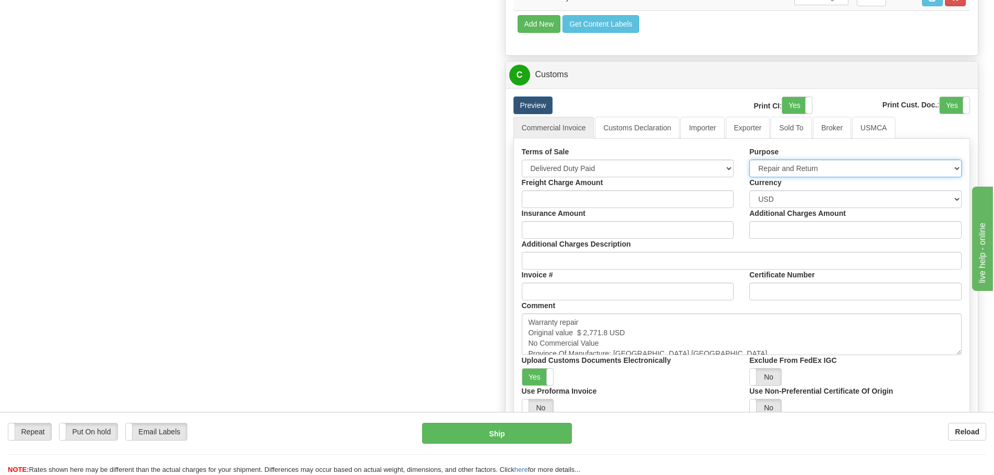
click at [957, 172] on select "Sold Not Sold Gift Sample Repair and Return Personal Effects Merchandise Danger…" at bounding box center [855, 169] width 212 height 18
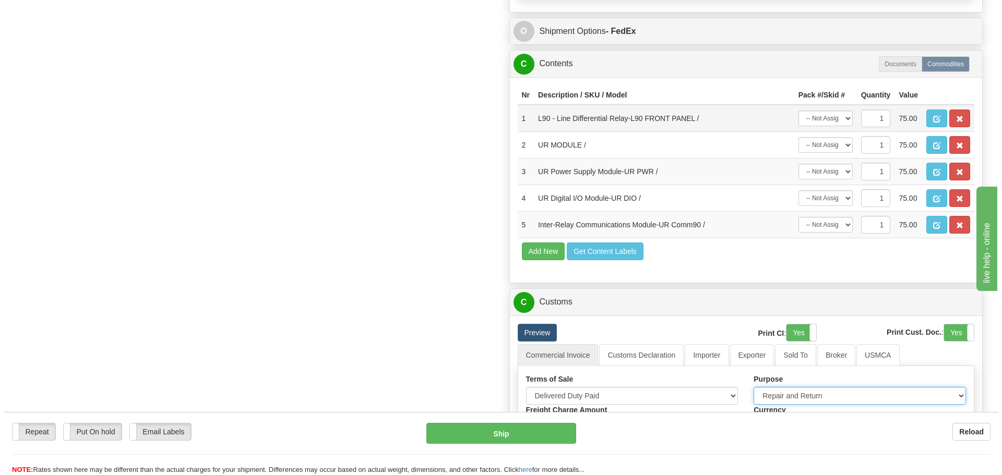
scroll to position [835, 0]
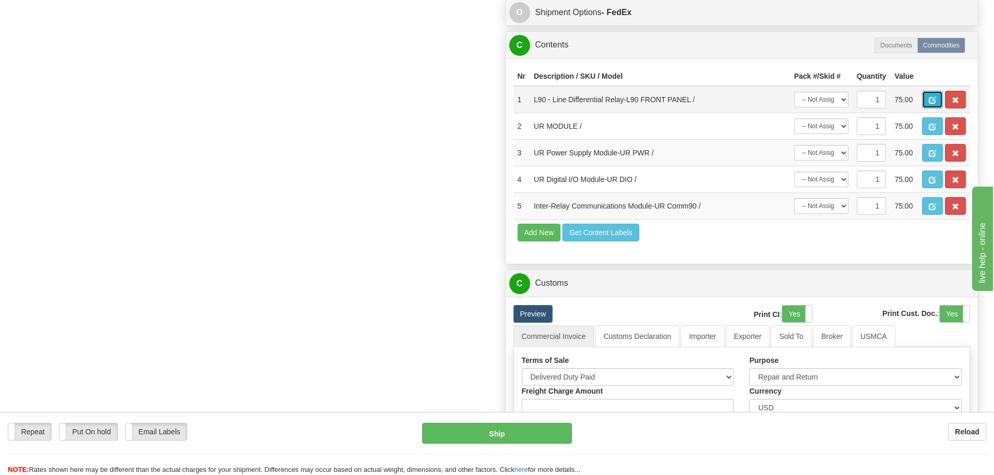
click at [926, 101] on button "button" at bounding box center [932, 100] width 21 height 18
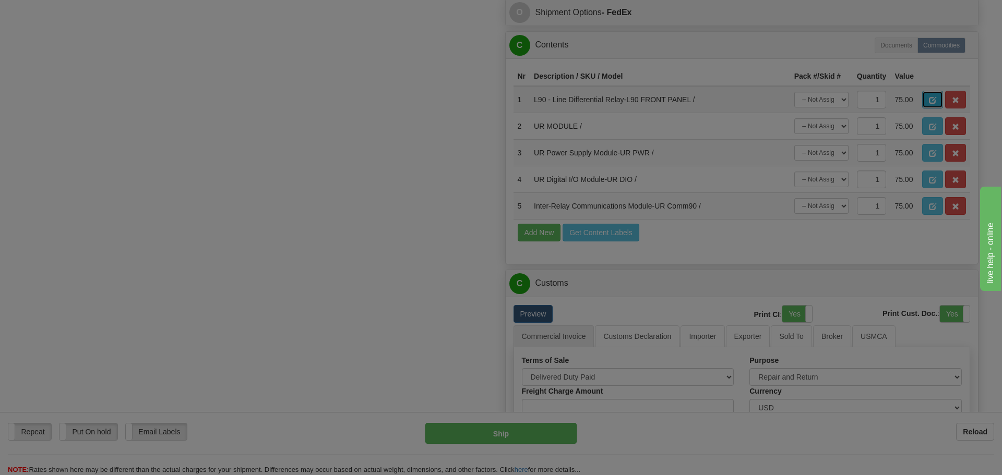
scroll to position [0, 0]
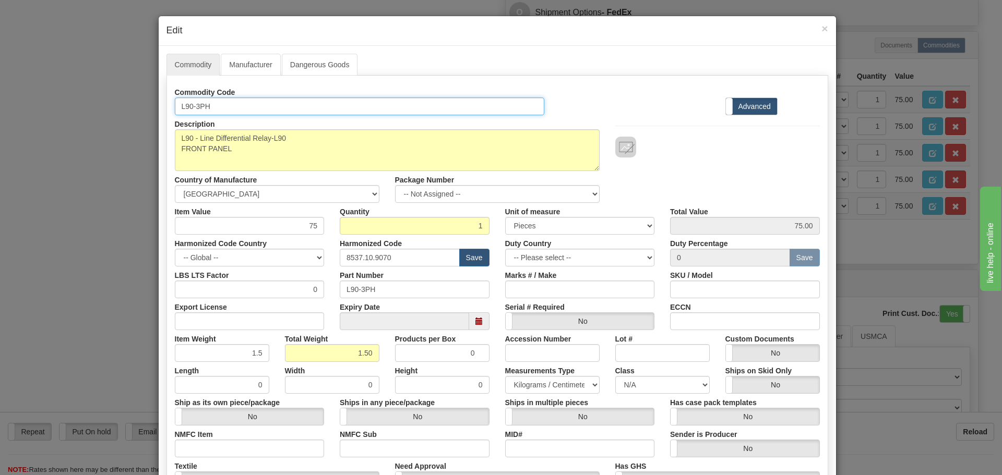
drag, startPoint x: 216, startPoint y: 105, endPoint x: 176, endPoint y: 109, distance: 39.9
click at [176, 109] on input "L90-3PH" at bounding box center [360, 107] width 370 height 18
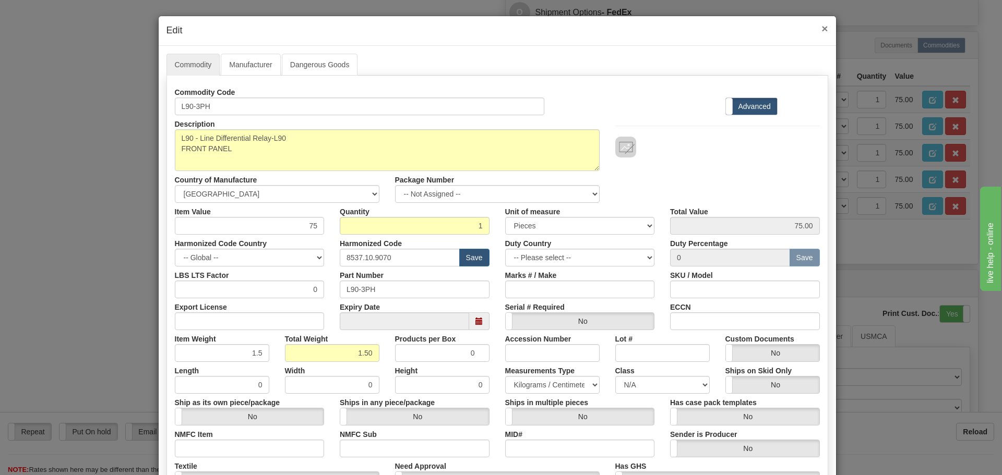
click at [822, 25] on span "×" at bounding box center [825, 28] width 6 height 12
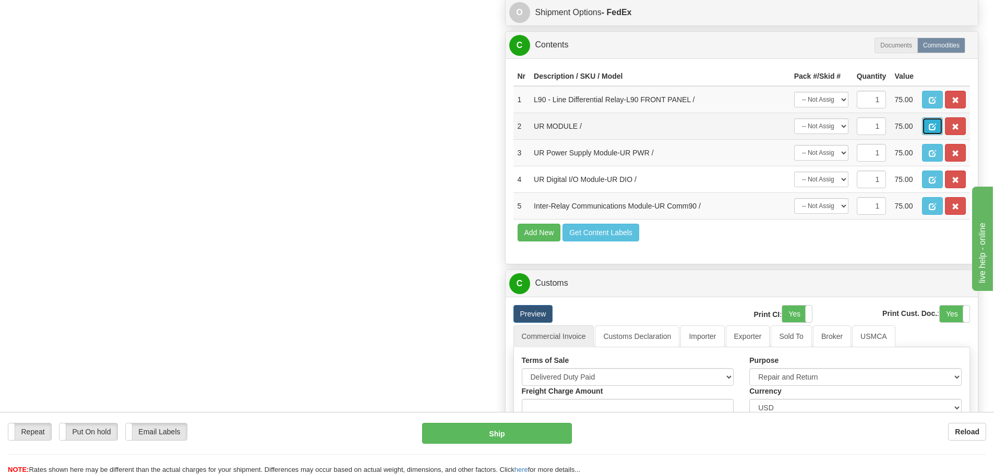
click at [931, 122] on button "button" at bounding box center [932, 126] width 21 height 18
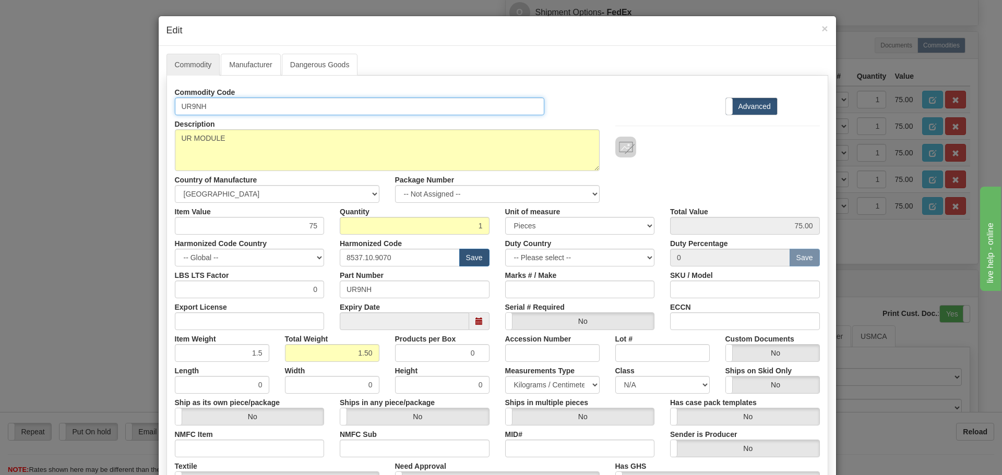
drag, startPoint x: 212, startPoint y: 107, endPoint x: 174, endPoint y: 109, distance: 38.1
click at [175, 109] on input "UR9NH" at bounding box center [360, 107] width 370 height 18
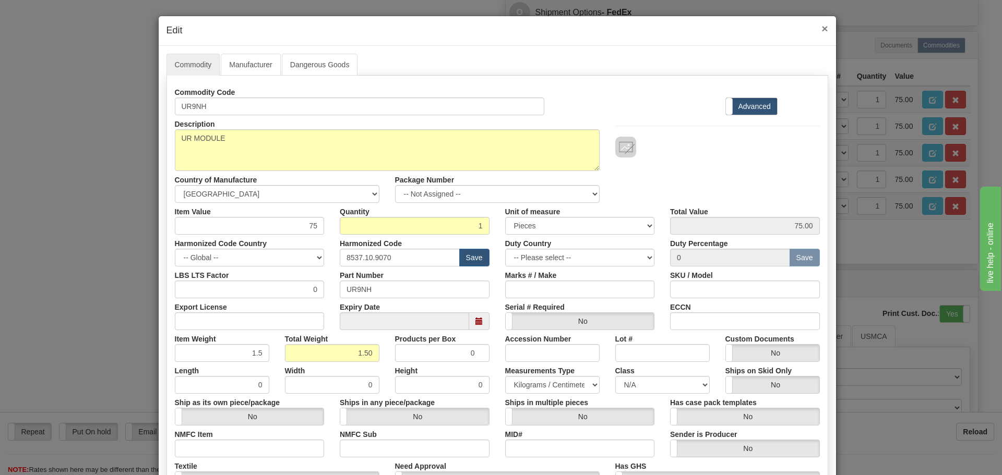
click at [822, 26] on span "×" at bounding box center [825, 28] width 6 height 12
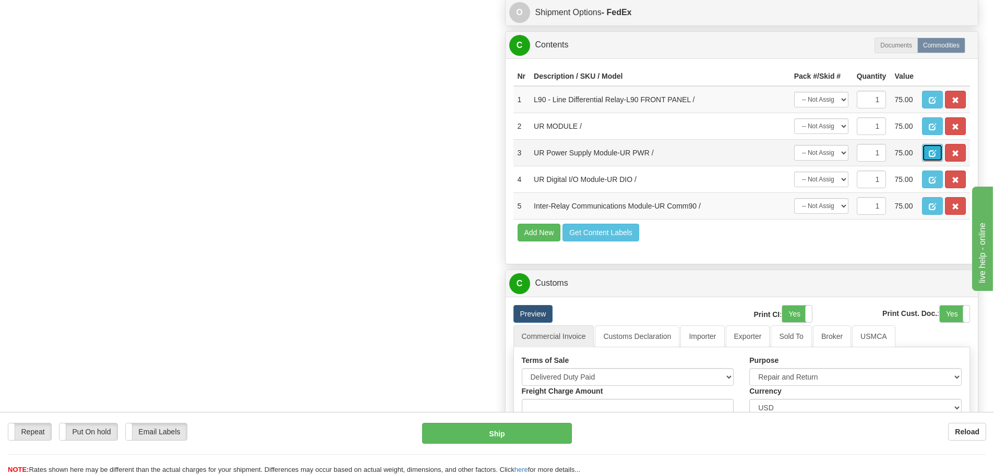
click at [936, 149] on button "button" at bounding box center [932, 153] width 21 height 18
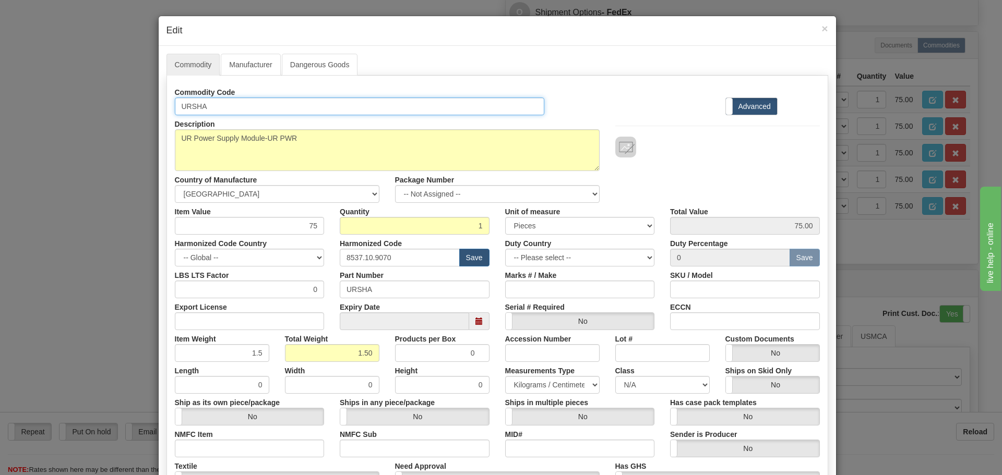
drag, startPoint x: 207, startPoint y: 104, endPoint x: 147, endPoint y: 109, distance: 60.2
click at [147, 107] on div "× Edit Commodity Manufacturer Dangerous Goods Commodity Code URSHA Standard Adv…" at bounding box center [501, 237] width 1002 height 475
click at [193, 107] on input "URSHA" at bounding box center [360, 107] width 370 height 18
drag, startPoint x: 202, startPoint y: 105, endPoint x: 173, endPoint y: 103, distance: 29.3
click at [175, 103] on input "URSHA" at bounding box center [360, 107] width 370 height 18
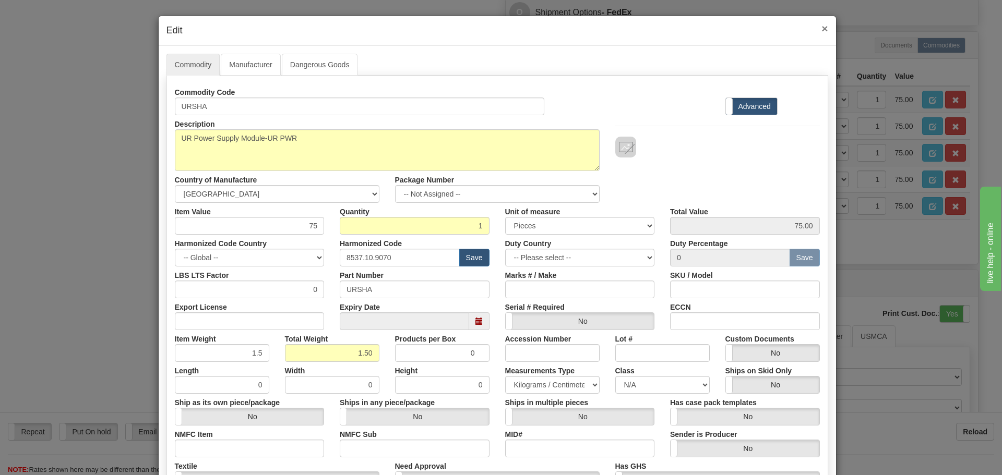
click at [822, 30] on span "×" at bounding box center [825, 28] width 6 height 12
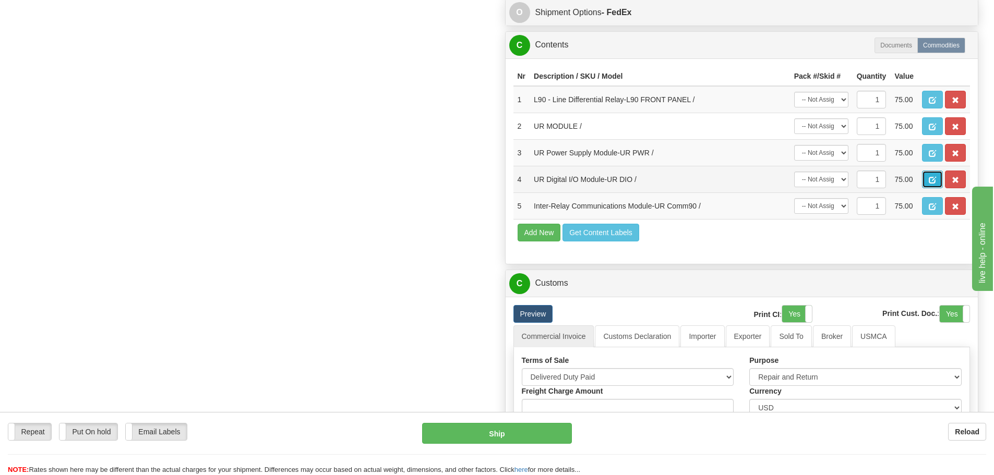
click at [933, 178] on span "button" at bounding box center [932, 180] width 7 height 7
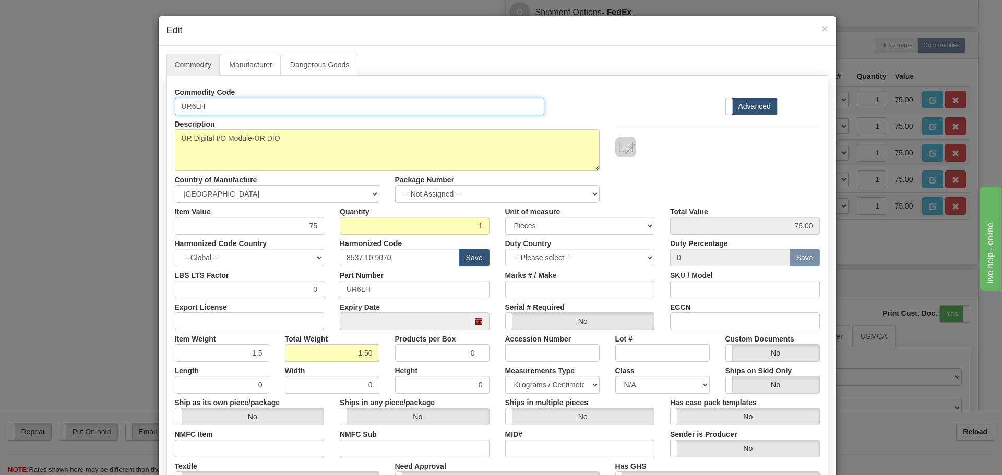
drag, startPoint x: 235, startPoint y: 111, endPoint x: 177, endPoint y: 112, distance: 57.4
click at [177, 112] on input "UR6LH" at bounding box center [360, 107] width 370 height 18
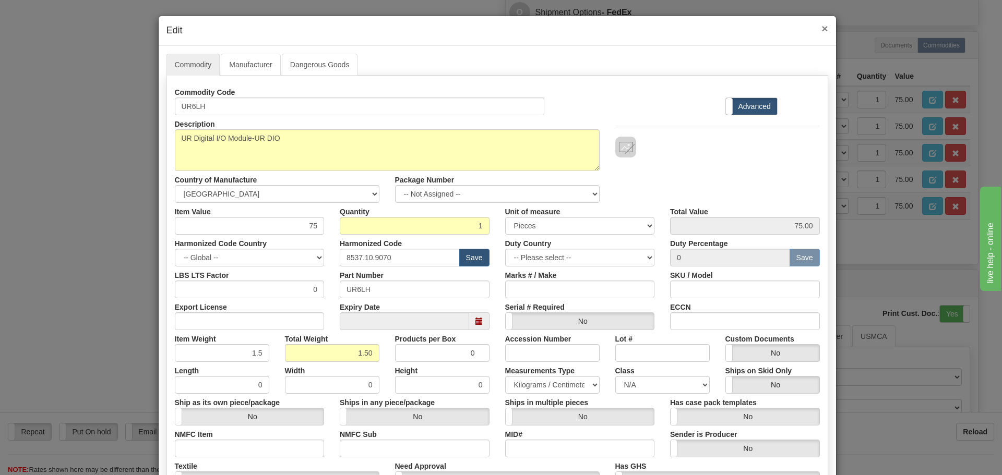
click at [822, 29] on span "×" at bounding box center [825, 28] width 6 height 12
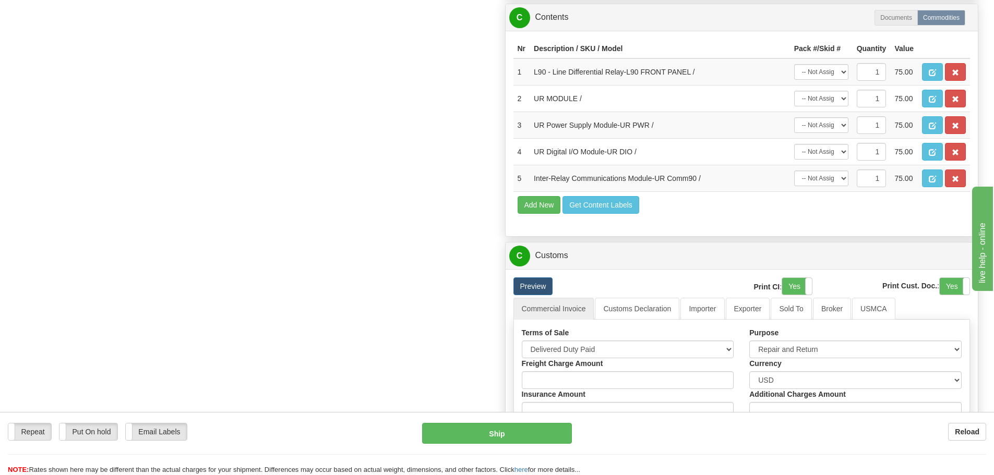
scroll to position [887, 0]
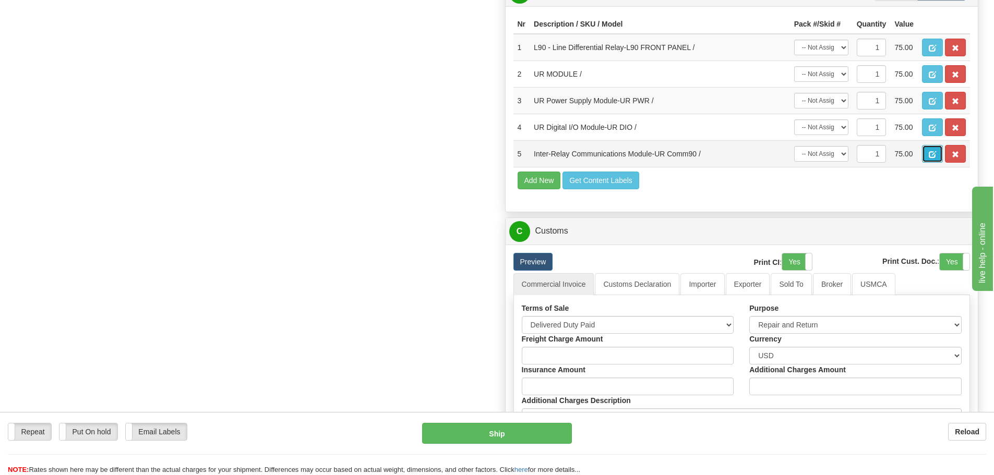
click at [927, 156] on button "button" at bounding box center [932, 154] width 21 height 18
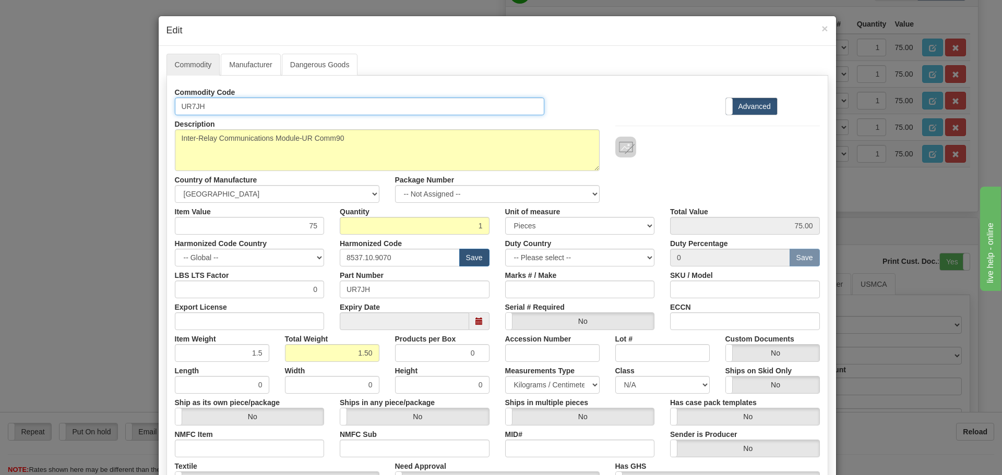
drag, startPoint x: 195, startPoint y: 108, endPoint x: 157, endPoint y: 109, distance: 38.7
click at [159, 109] on div "Commodity Manufacturer Dangerous Goods Commodity Code UR7JH Standard Advanced D…" at bounding box center [497, 320] width 677 height 549
click at [209, 105] on input "UR7JH" at bounding box center [360, 107] width 370 height 18
click at [206, 103] on input "UR7JH" at bounding box center [360, 107] width 370 height 18
drag, startPoint x: 206, startPoint y: 103, endPoint x: 158, endPoint y: 106, distance: 47.6
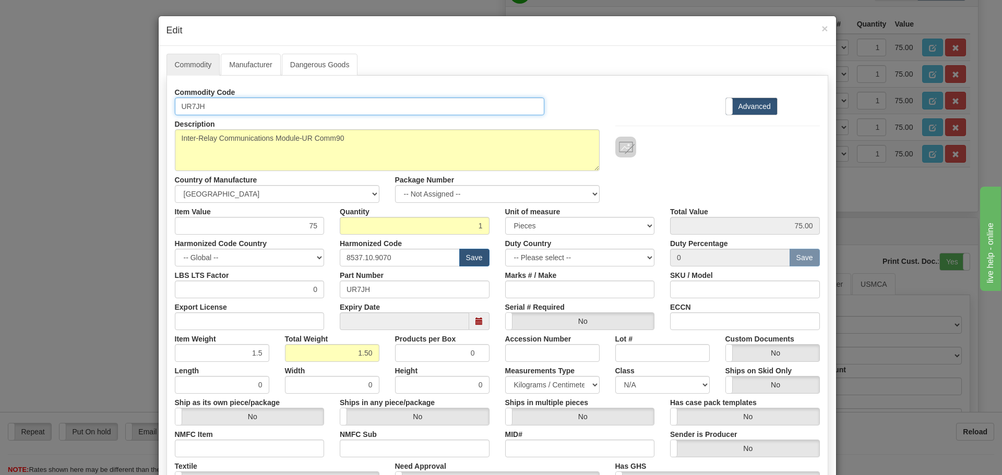
click at [167, 108] on div "Commodity Code UR7JH" at bounding box center [360, 100] width 386 height 32
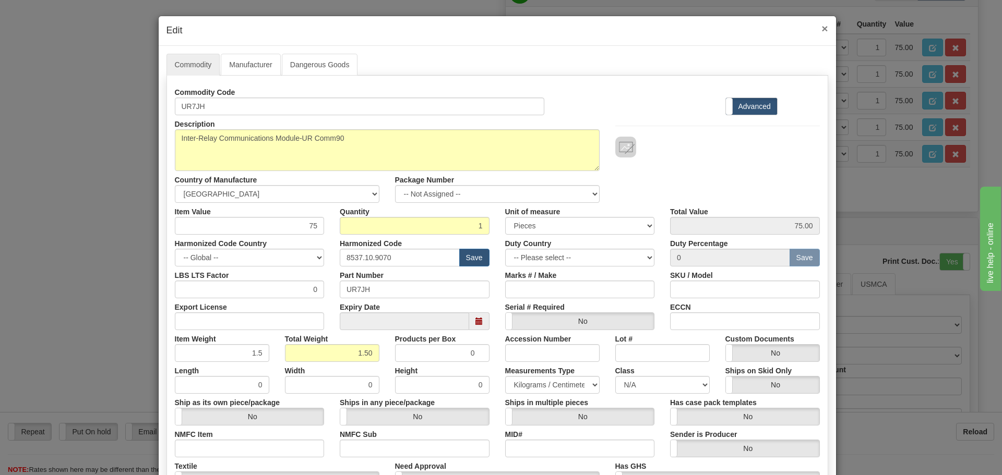
click at [823, 30] on span "×" at bounding box center [825, 28] width 6 height 12
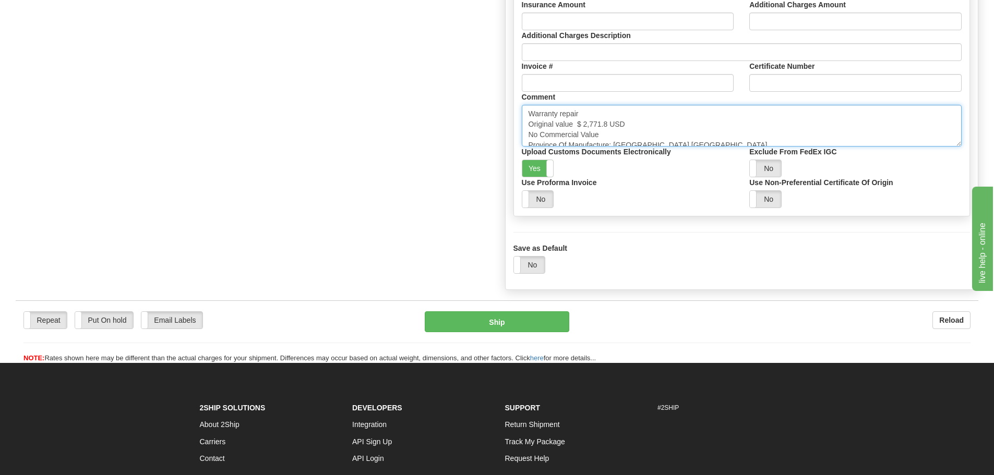
scroll to position [7, 0]
drag, startPoint x: 668, startPoint y: 138, endPoint x: 524, endPoint y: 148, distance: 144.4
click at [525, 148] on div "Terms of Sale Free Carrier Free On Board Ex Works Delivered Duty Unpaid Deliver…" at bounding box center [742, 73] width 456 height 270
drag, startPoint x: 529, startPoint y: 113, endPoint x: 688, endPoint y: 169, distance: 168.7
click at [695, 172] on div "Terms of Sale Free Carrier Free On Board Ex Works Delivered Duty Unpaid Deliver…" at bounding box center [742, 73] width 456 height 270
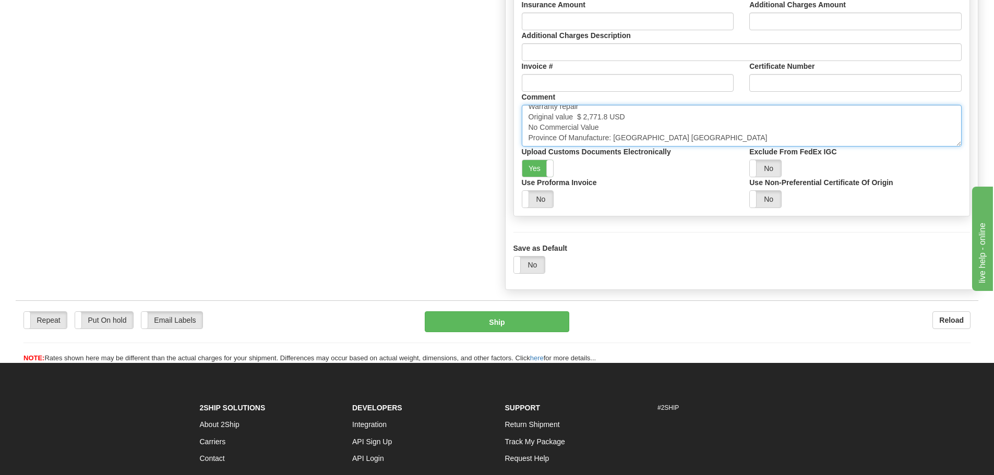
paste textarea "RETURN AS IS Original value L90-3PH $ 15,599.24 USD UR9NH $ 1,953.34 USD URSHA …"
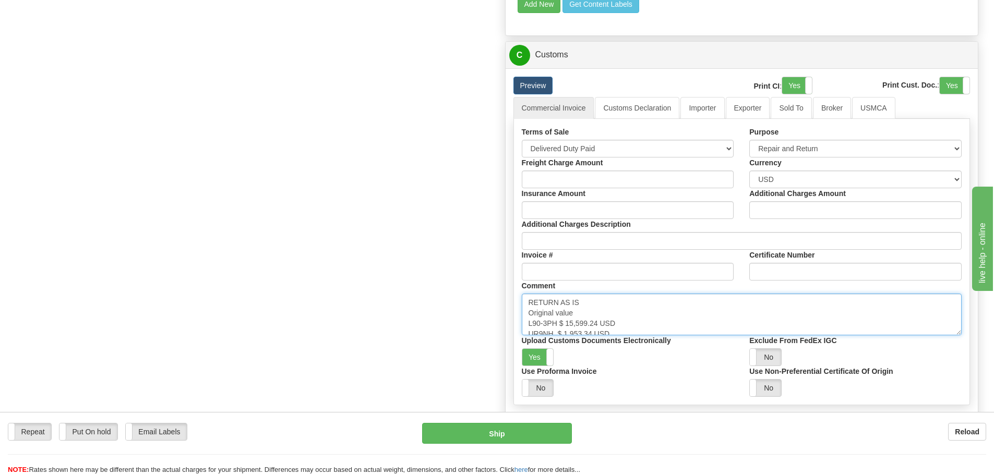
scroll to position [1044, 0]
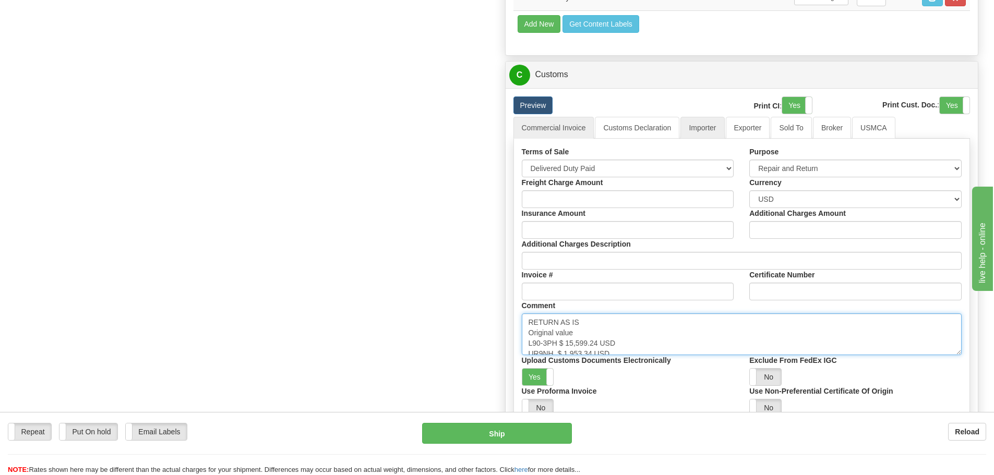
type textarea "RETURN AS IS Original value L90-3PH $ 15,599.24 USD UR9NH $ 1,953.34 USD URSHA …"
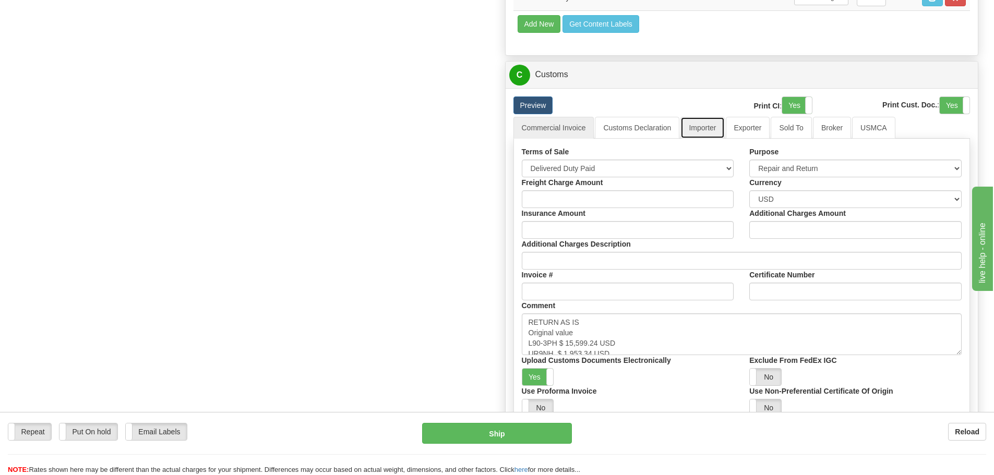
click at [703, 128] on link "Importer" at bounding box center [703, 128] width 44 height 22
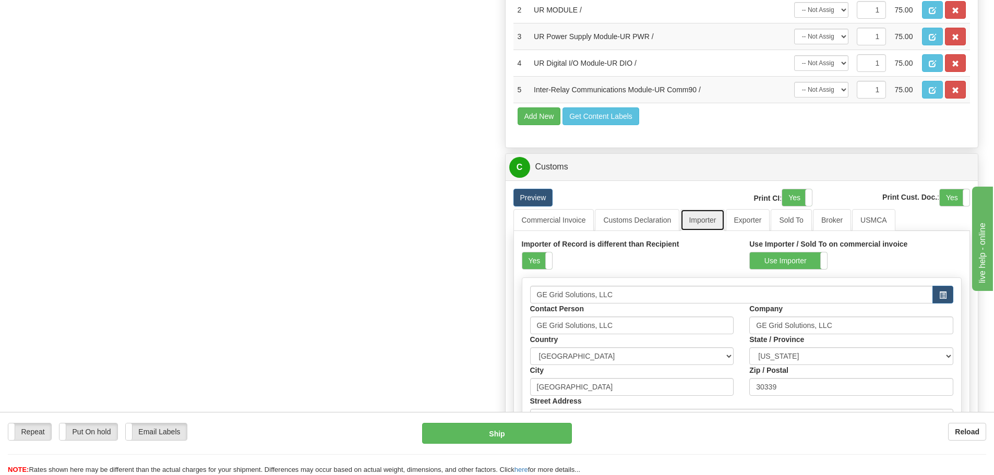
scroll to position [939, 0]
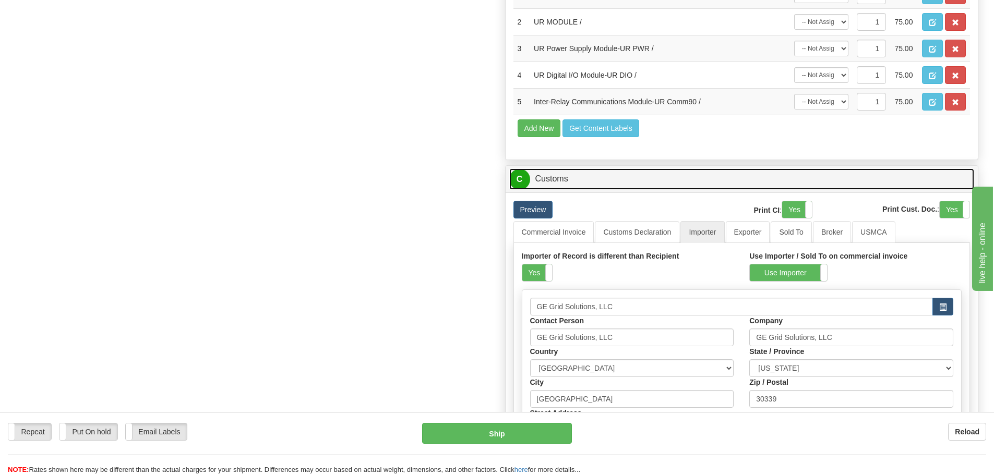
click at [545, 173] on link "C Customs" at bounding box center [742, 179] width 466 height 21
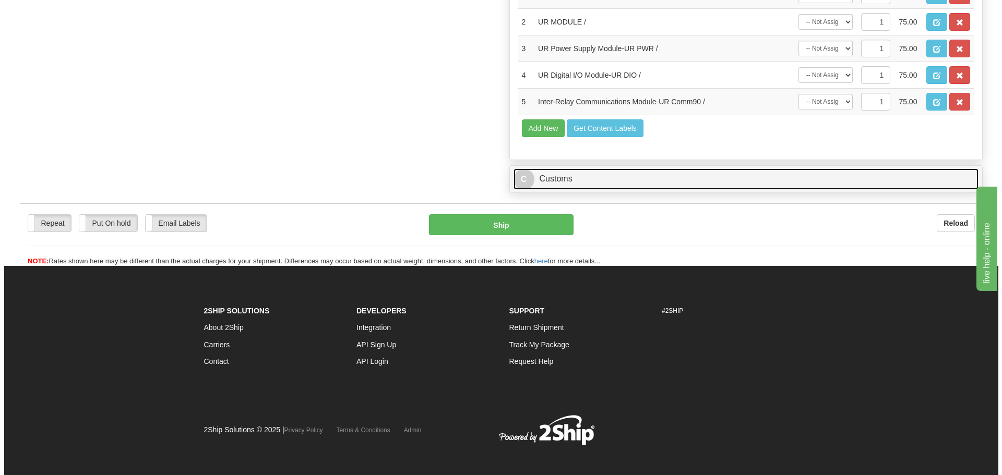
scroll to position [934, 0]
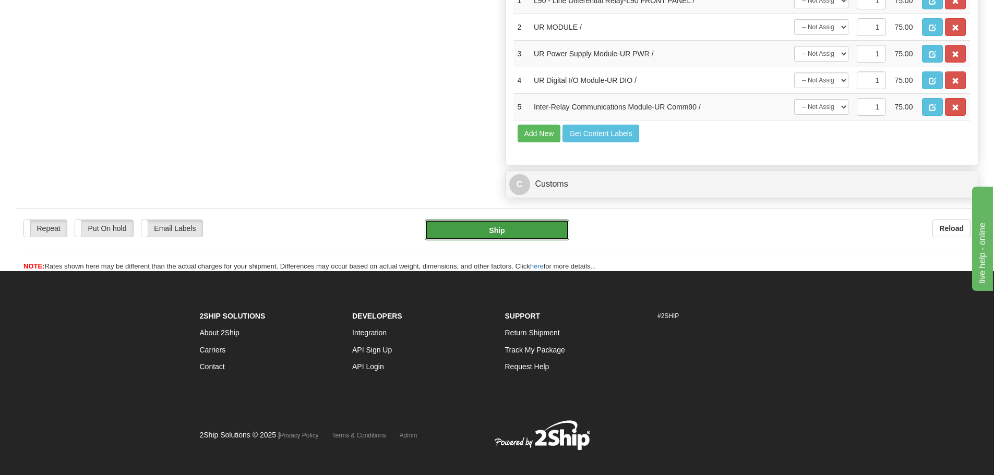
click at [507, 225] on button "Ship" at bounding box center [497, 230] width 145 height 21
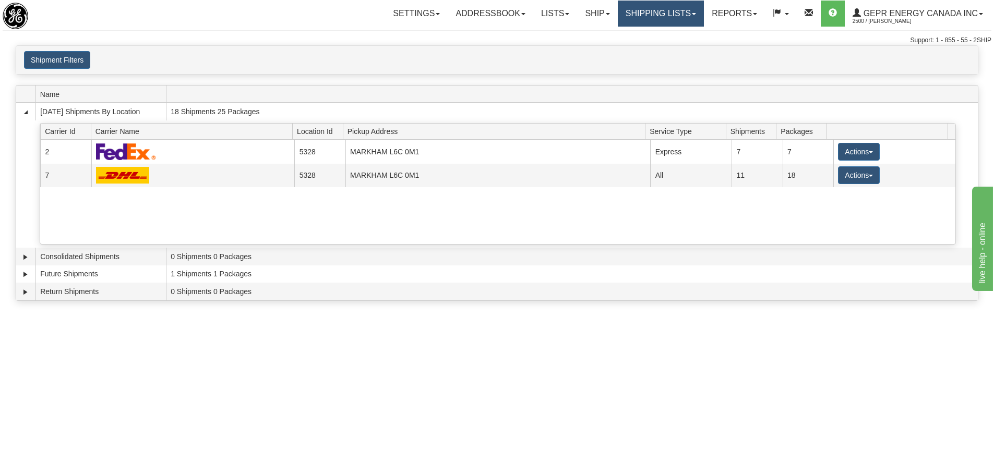
click at [636, 20] on link "Shipping lists" at bounding box center [661, 14] width 86 height 26
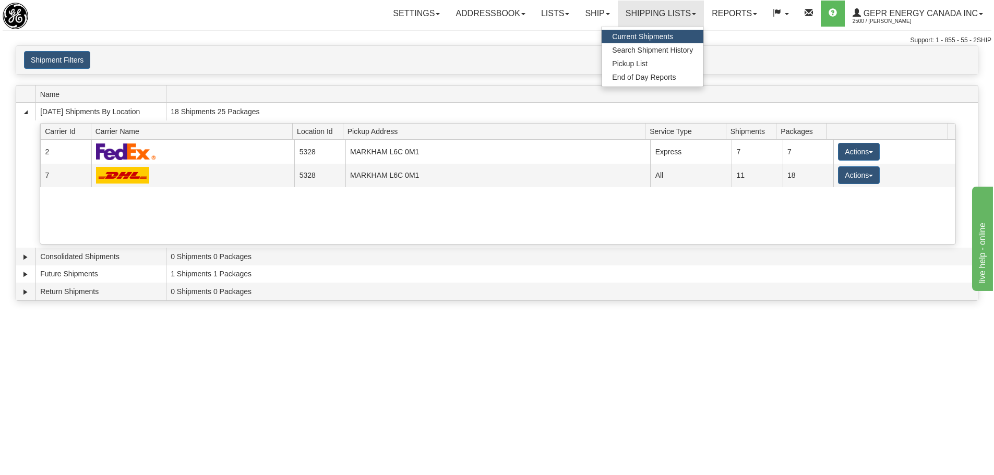
click at [661, 39] on span "Current Shipments" at bounding box center [642, 36] width 61 height 8
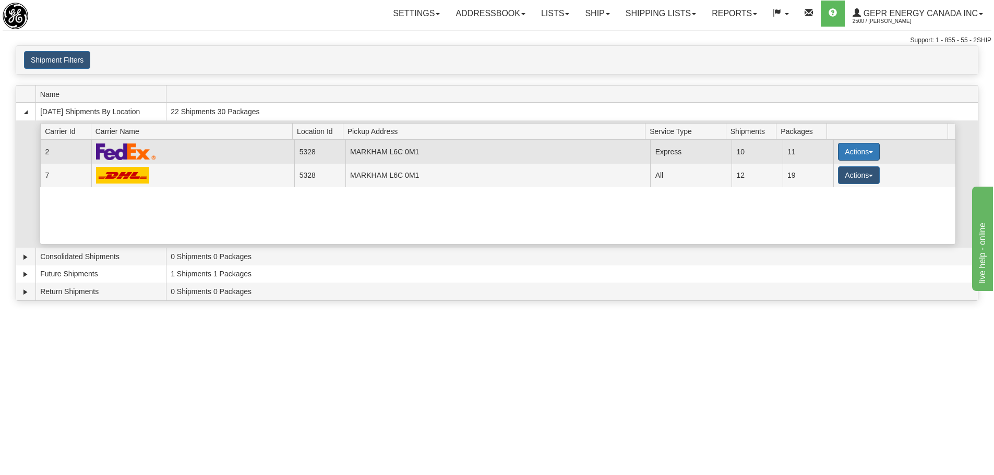
click at [841, 150] on button "Actions" at bounding box center [859, 152] width 42 height 18
click at [822, 172] on span "Details" at bounding box center [820, 171] width 28 height 7
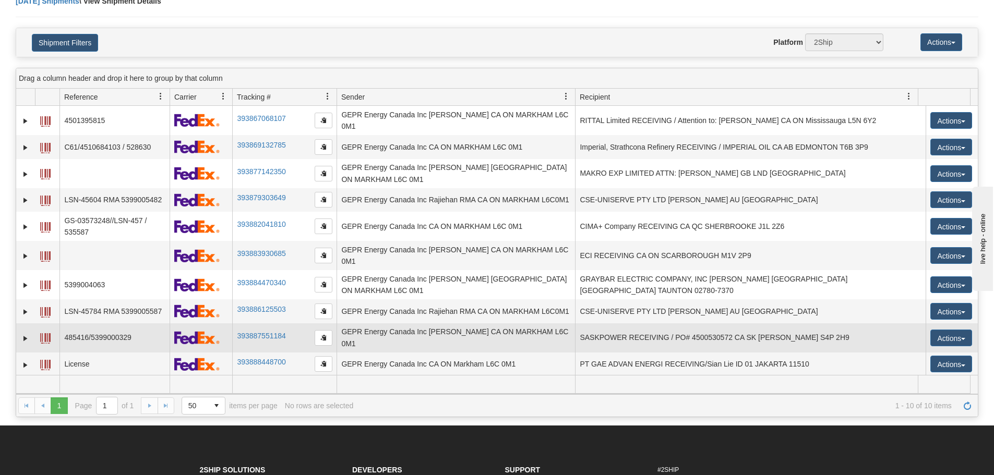
scroll to position [104, 0]
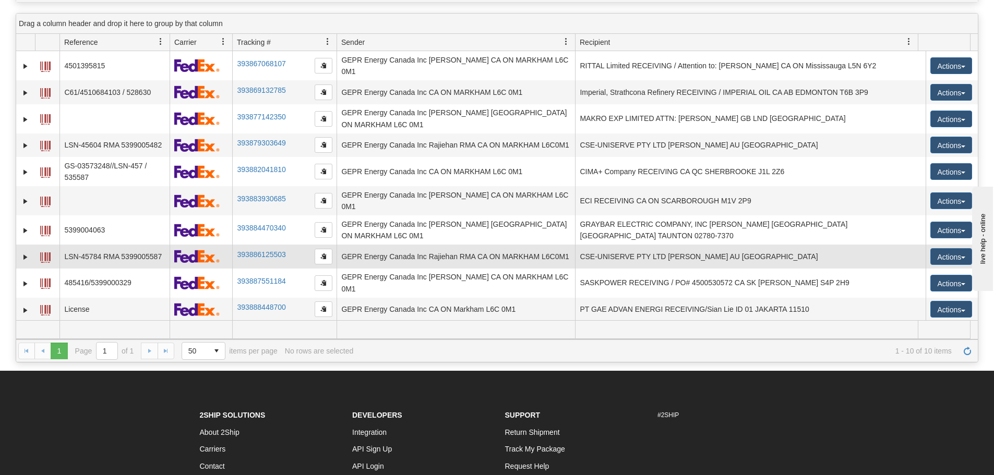
click at [301, 250] on td "393886125503" at bounding box center [284, 257] width 104 height 24
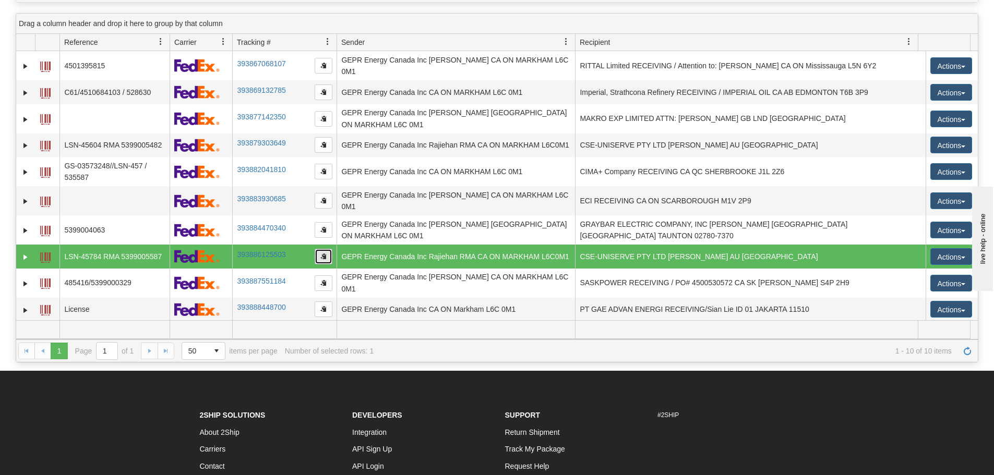
click at [319, 249] on button "button" at bounding box center [324, 257] width 18 height 16
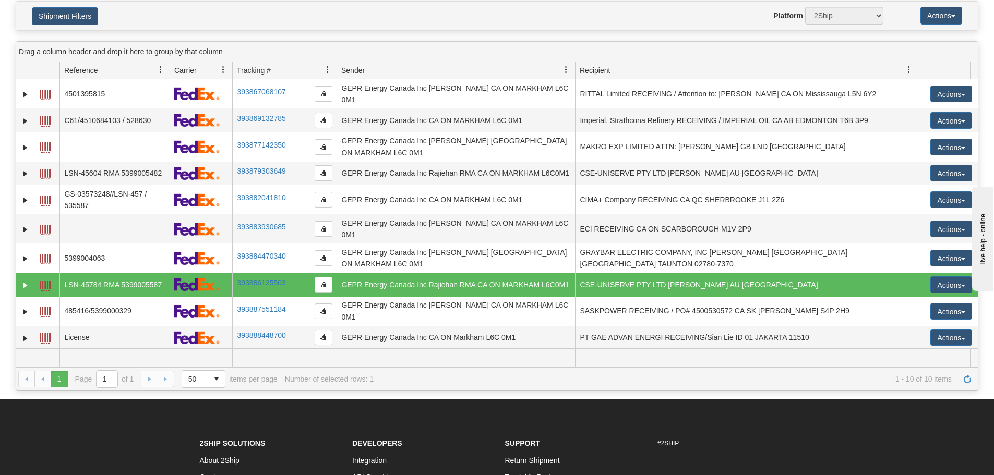
scroll to position [0, 0]
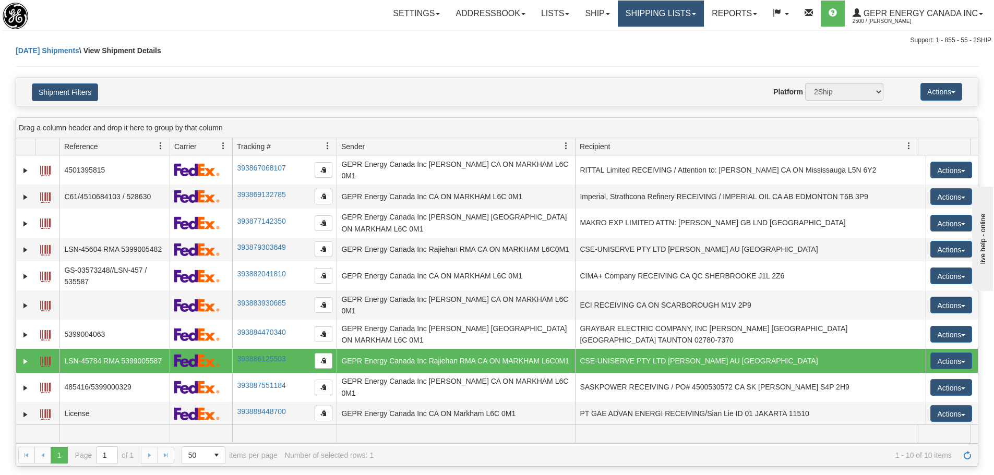
click at [642, 18] on link "Shipping lists" at bounding box center [661, 14] width 86 height 26
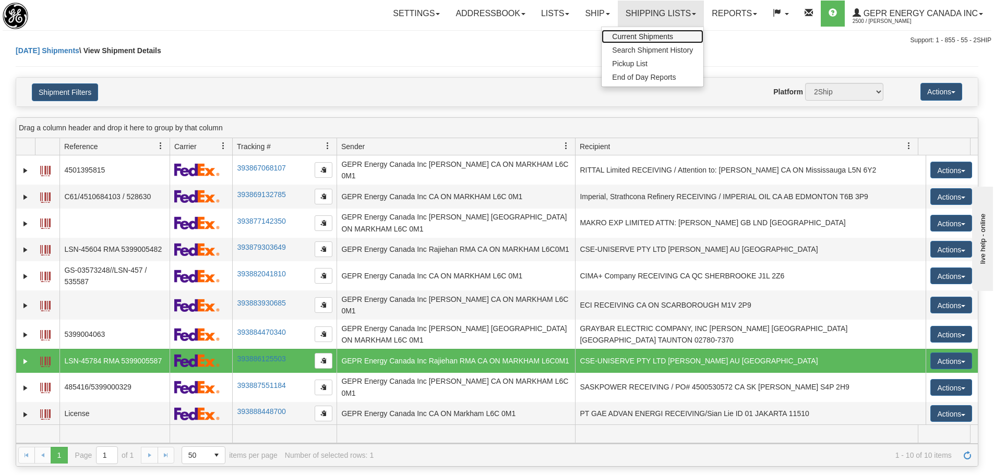
click at [644, 32] on link "Current Shipments" at bounding box center [653, 37] width 102 height 14
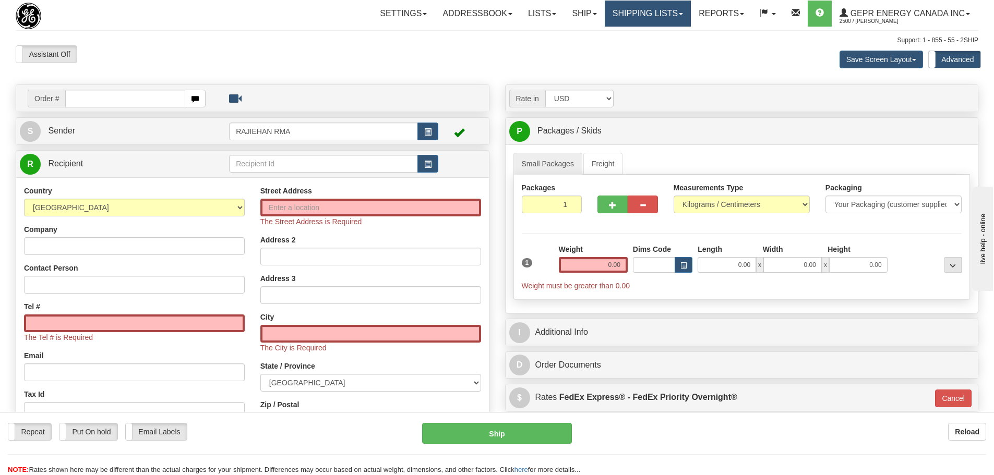
click at [646, 12] on link "Shipping lists" at bounding box center [648, 14] width 86 height 26
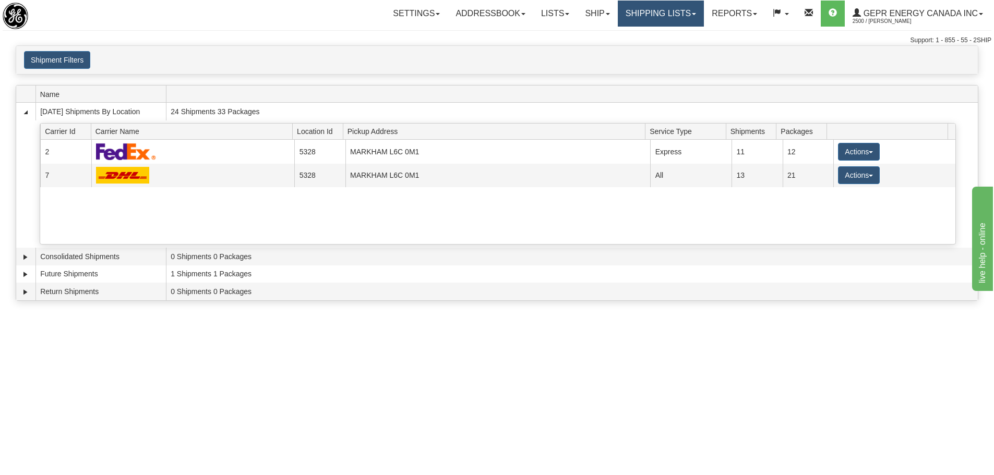
click at [642, 6] on link "Shipping lists" at bounding box center [661, 14] width 86 height 26
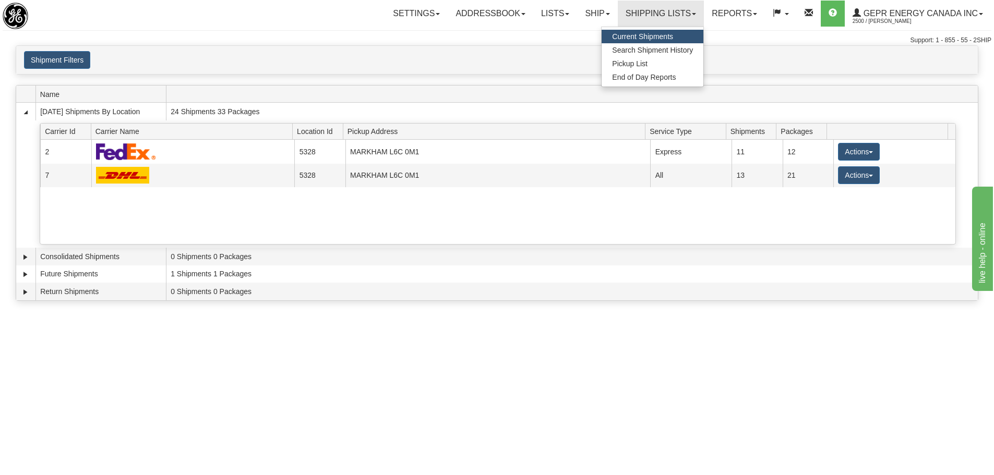
click at [657, 32] on span "Current Shipments" at bounding box center [642, 36] width 61 height 8
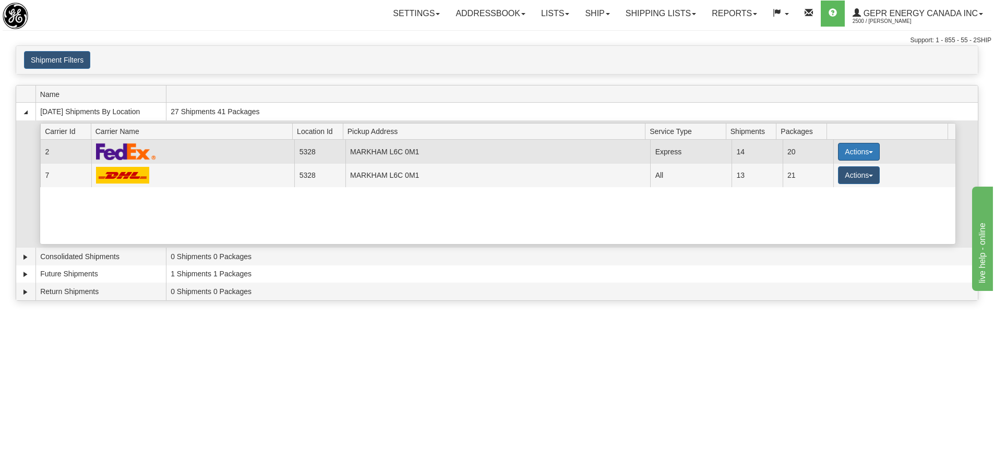
click at [847, 153] on button "Actions" at bounding box center [859, 152] width 42 height 18
click at [835, 172] on span "Details" at bounding box center [820, 171] width 28 height 7
click at [844, 169] on button "Actions" at bounding box center [859, 175] width 42 height 18
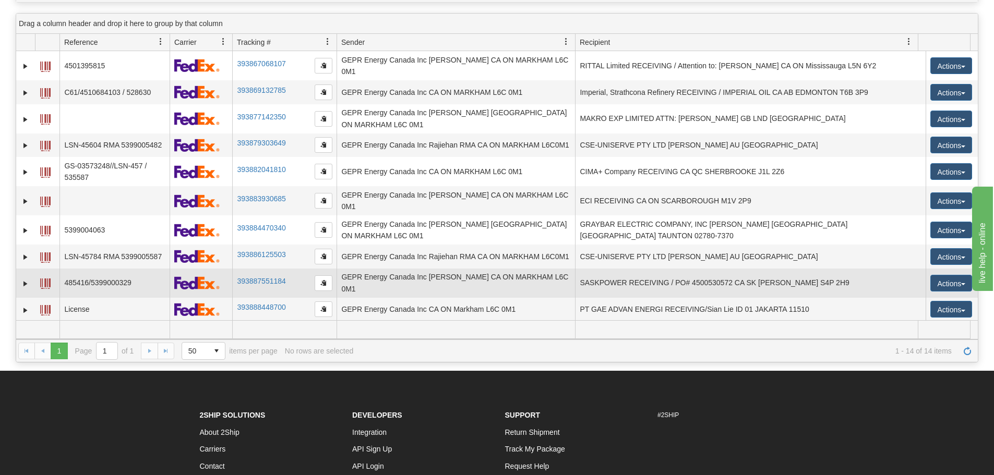
scroll to position [91, 0]
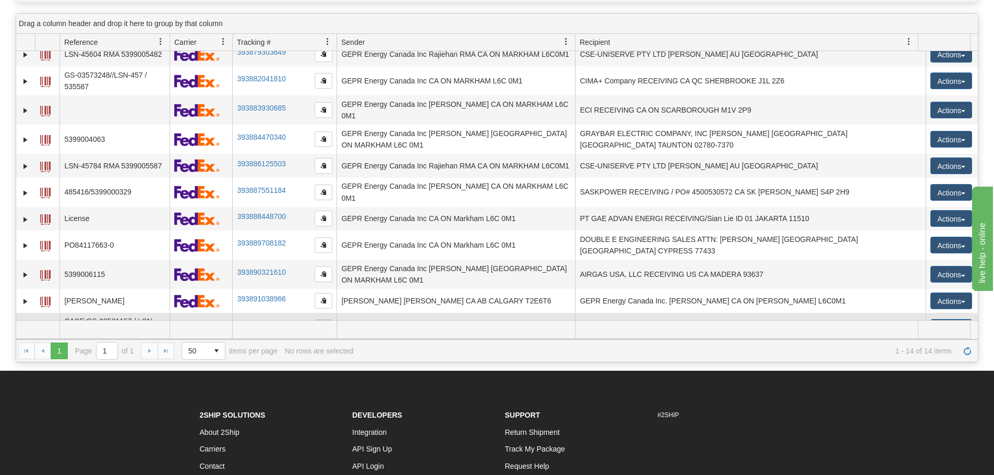
click at [320, 324] on span "button" at bounding box center [323, 327] width 6 height 6
